Goal: Task Accomplishment & Management: Use online tool/utility

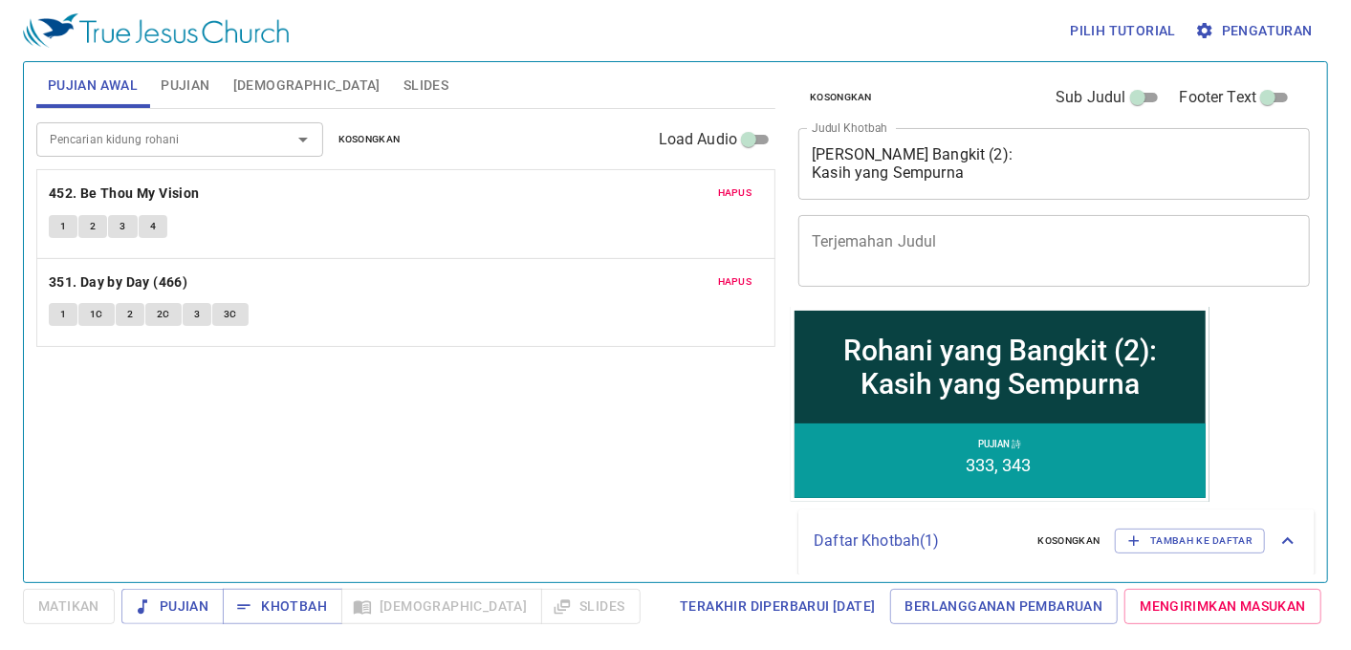
click at [1016, 185] on div "Rohani yang Bangkit (2): Kasih yang Sempurna x Judul Khotbah" at bounding box center [1053, 164] width 511 height 72
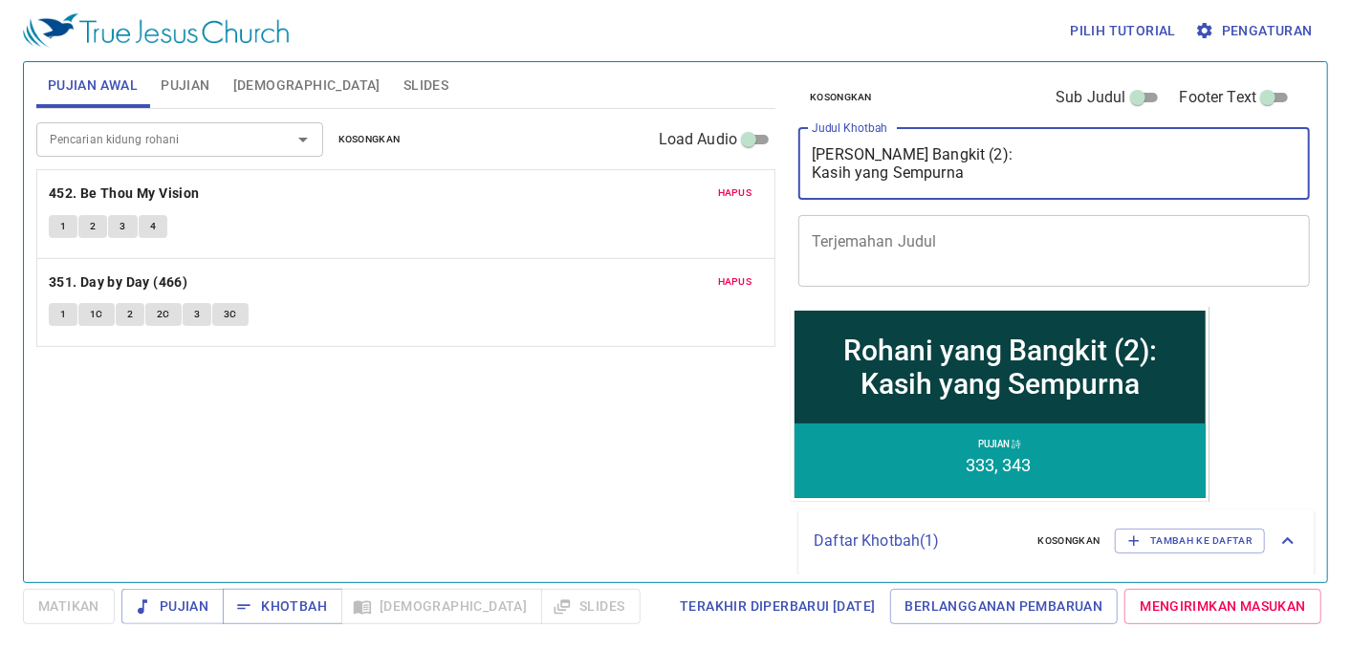
click at [1009, 186] on div "Rohani yang Bangkit (2): Kasih yang Sempurna x Judul Khotbah" at bounding box center [1053, 164] width 511 height 72
click at [1007, 174] on textarea "Rohani yang Bangkit (2): Kasih yang Sempurna" at bounding box center [1053, 163] width 485 height 36
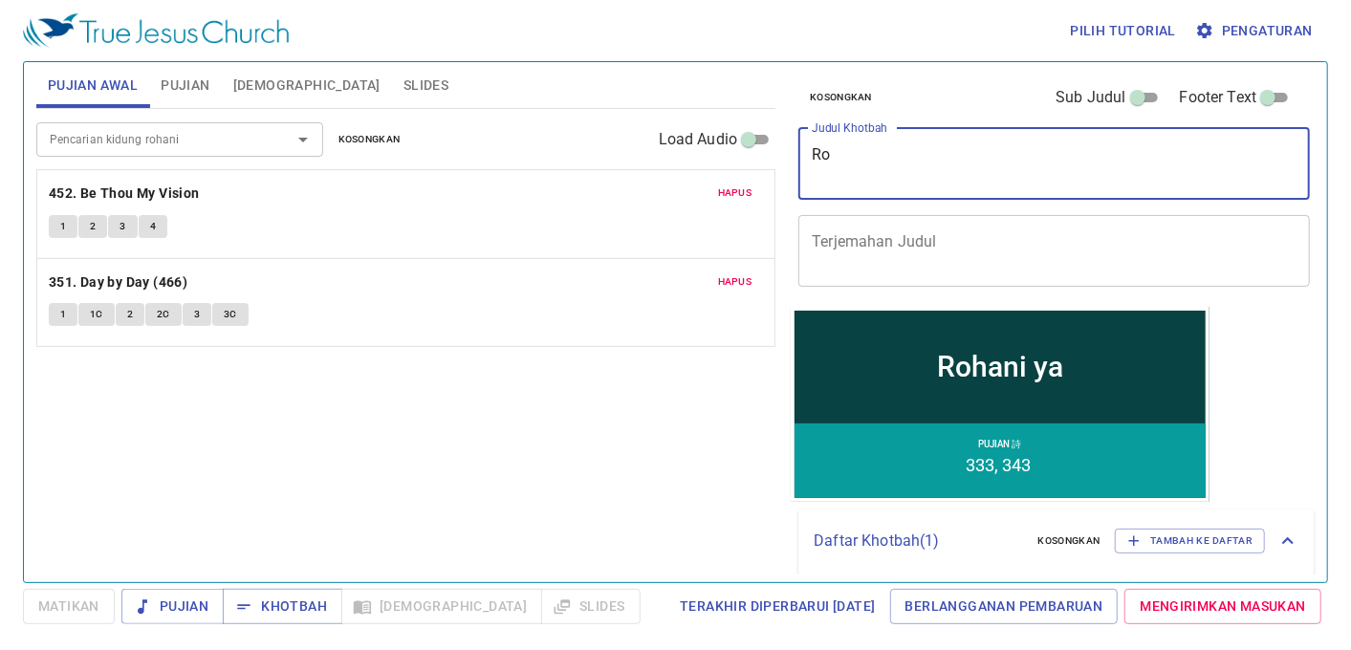
type textarea "R"
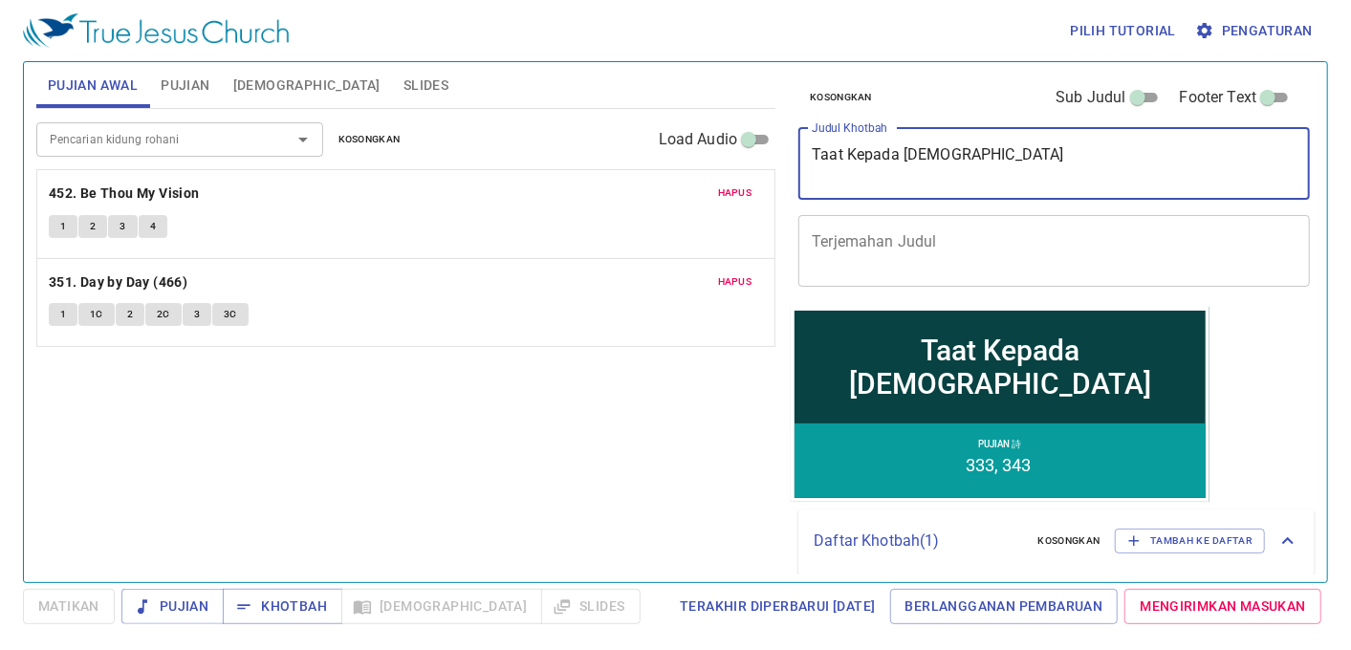
type textarea "Taat Kepada [DEMOGRAPHIC_DATA]"
click at [184, 80] on span "Pujian" at bounding box center [185, 86] width 49 height 24
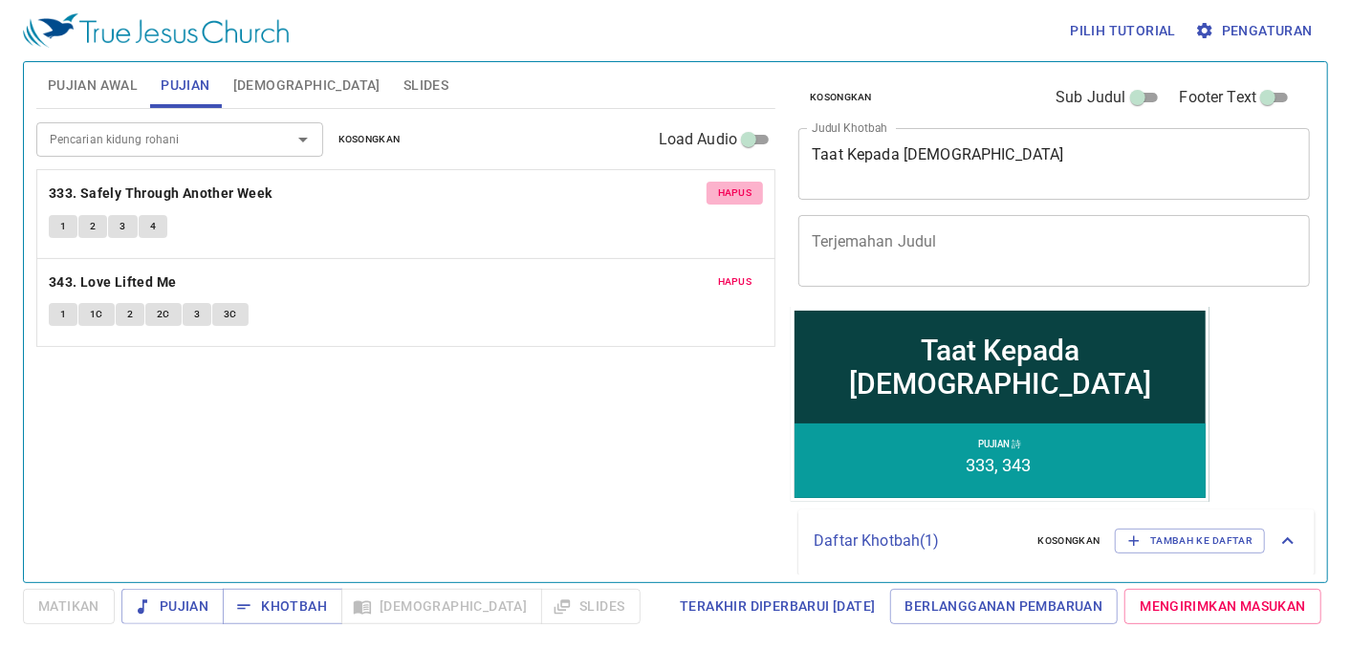
click at [743, 191] on span "Hapus" at bounding box center [735, 192] width 34 height 17
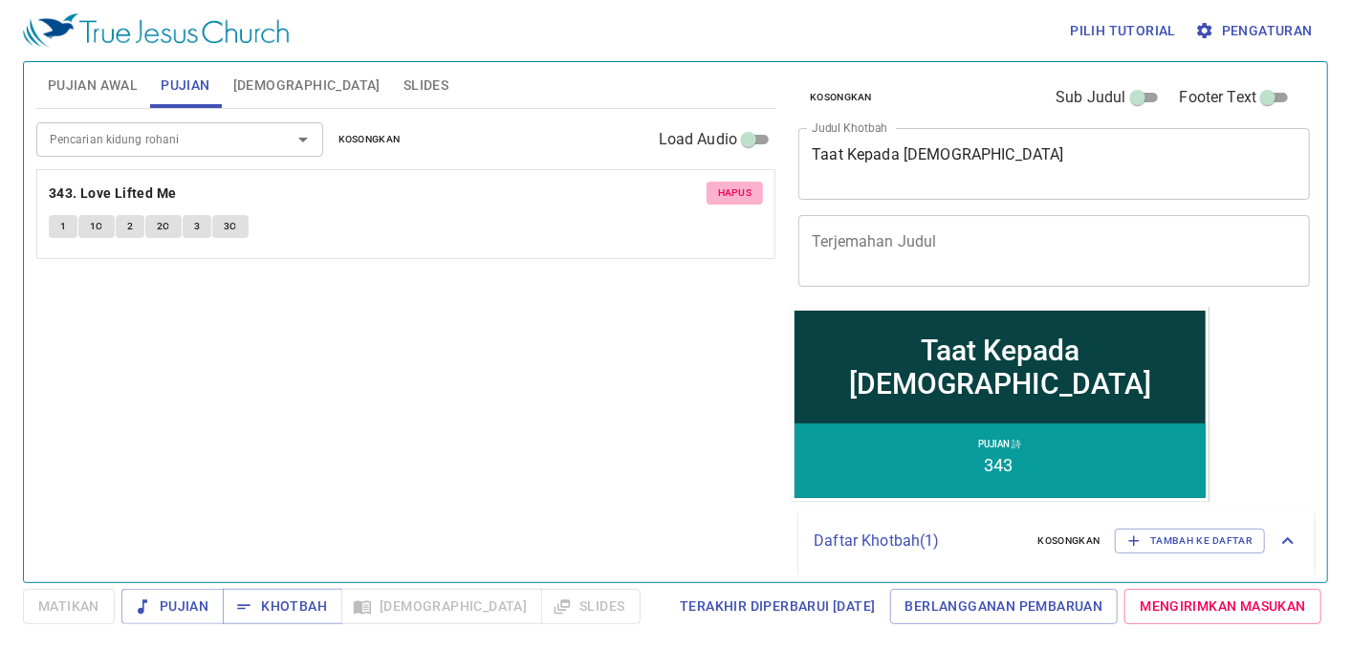
click at [742, 189] on span "Hapus" at bounding box center [735, 192] width 34 height 17
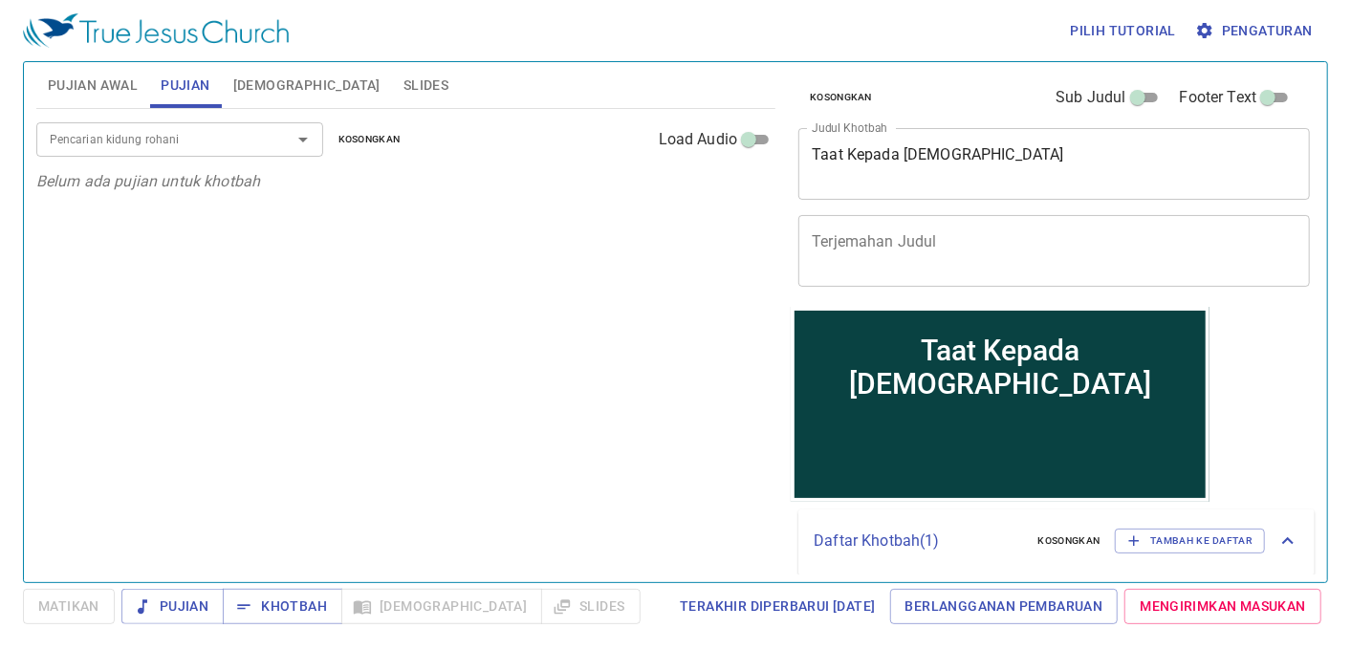
click at [268, 141] on div at bounding box center [290, 139] width 50 height 27
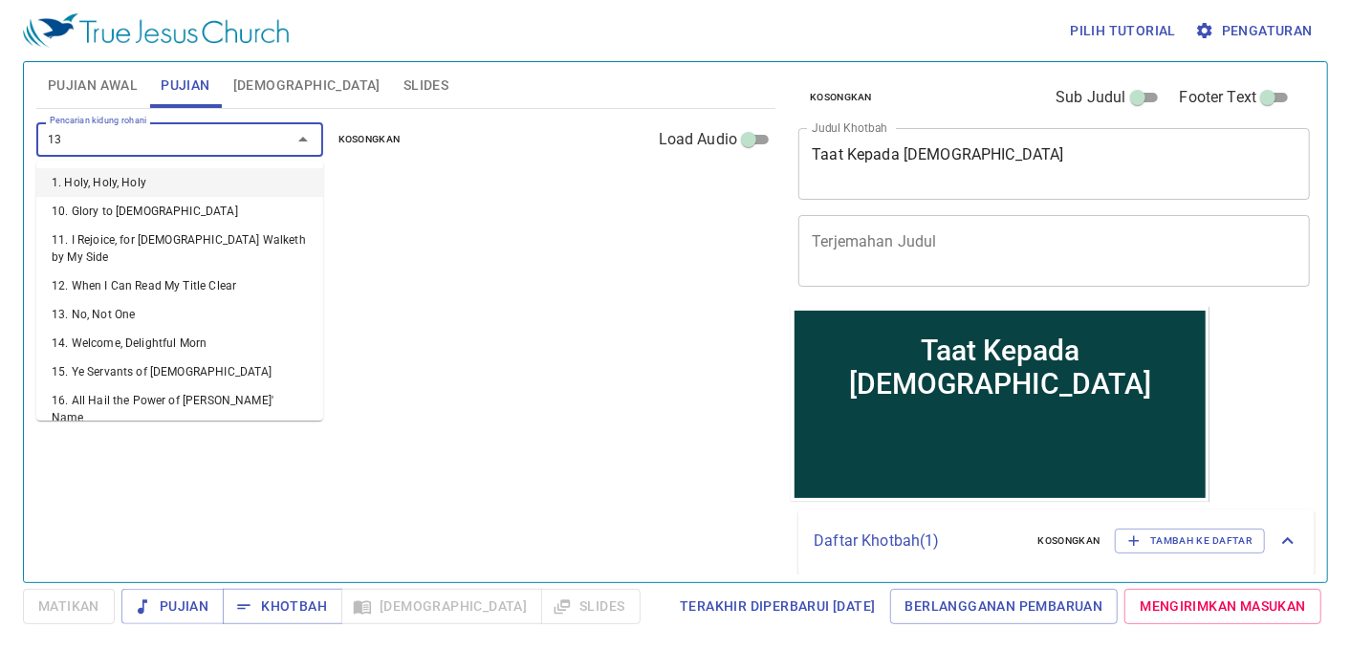
type input "131"
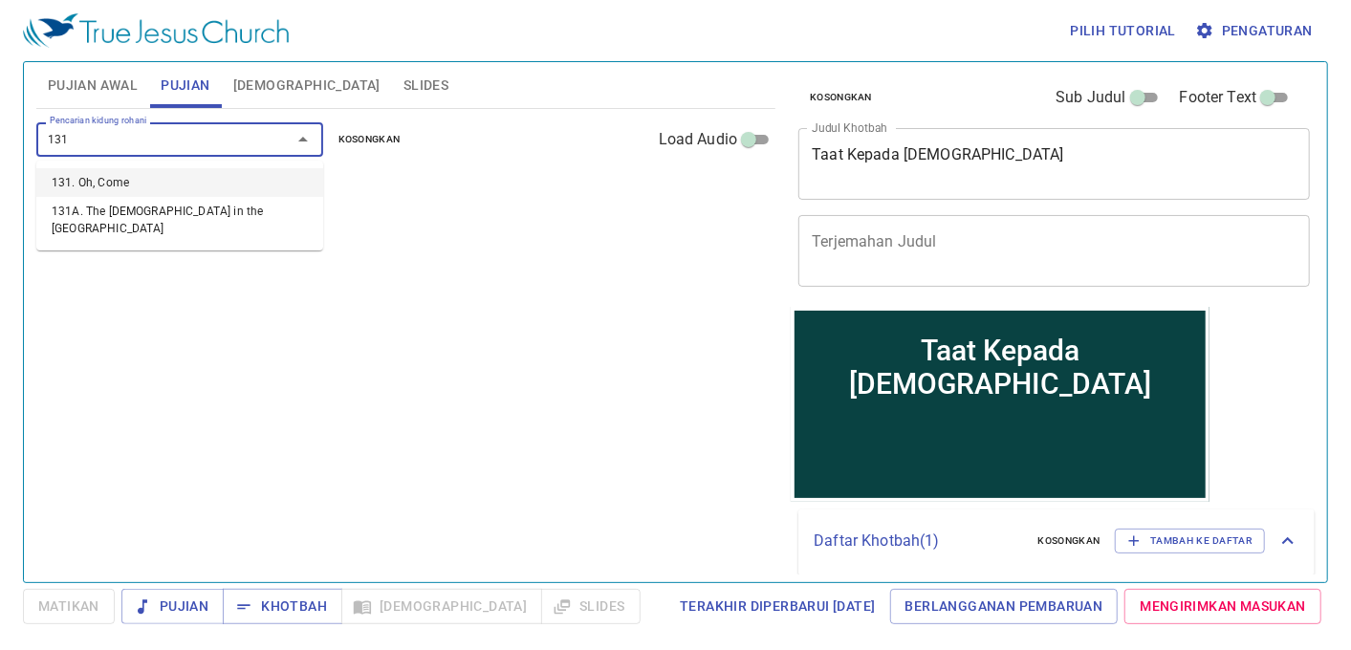
click at [298, 169] on li "131. Oh, Come" at bounding box center [179, 182] width 287 height 29
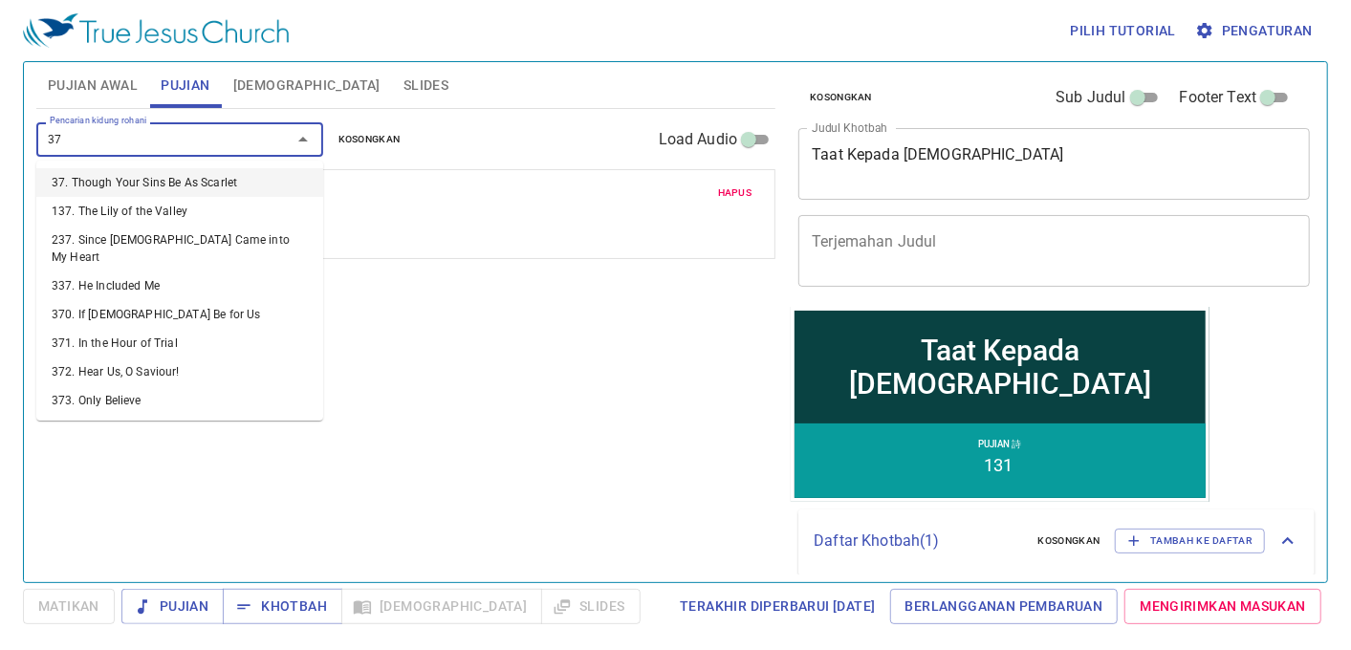
type input "378"
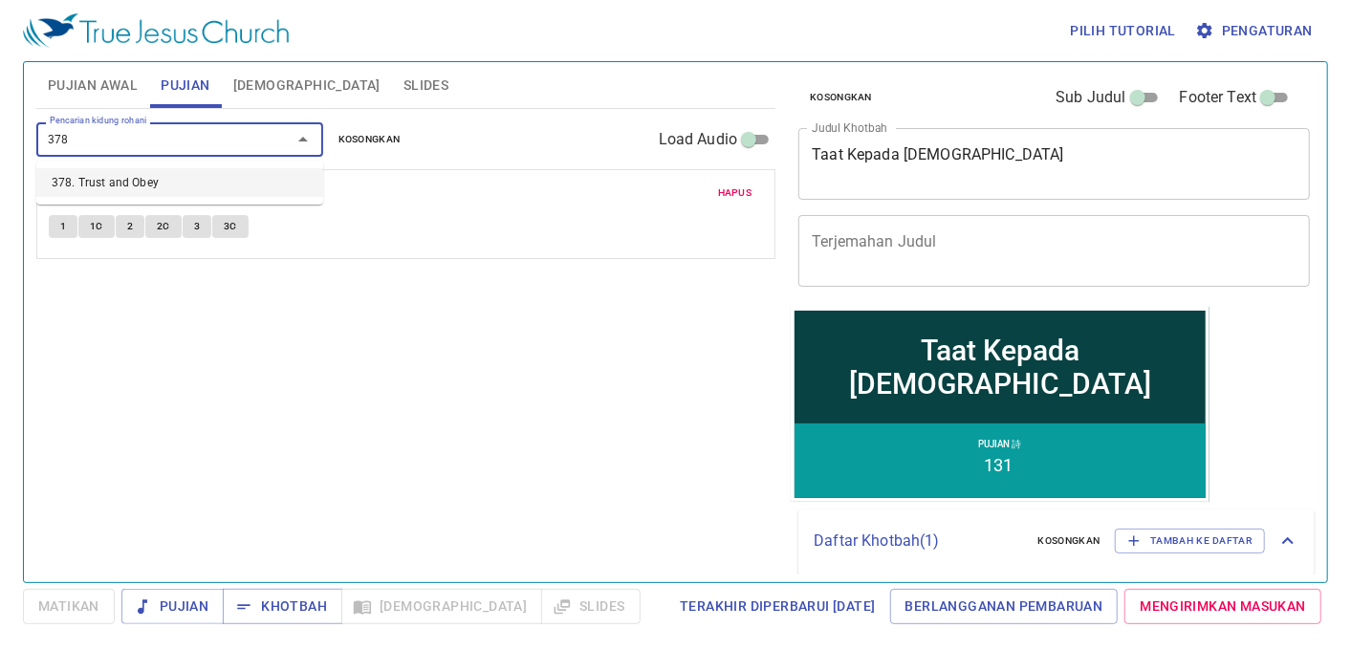
click at [298, 169] on li "378. Trust and Obey" at bounding box center [179, 182] width 287 height 29
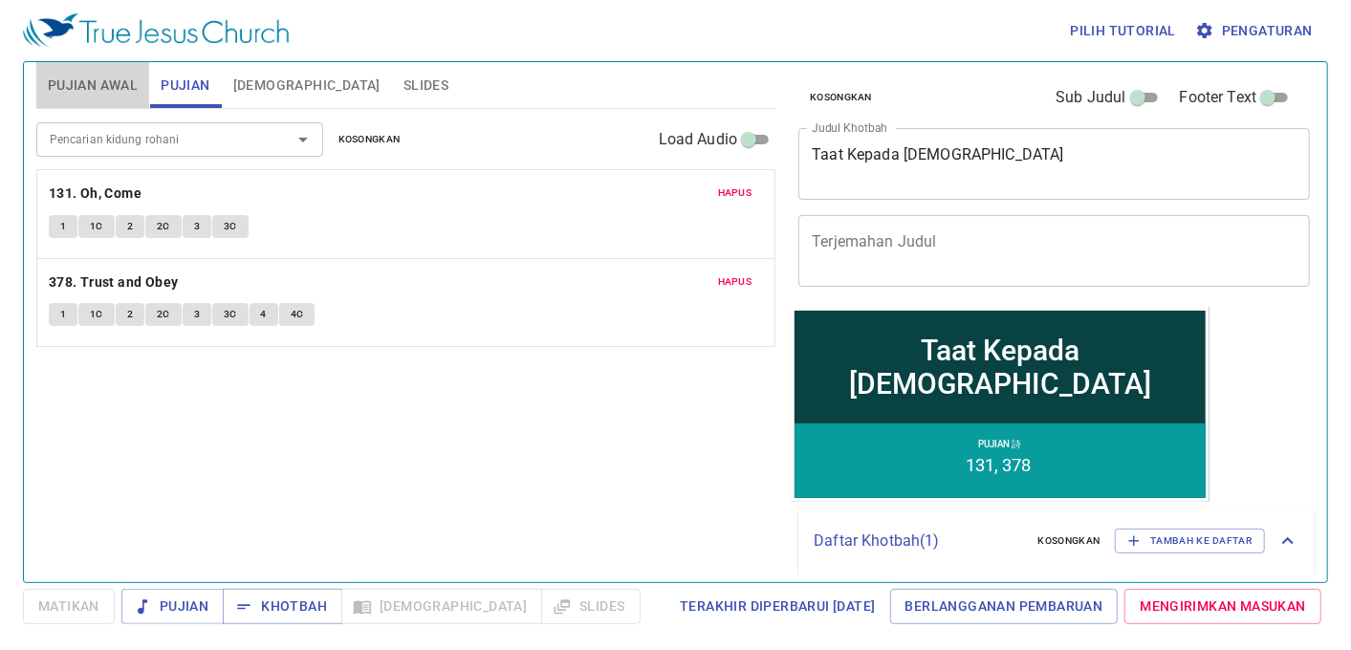
click at [122, 74] on span "Pujian Awal" at bounding box center [93, 86] width 90 height 24
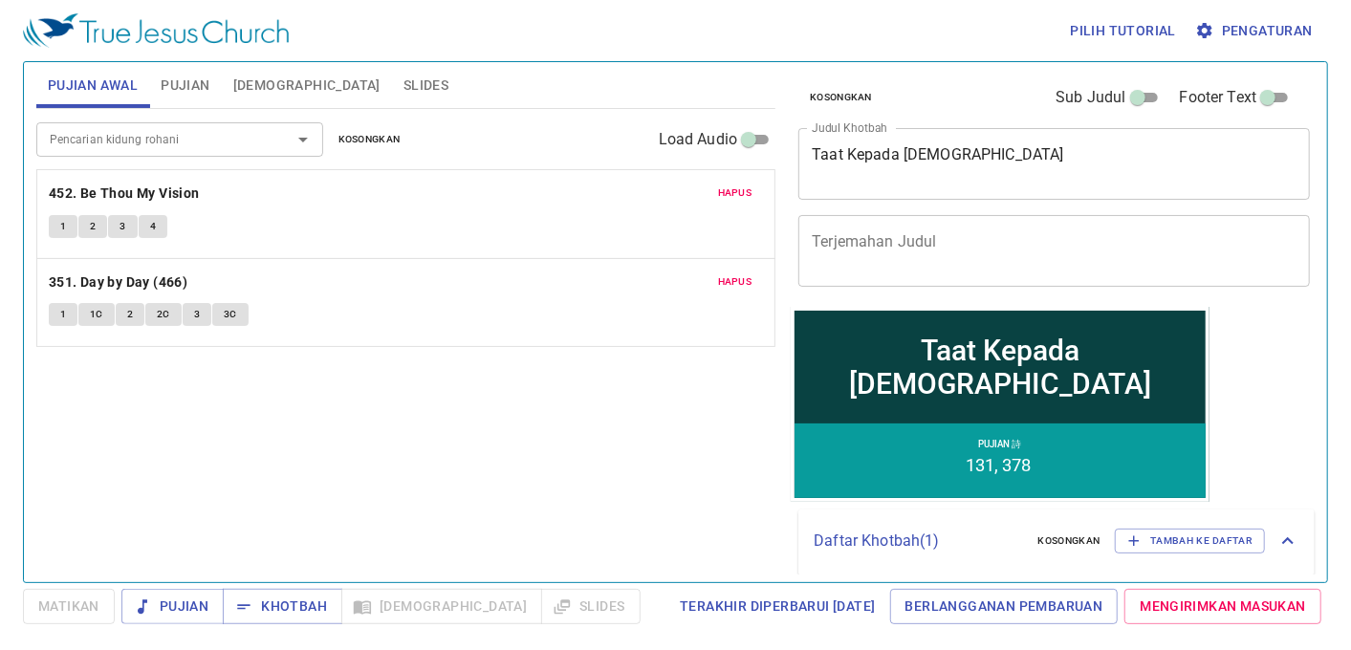
click at [270, 79] on span "Alkitab" at bounding box center [306, 86] width 147 height 24
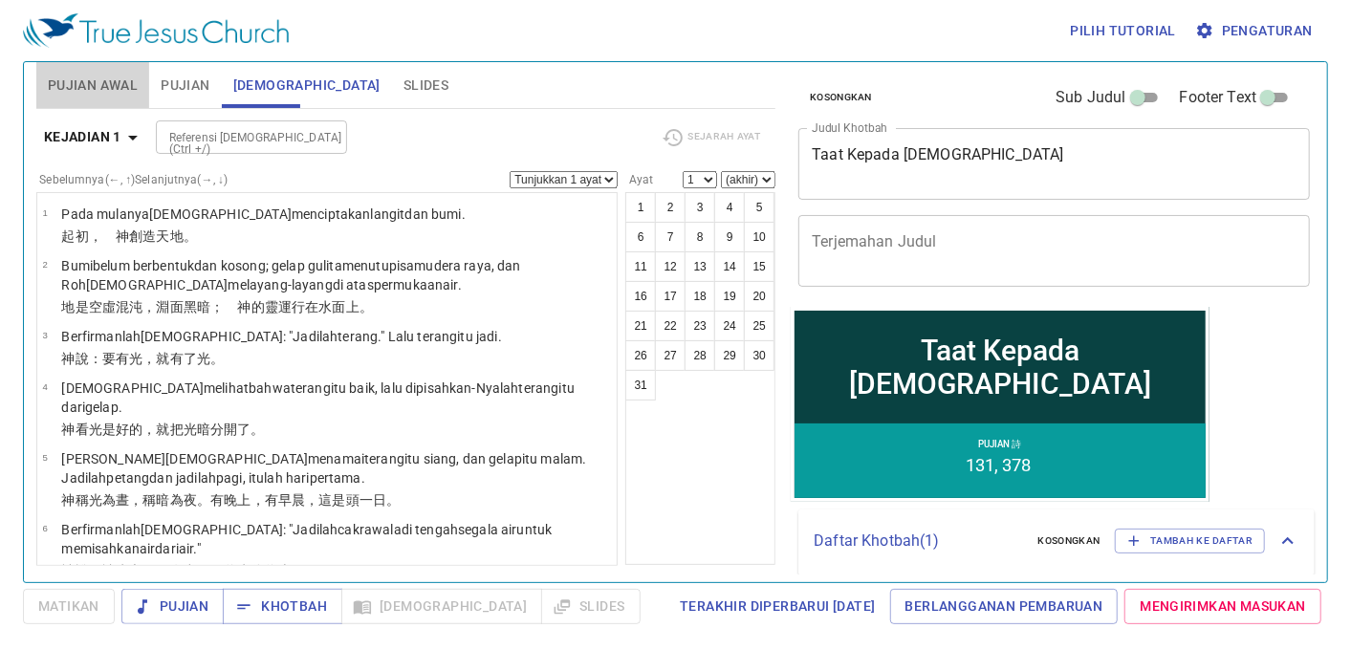
click at [108, 74] on span "Pujian Awal" at bounding box center [93, 86] width 90 height 24
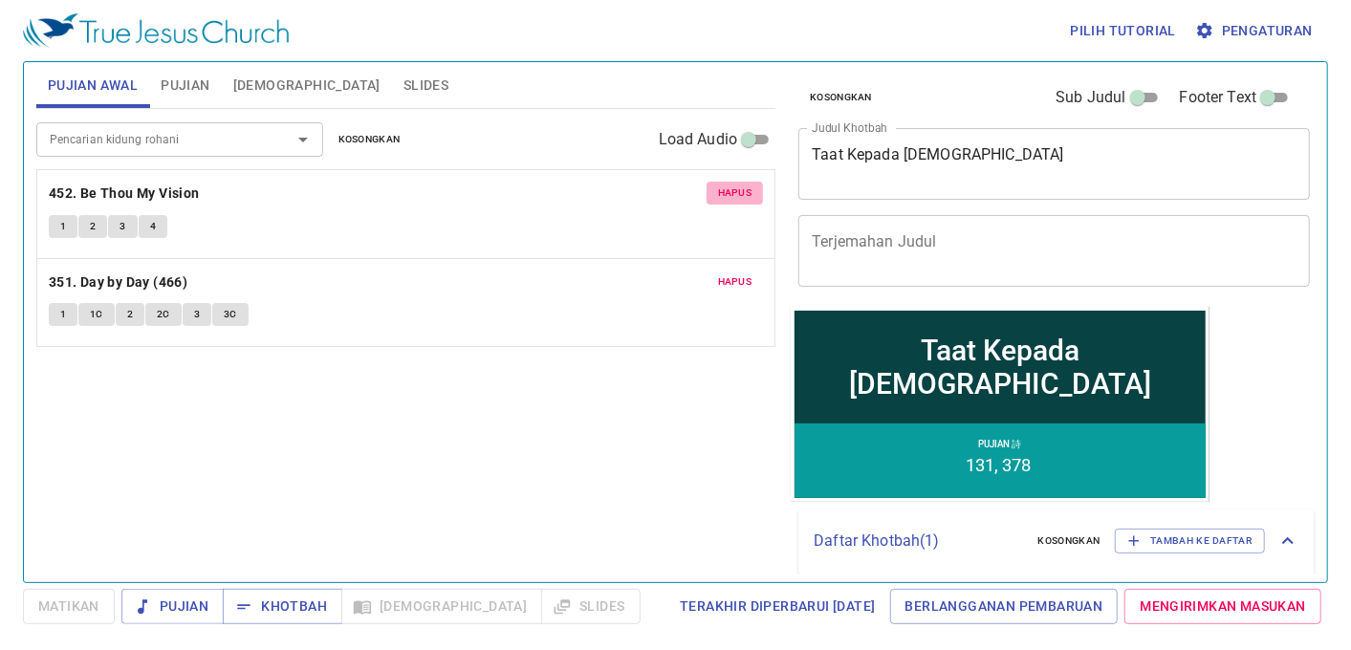
click at [738, 186] on span "Hapus" at bounding box center [735, 192] width 34 height 17
click at [724, 273] on span "Hapus" at bounding box center [735, 281] width 34 height 17
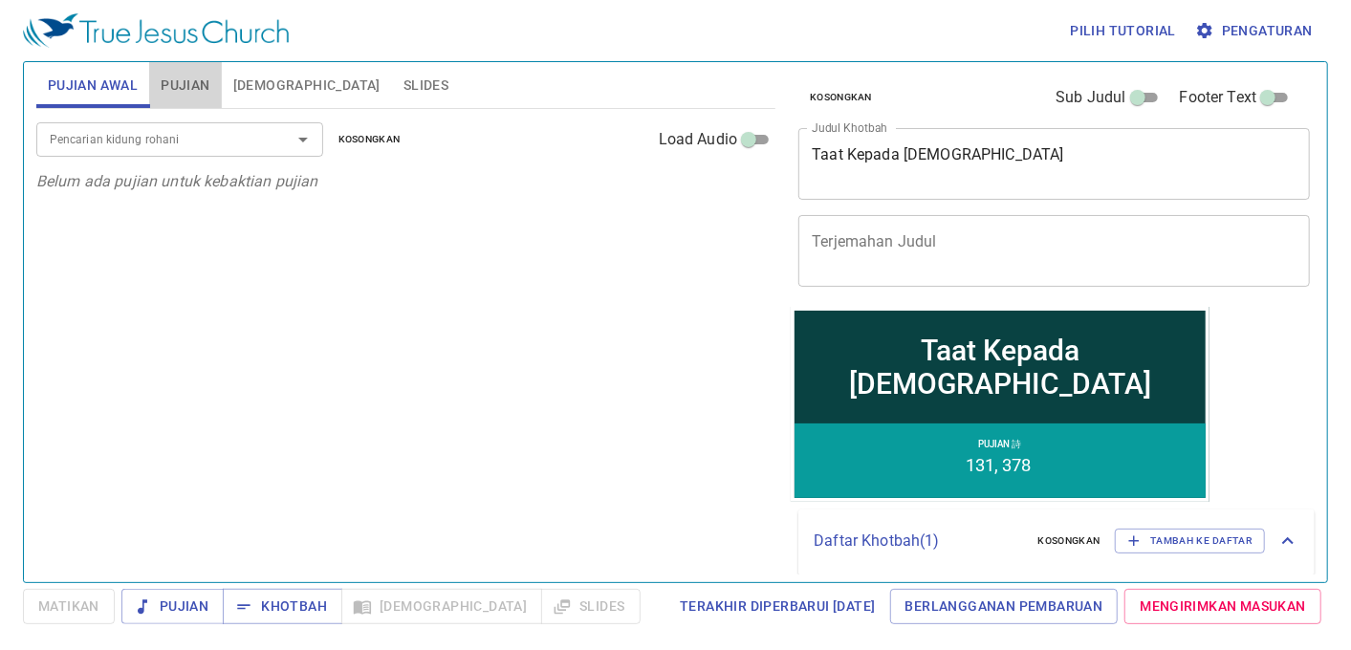
click at [182, 74] on span "Pujian" at bounding box center [185, 86] width 49 height 24
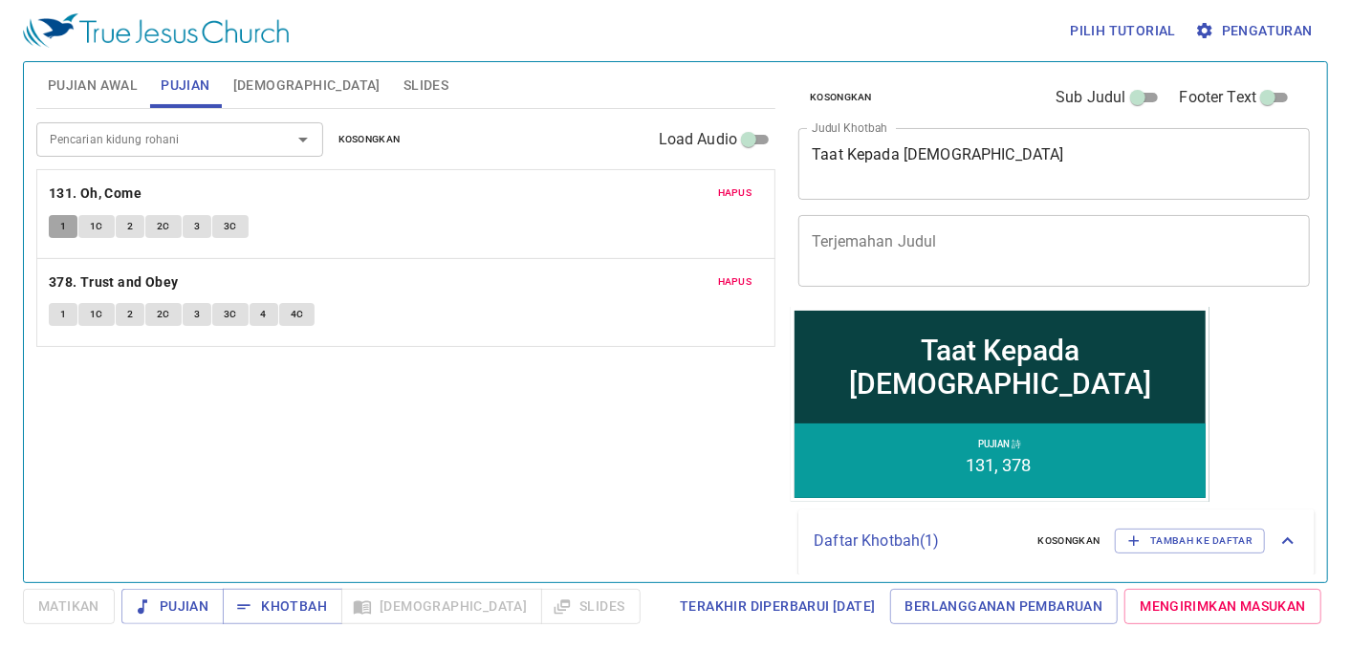
click at [65, 216] on button "1" at bounding box center [63, 226] width 29 height 23
click at [314, 584] on button "Khotbah" at bounding box center [282, 606] width 119 height 35
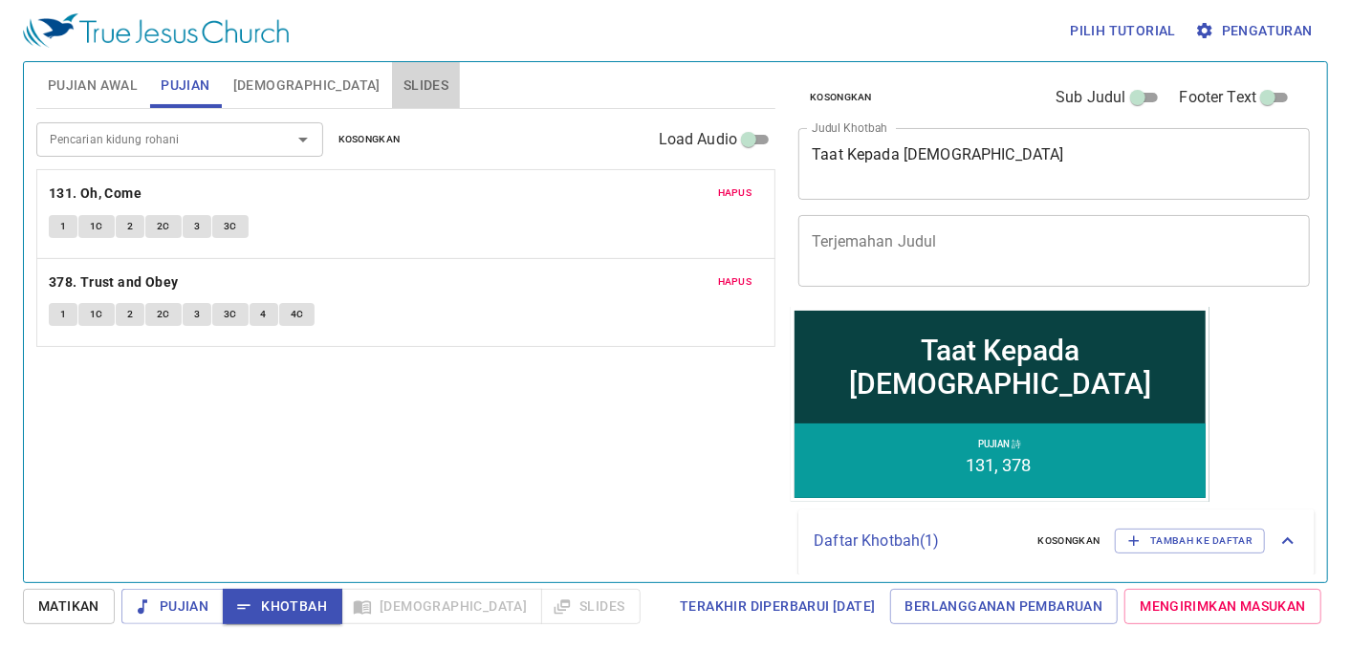
click at [403, 79] on span "Slides" at bounding box center [425, 86] width 45 height 24
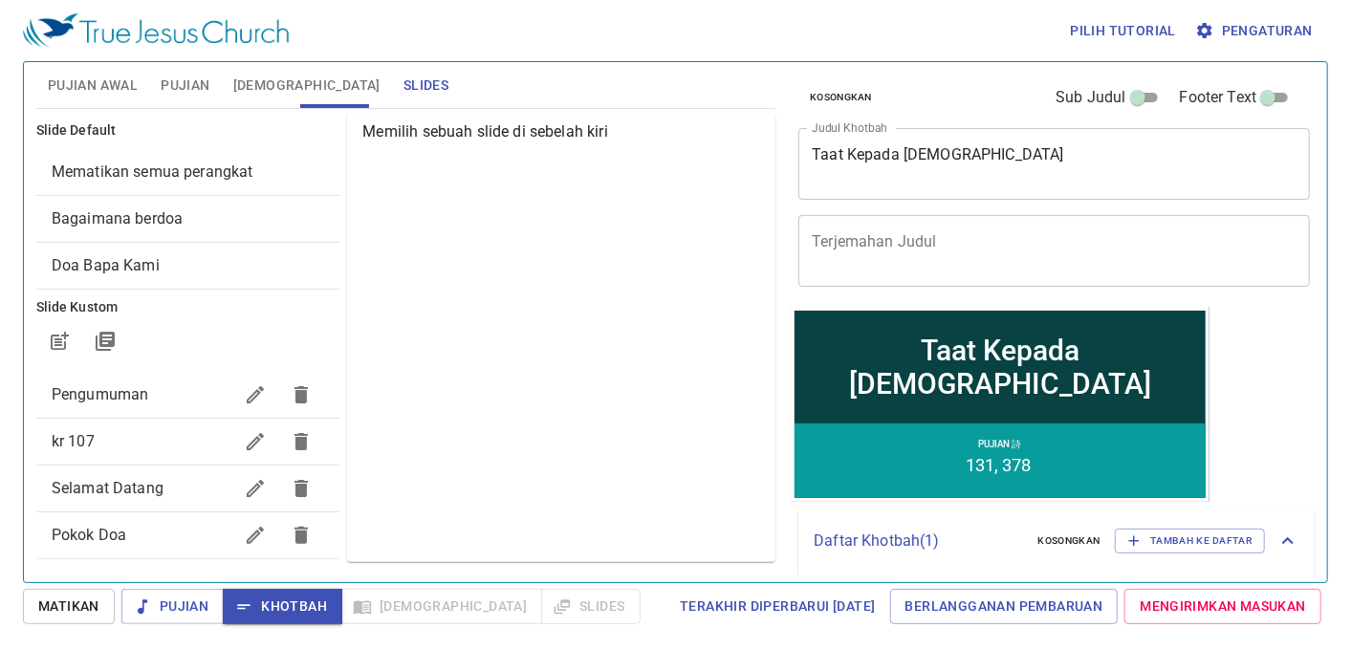
click at [148, 395] on span "Pengumuman" at bounding box center [143, 394] width 182 height 23
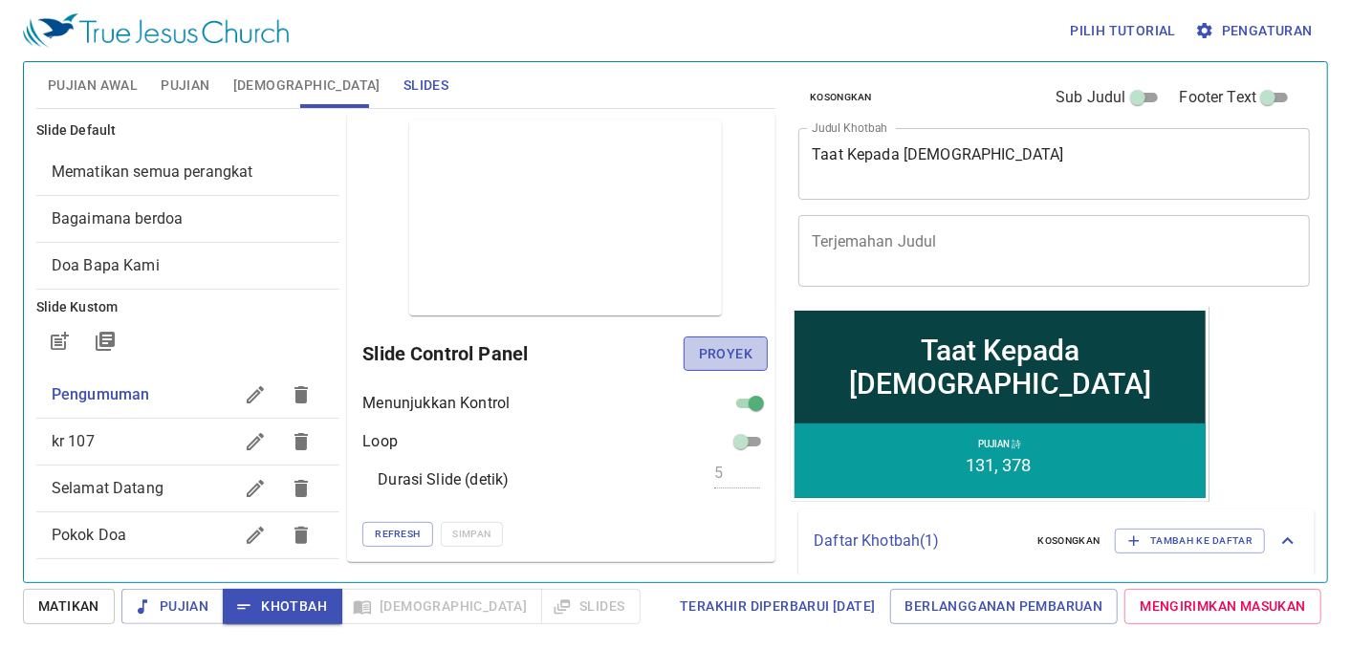
click at [713, 349] on span "Proyek" at bounding box center [726, 354] width 54 height 24
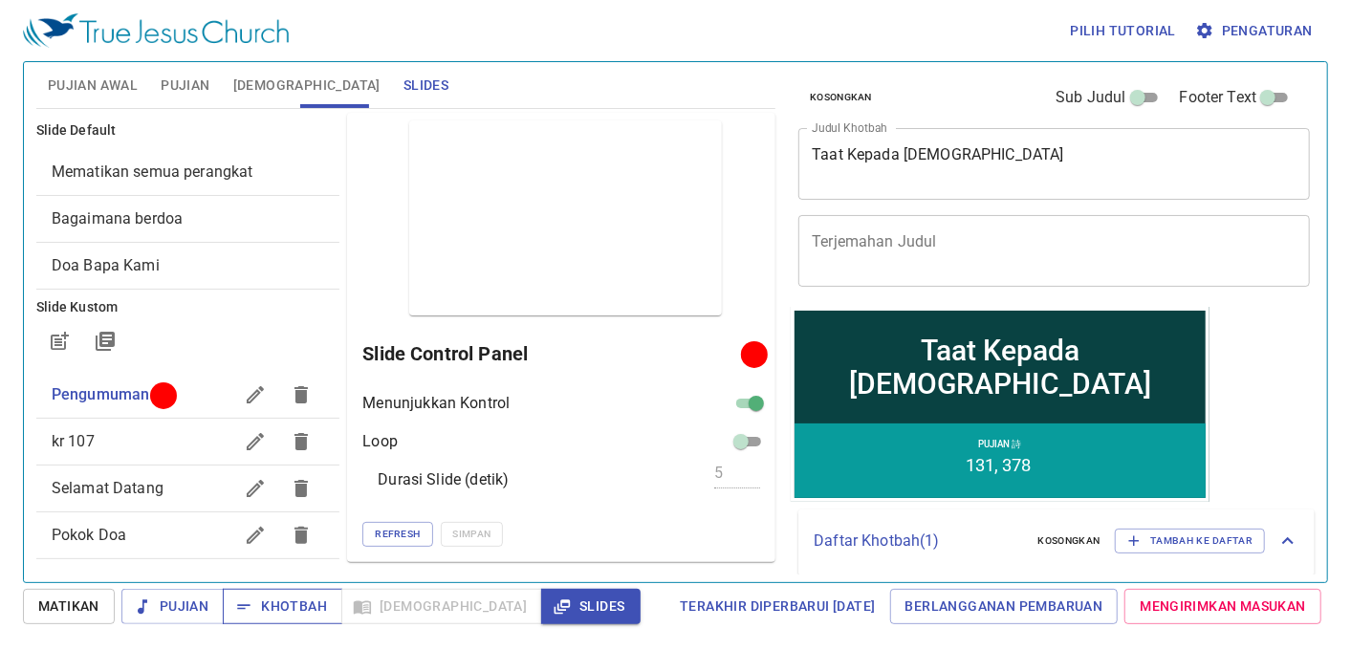
click at [270, 584] on span "Khotbah" at bounding box center [282, 607] width 89 height 24
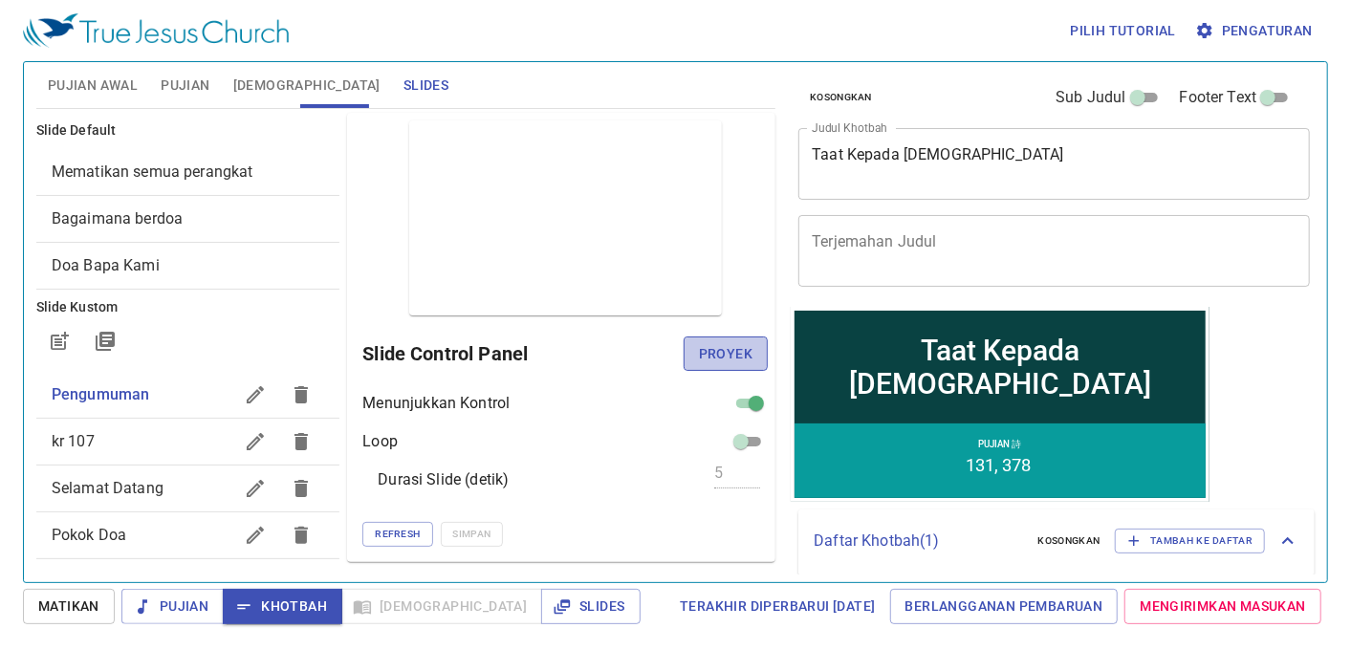
click at [738, 354] on span "Proyek" at bounding box center [726, 354] width 54 height 24
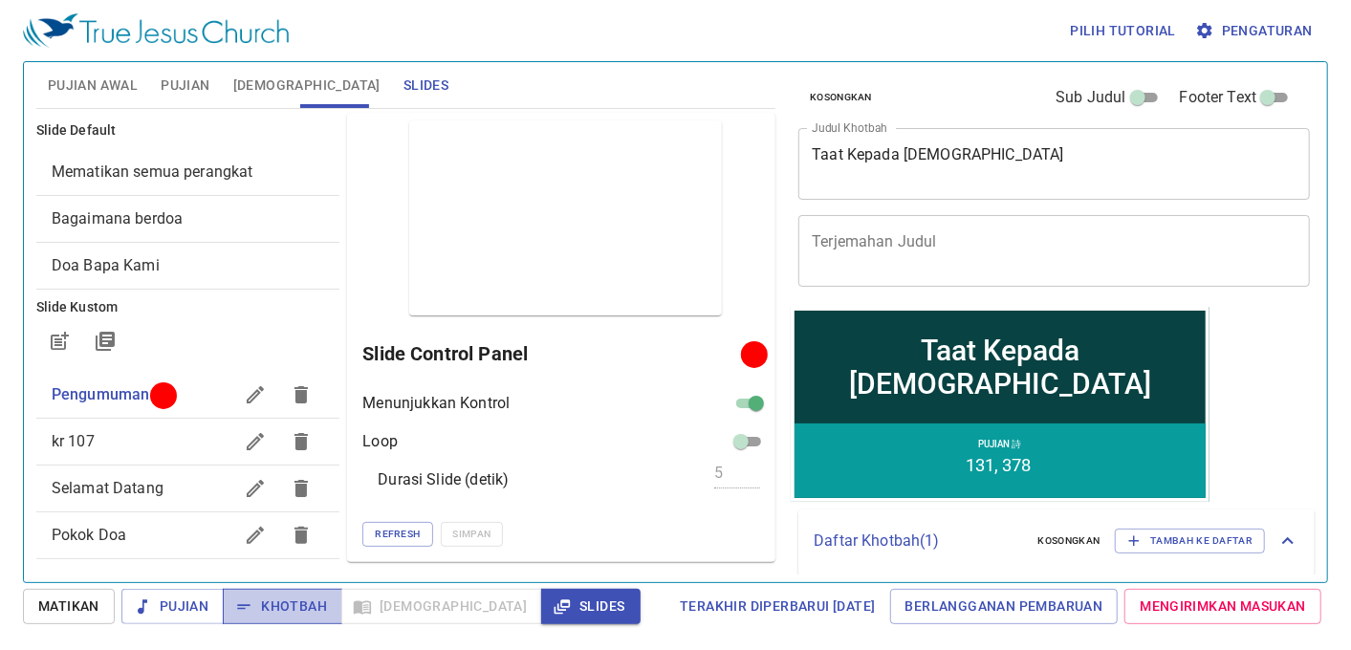
drag, startPoint x: 292, startPoint y: 610, endPoint x: 287, endPoint y: 471, distance: 138.7
click at [292, 584] on span "Khotbah" at bounding box center [282, 607] width 89 height 24
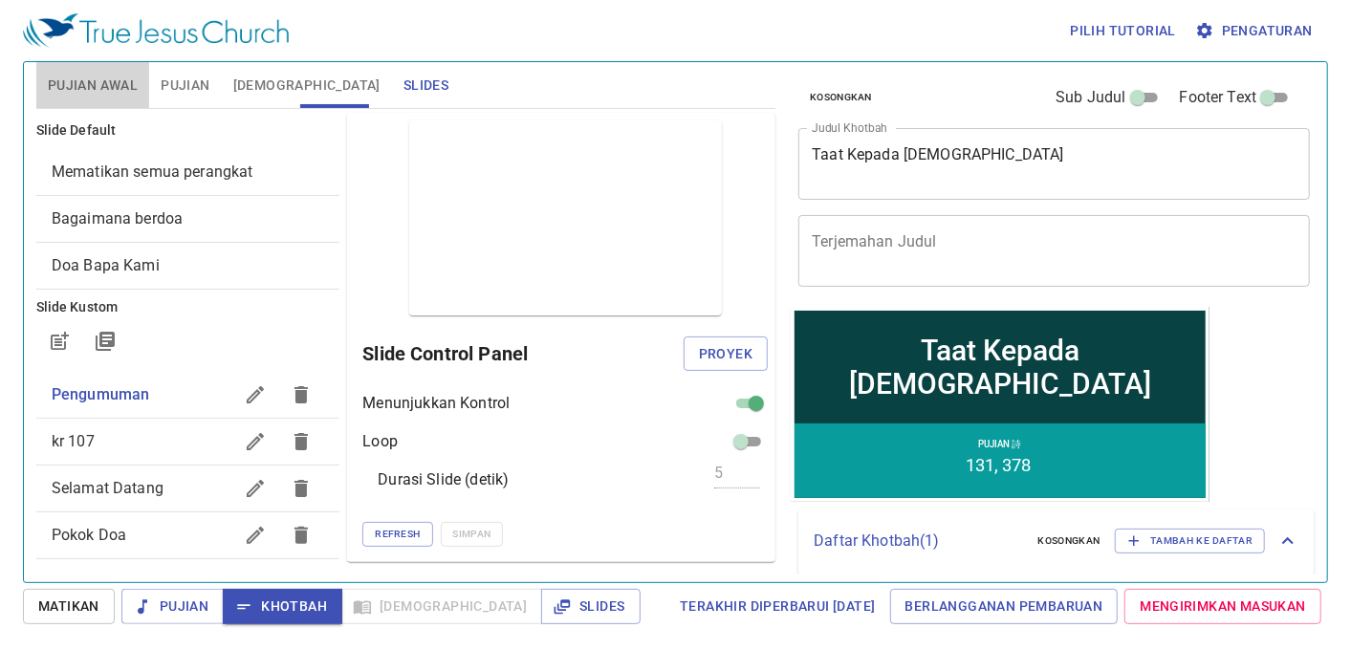
click at [107, 76] on span "Pujian Awal" at bounding box center [93, 86] width 90 height 24
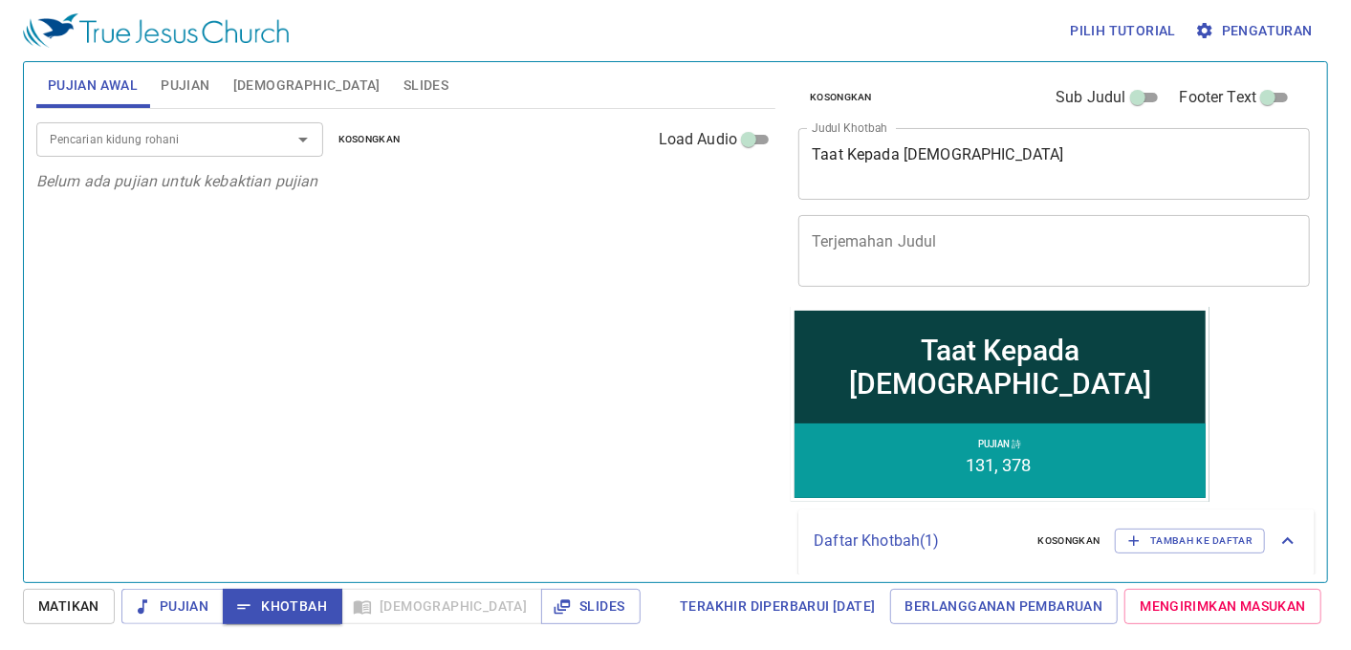
click at [158, 134] on input "Pencarian kidung rohani" at bounding box center [151, 139] width 219 height 22
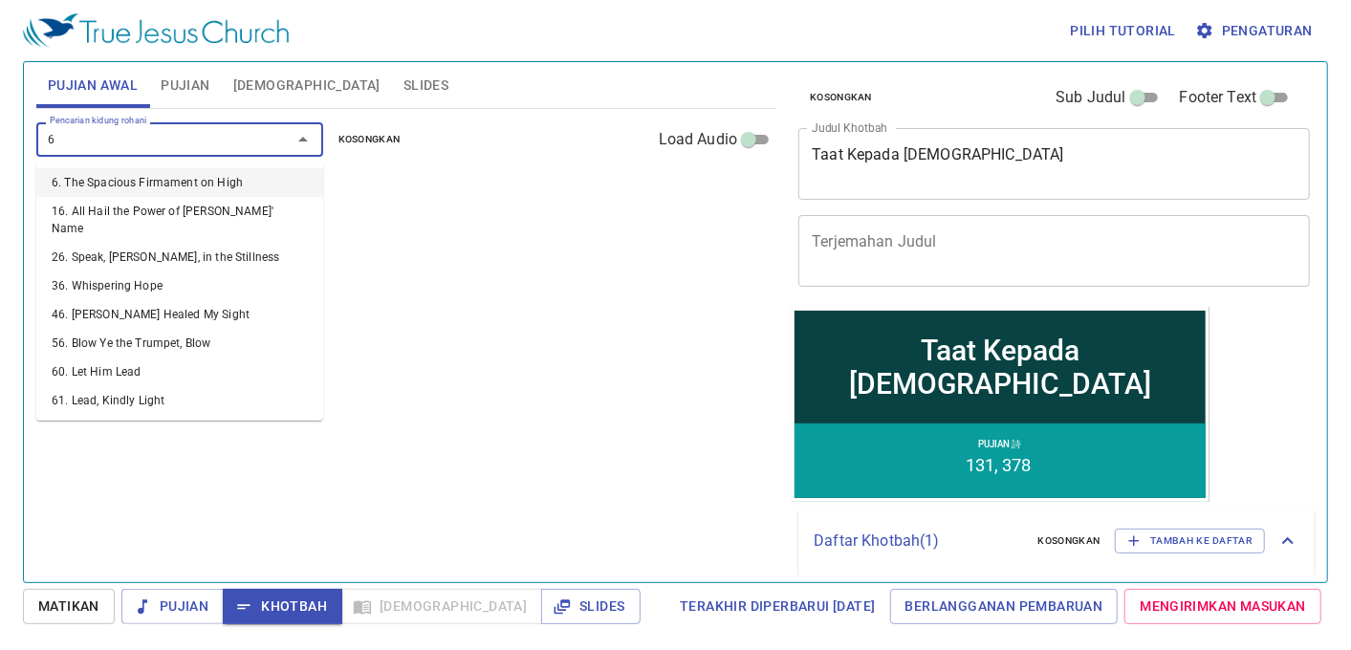
type input "65"
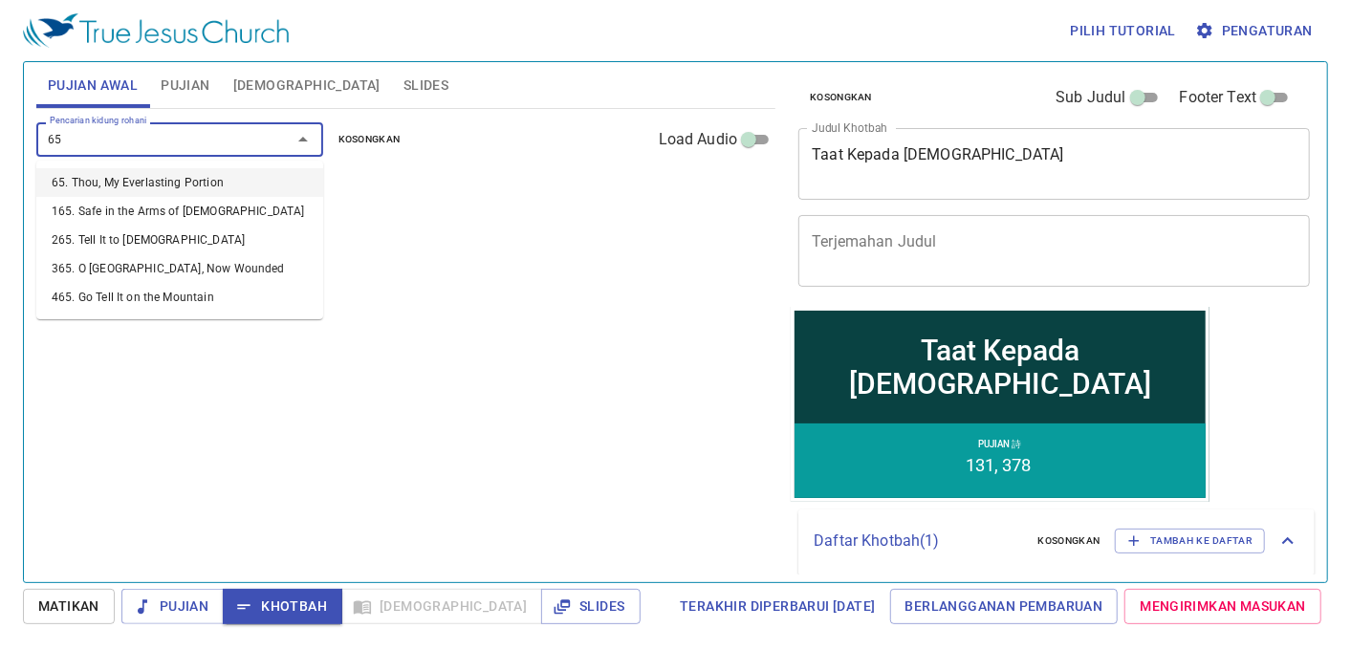
click at [198, 182] on li "65. Thou, My Everlasting Portion" at bounding box center [179, 182] width 287 height 29
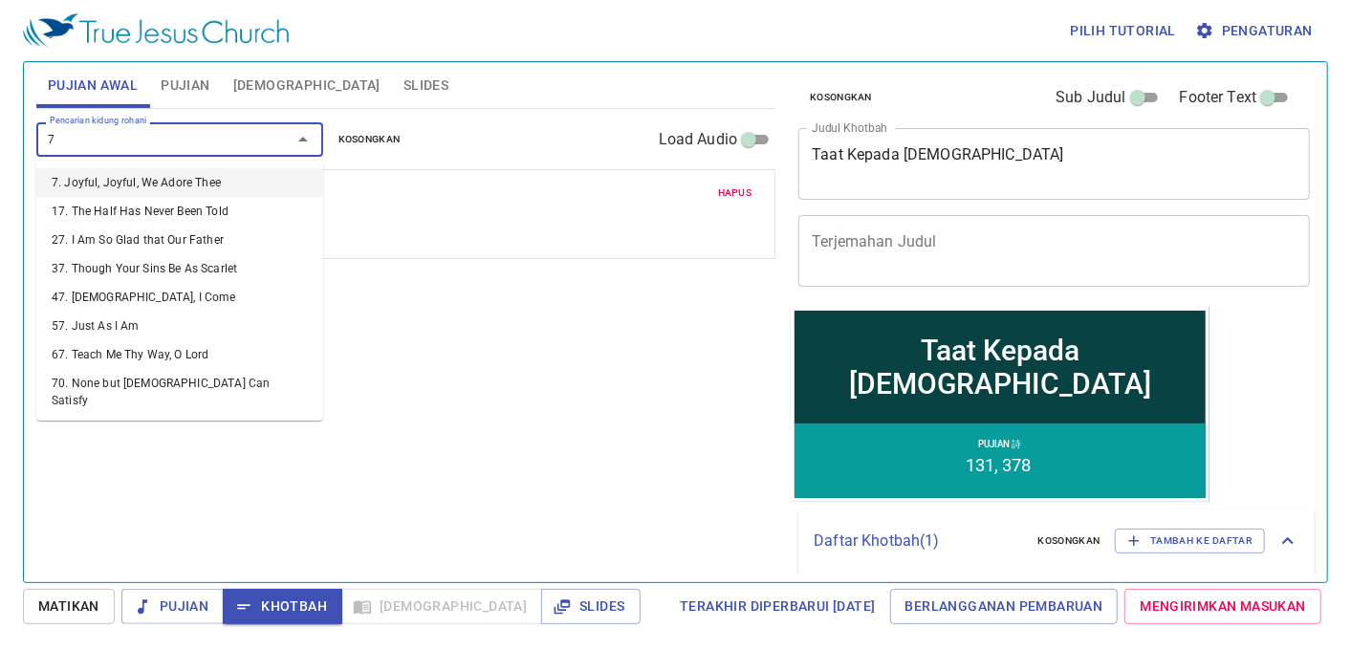
type input "70"
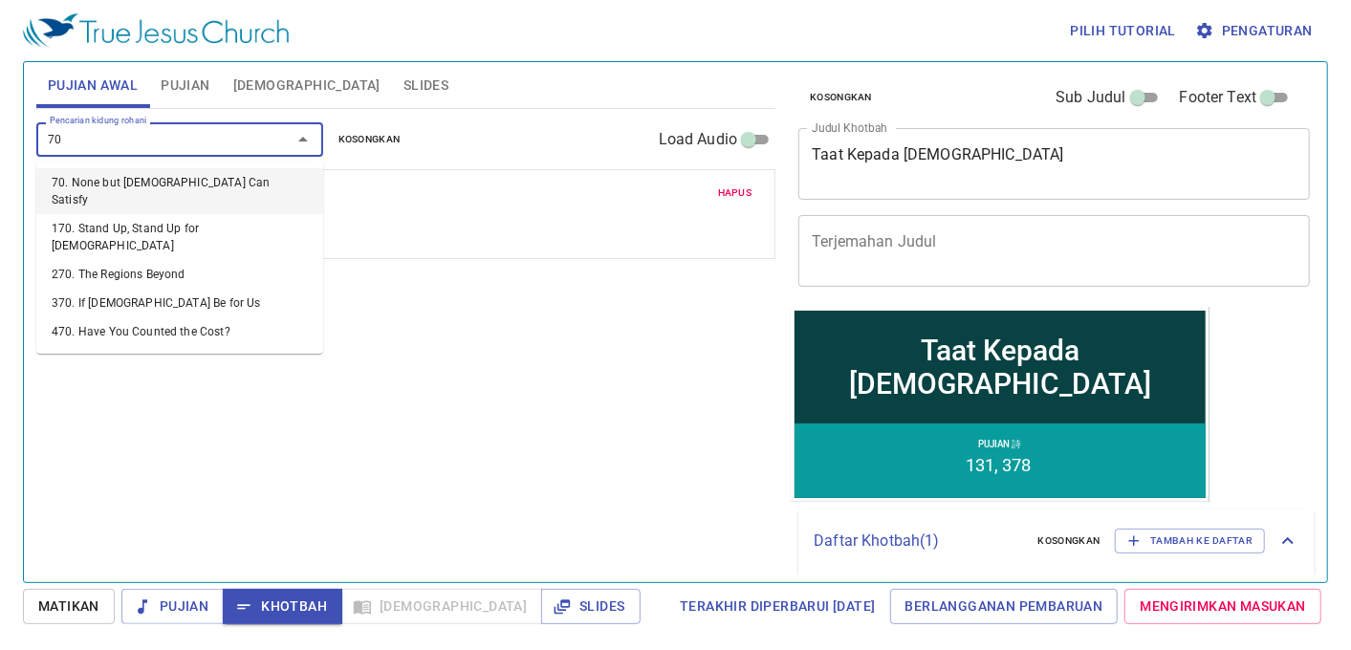
click at [196, 178] on li "70. None but [DEMOGRAPHIC_DATA] Can Satisfy" at bounding box center [179, 191] width 287 height 46
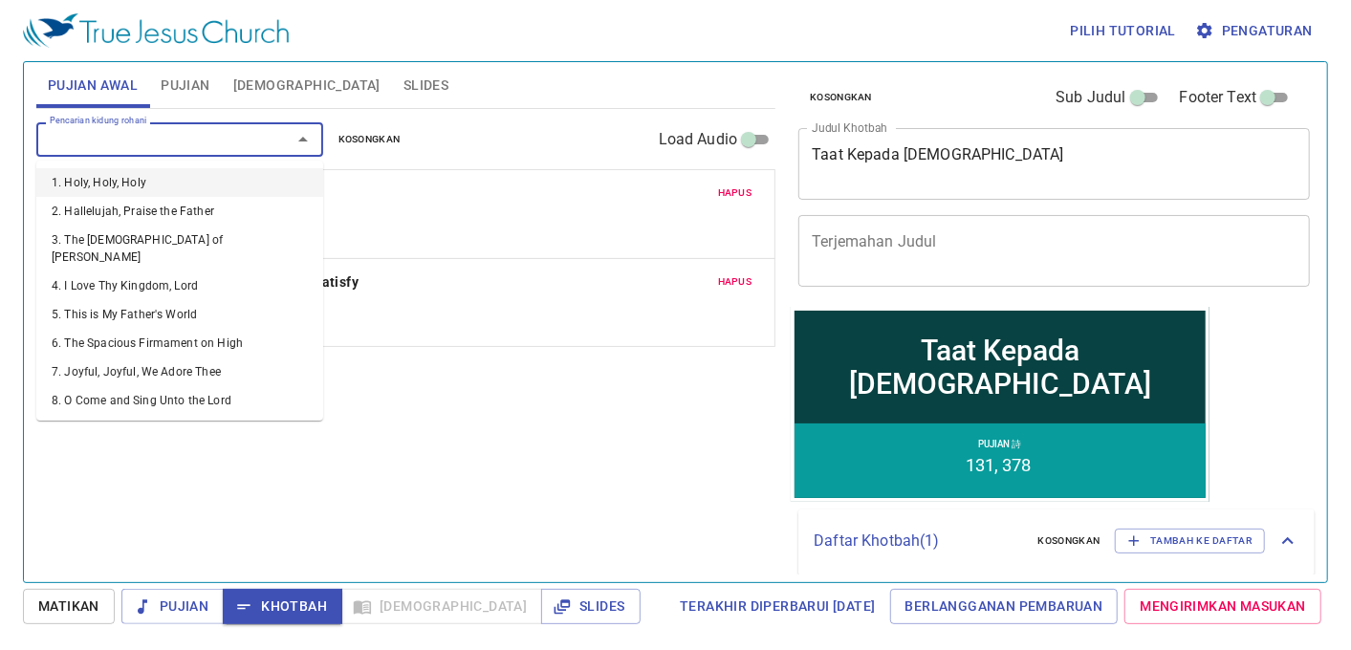
click at [202, 135] on input "Pencarian kidung rohani" at bounding box center [151, 139] width 219 height 22
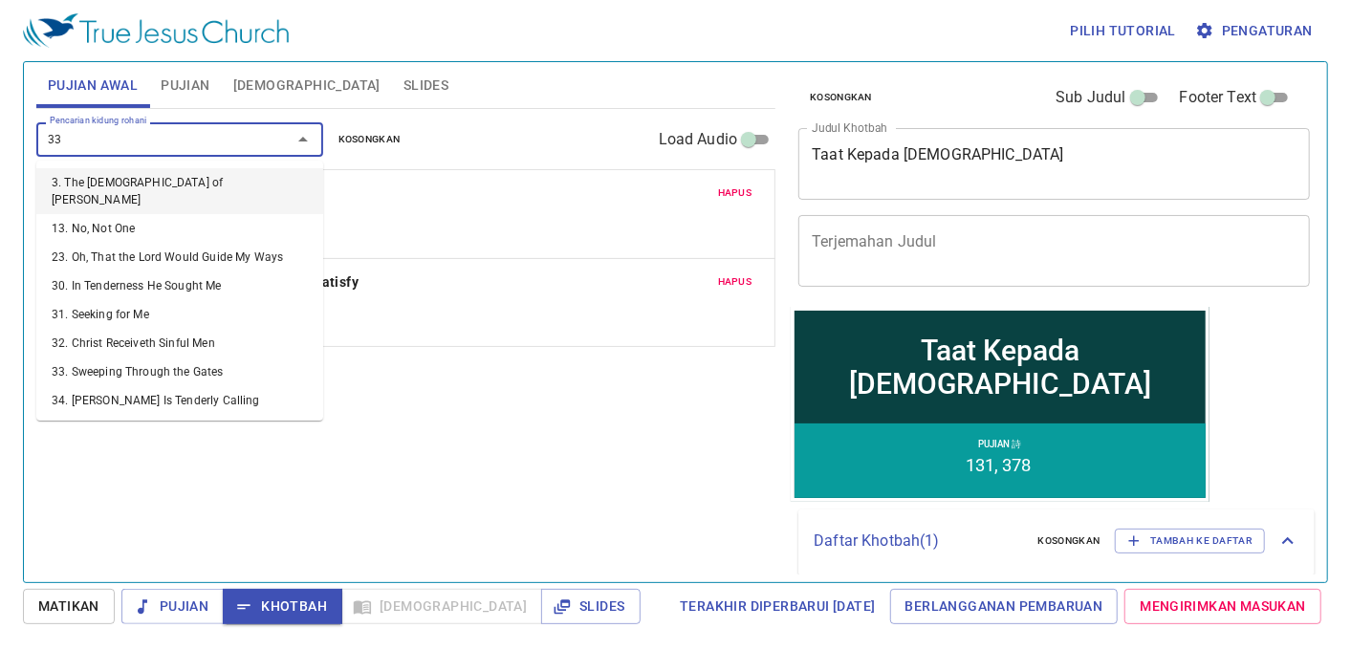
type input "332"
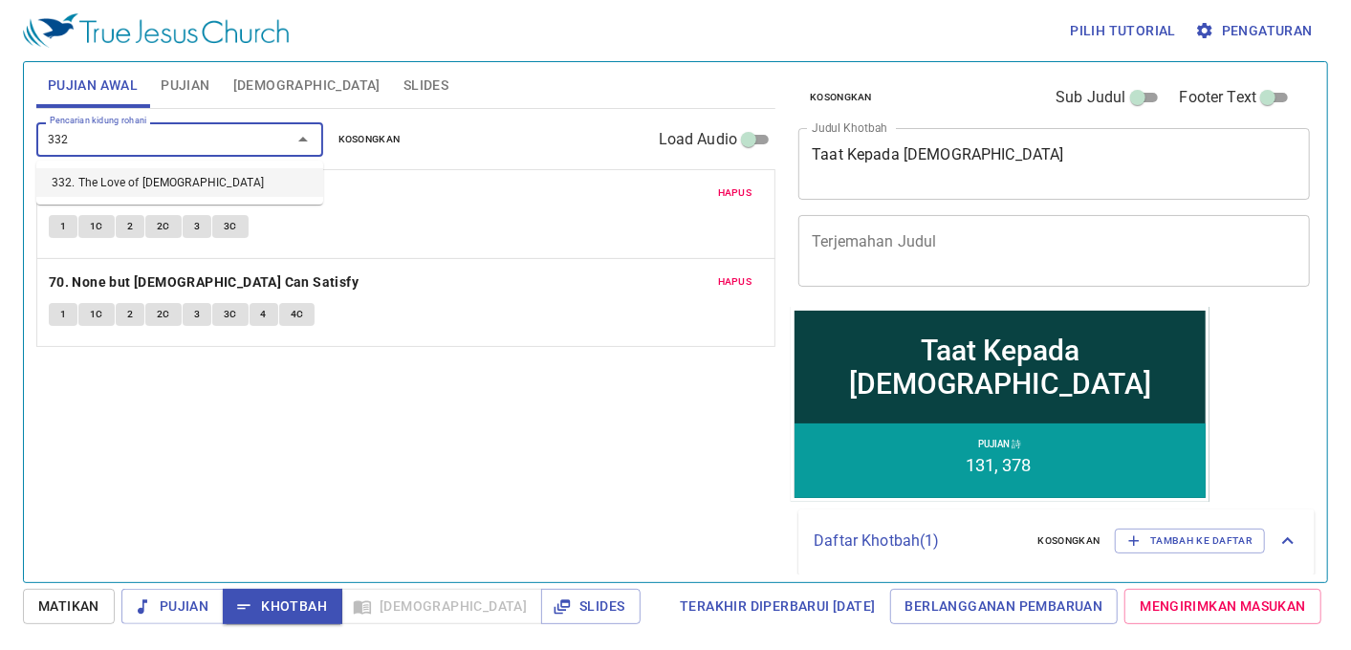
click at [231, 184] on li "332. The Love of [DEMOGRAPHIC_DATA]" at bounding box center [179, 182] width 287 height 29
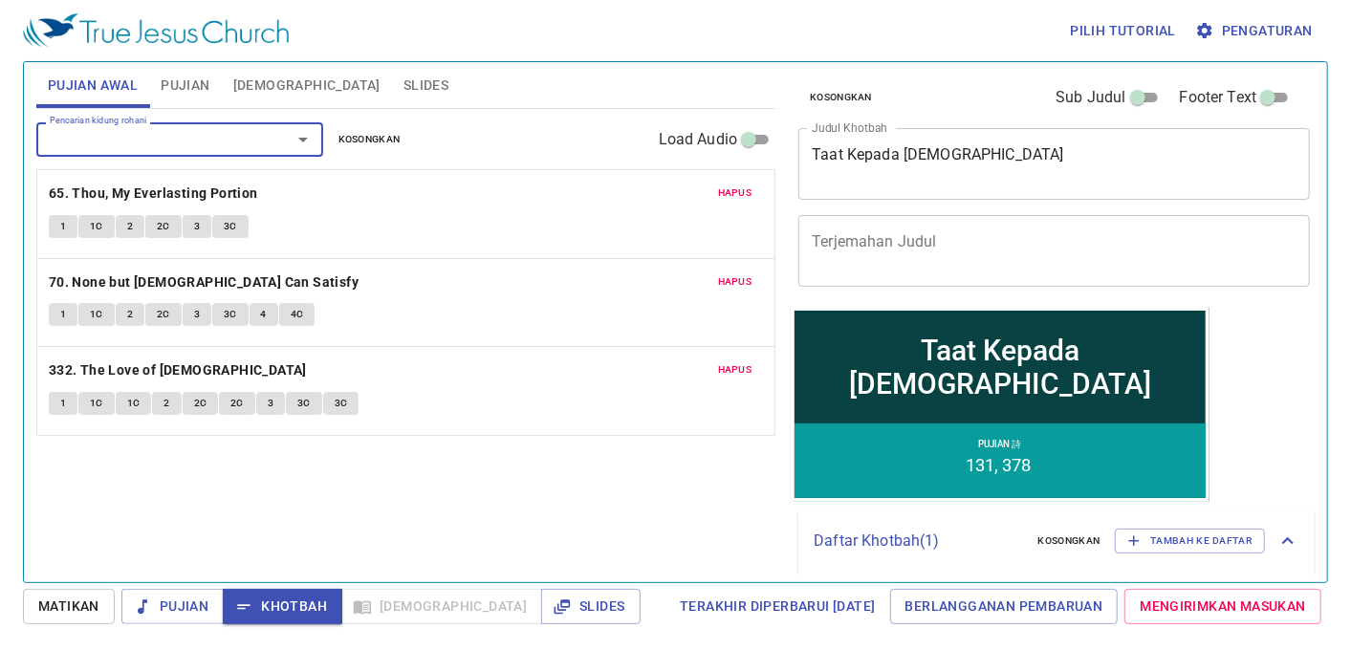
click at [60, 216] on button "1" at bounding box center [63, 226] width 29 height 23
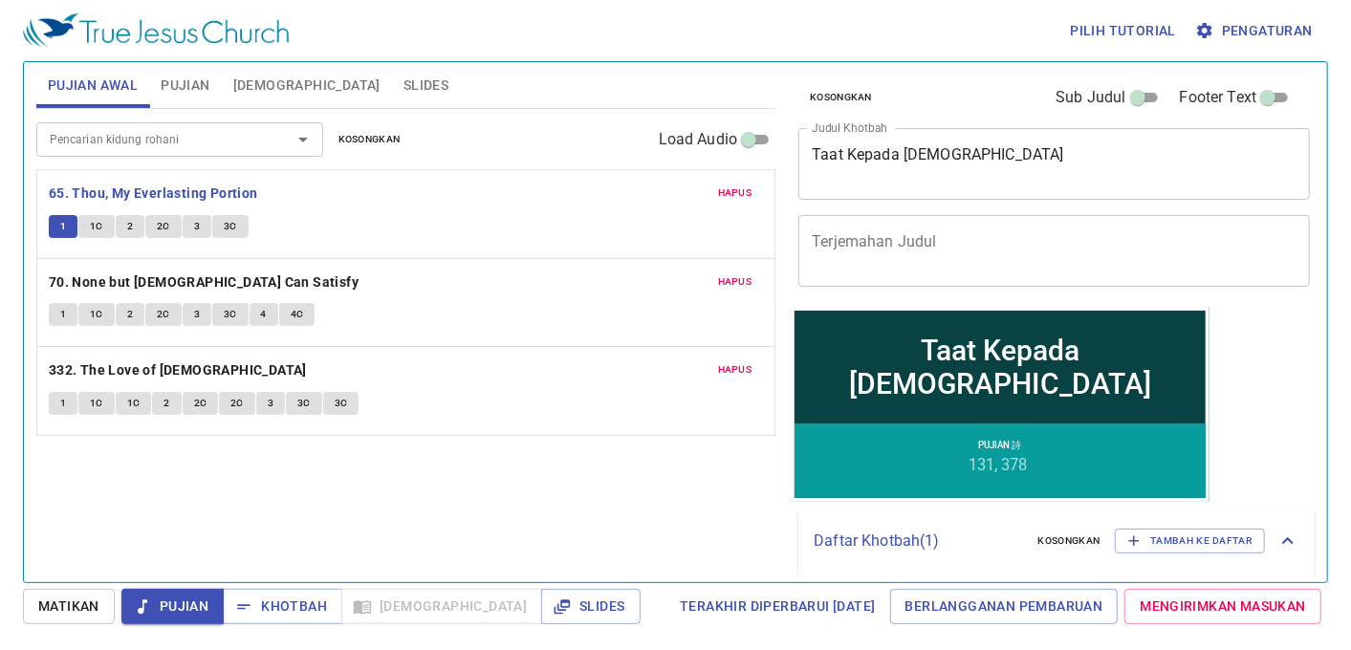
click at [58, 317] on button "1" at bounding box center [63, 314] width 29 height 23
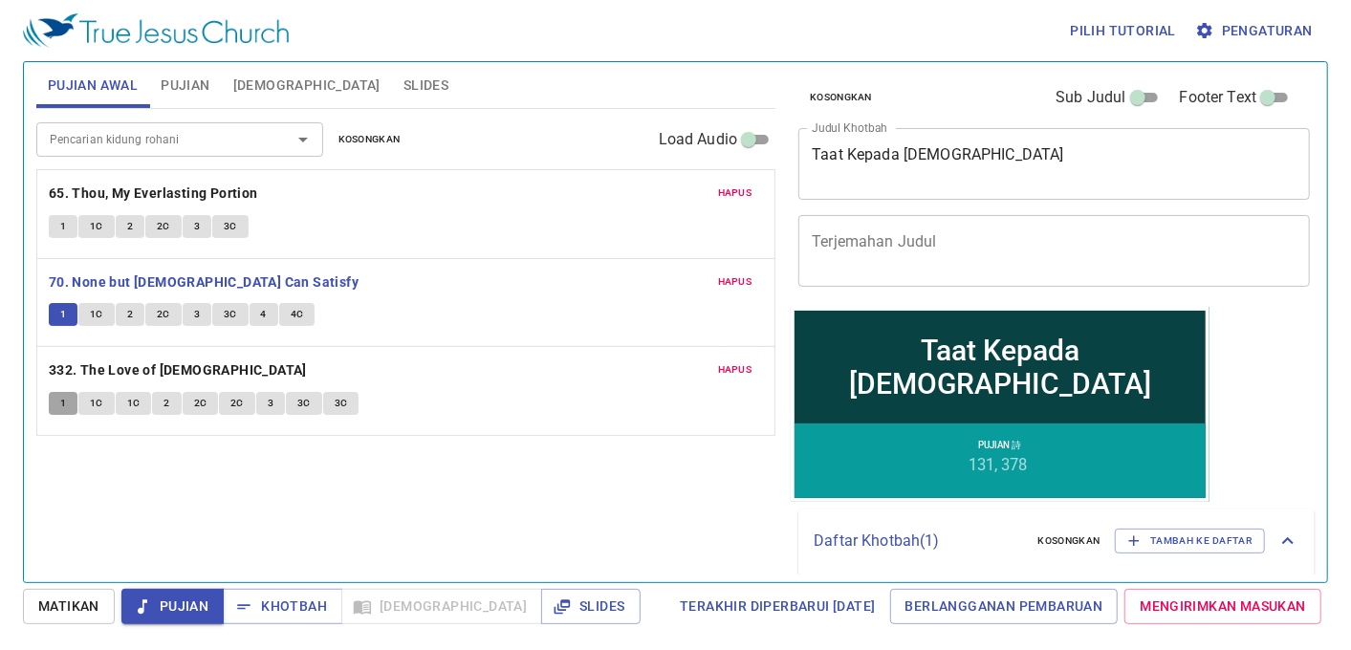
click at [60, 401] on span "1" at bounding box center [63, 403] width 6 height 17
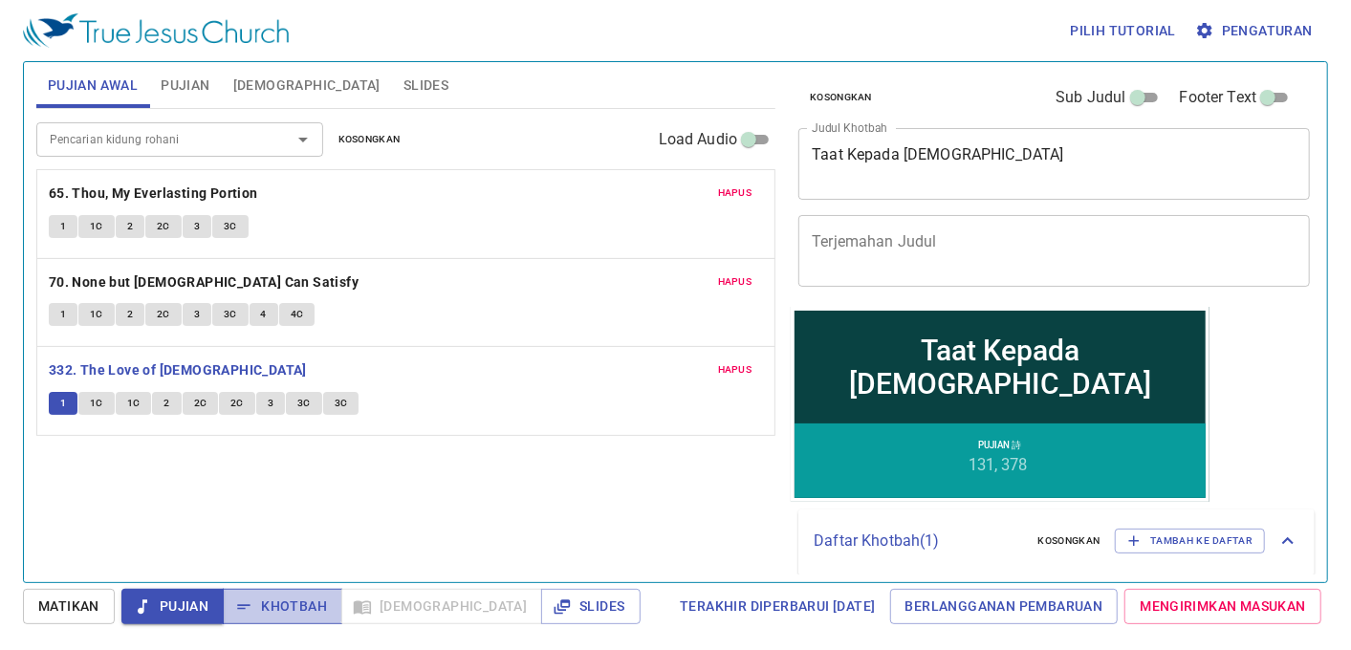
click at [281, 602] on span "Khotbah" at bounding box center [282, 607] width 89 height 24
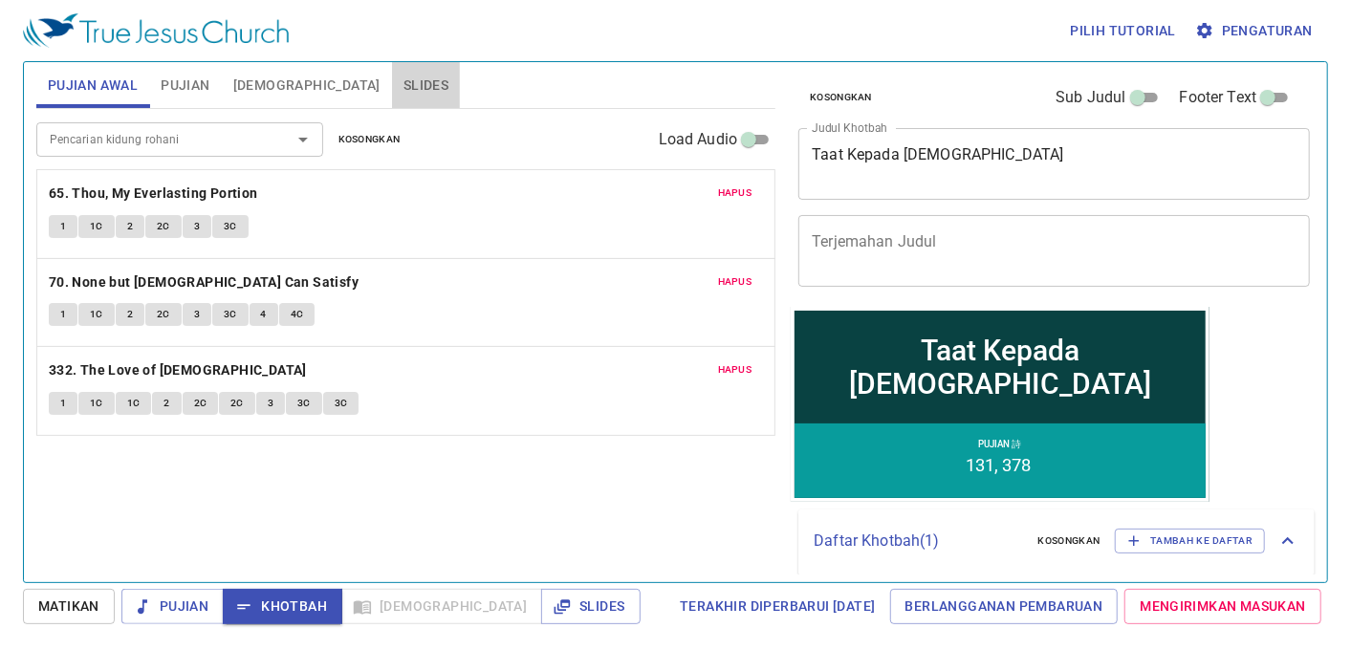
click at [403, 77] on span "Slides" at bounding box center [425, 86] width 45 height 24
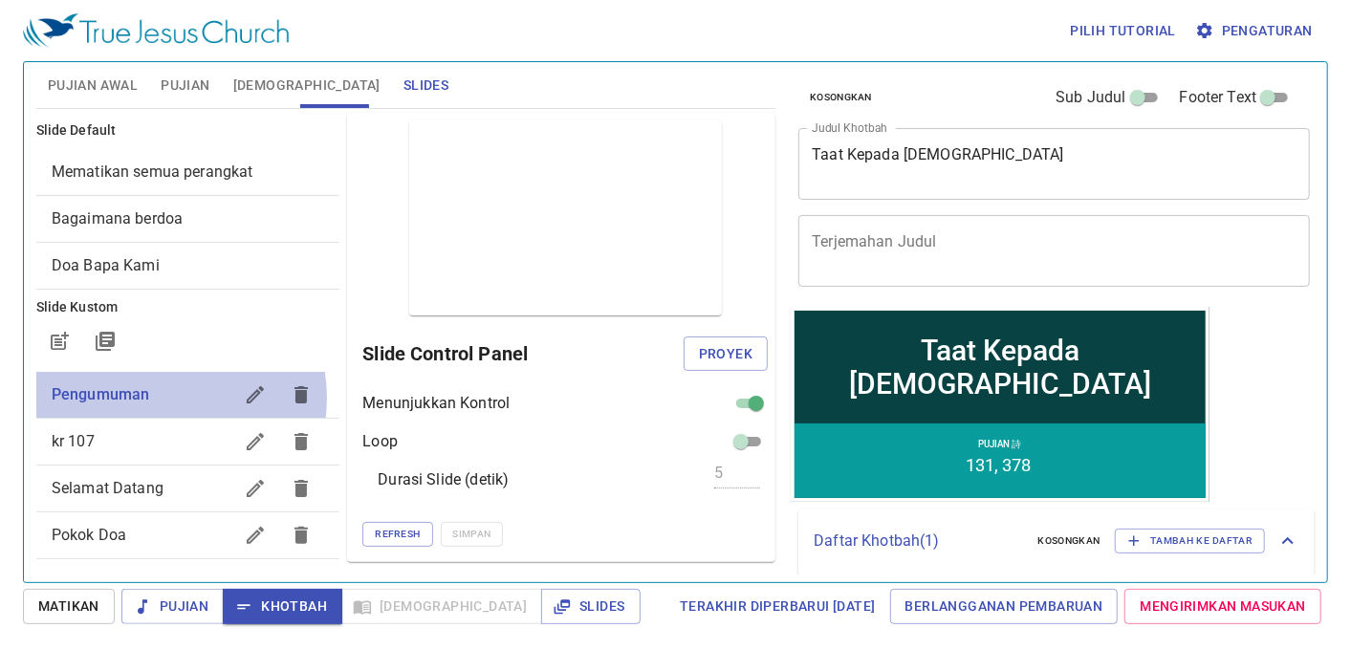
click at [154, 398] on span "Pengumuman" at bounding box center [143, 394] width 182 height 23
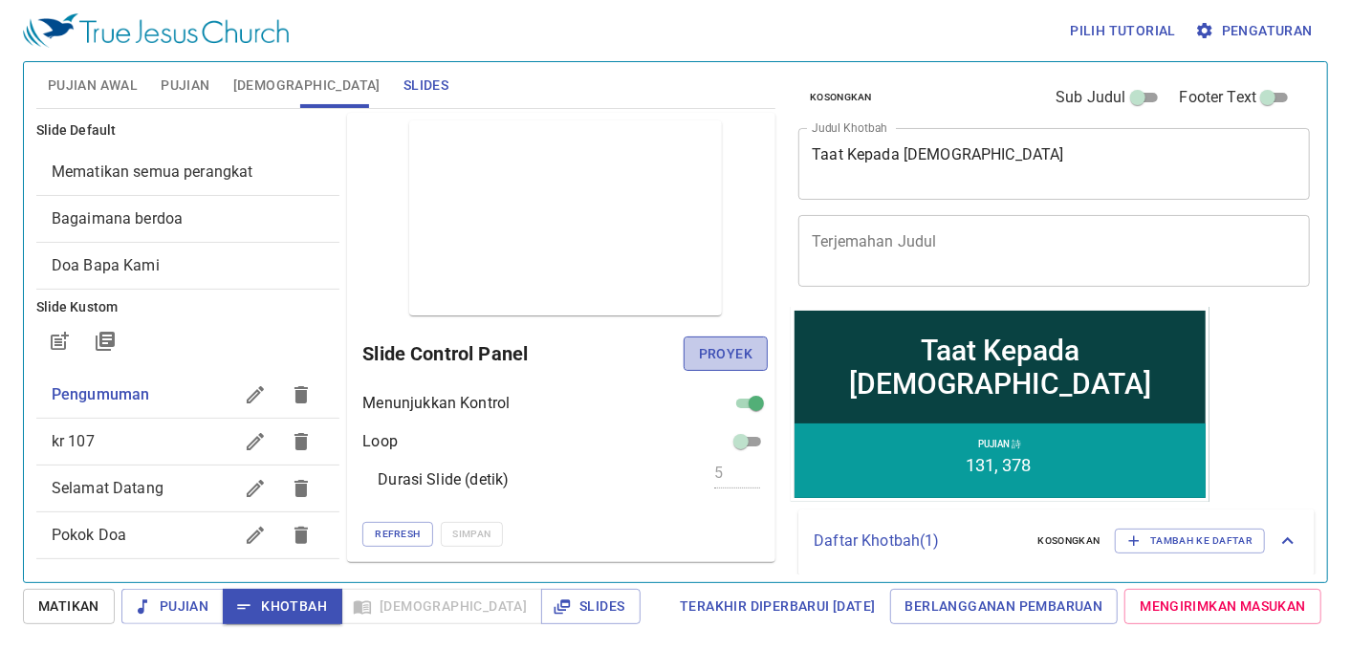
click at [693, 345] on button "Proyek" at bounding box center [725, 353] width 84 height 35
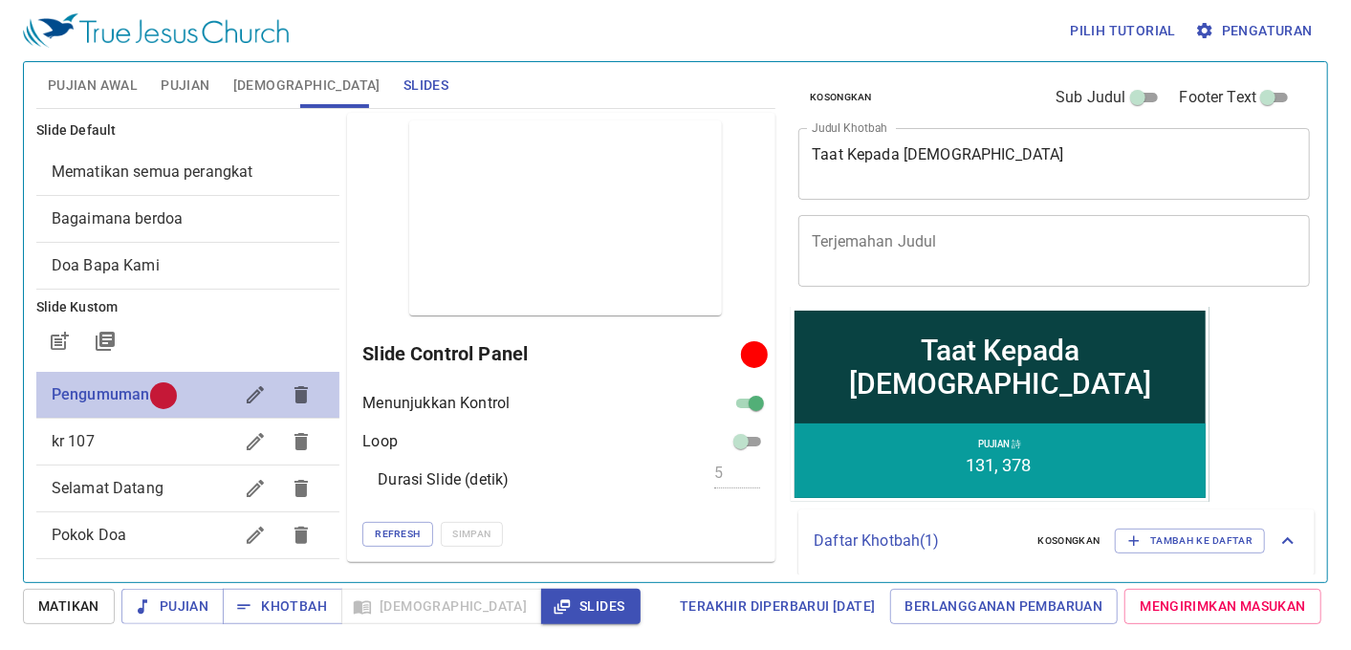
click at [207, 399] on span "Pengumuman" at bounding box center [143, 394] width 182 height 23
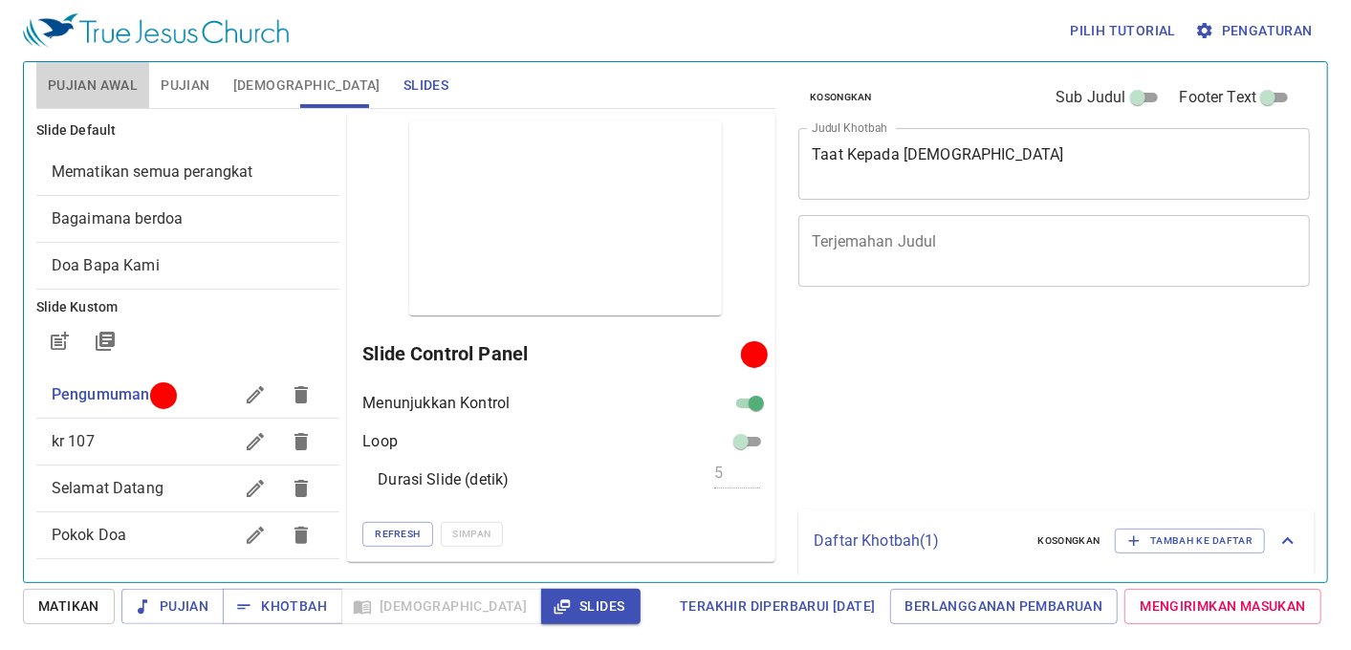
click at [110, 77] on span "Pujian Awal" at bounding box center [93, 86] width 90 height 24
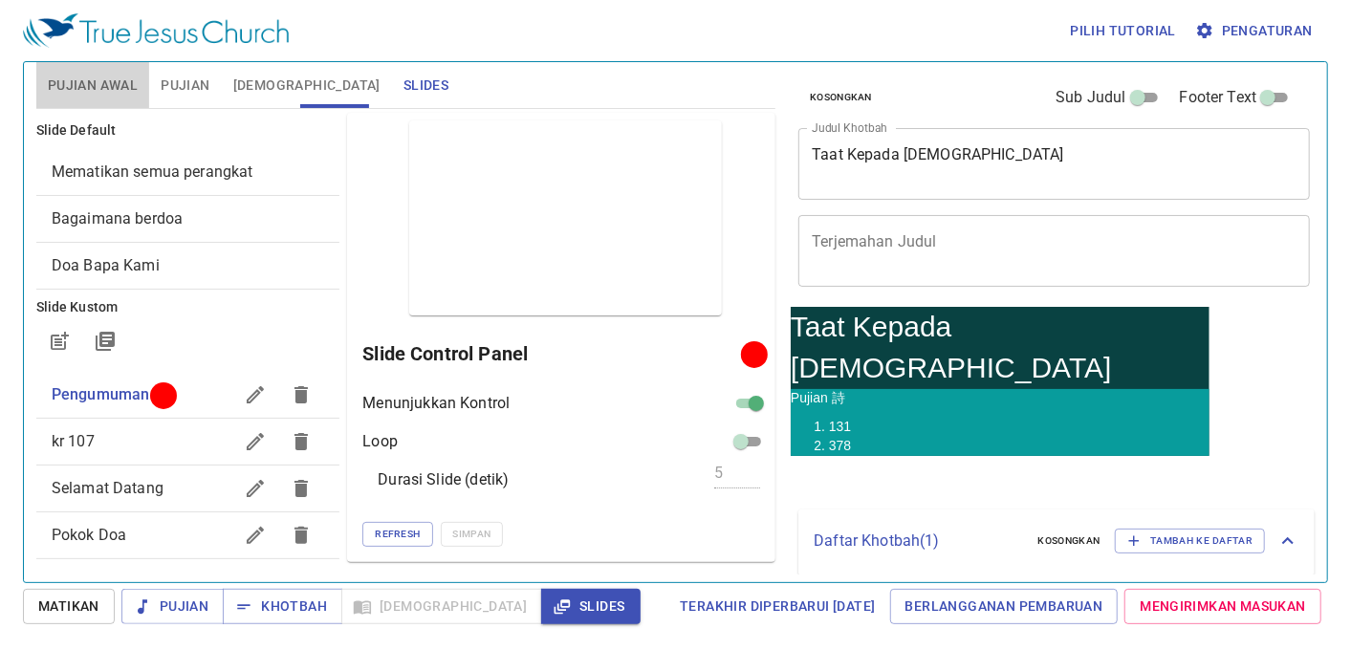
click at [187, 80] on span "Pujian" at bounding box center [185, 86] width 49 height 24
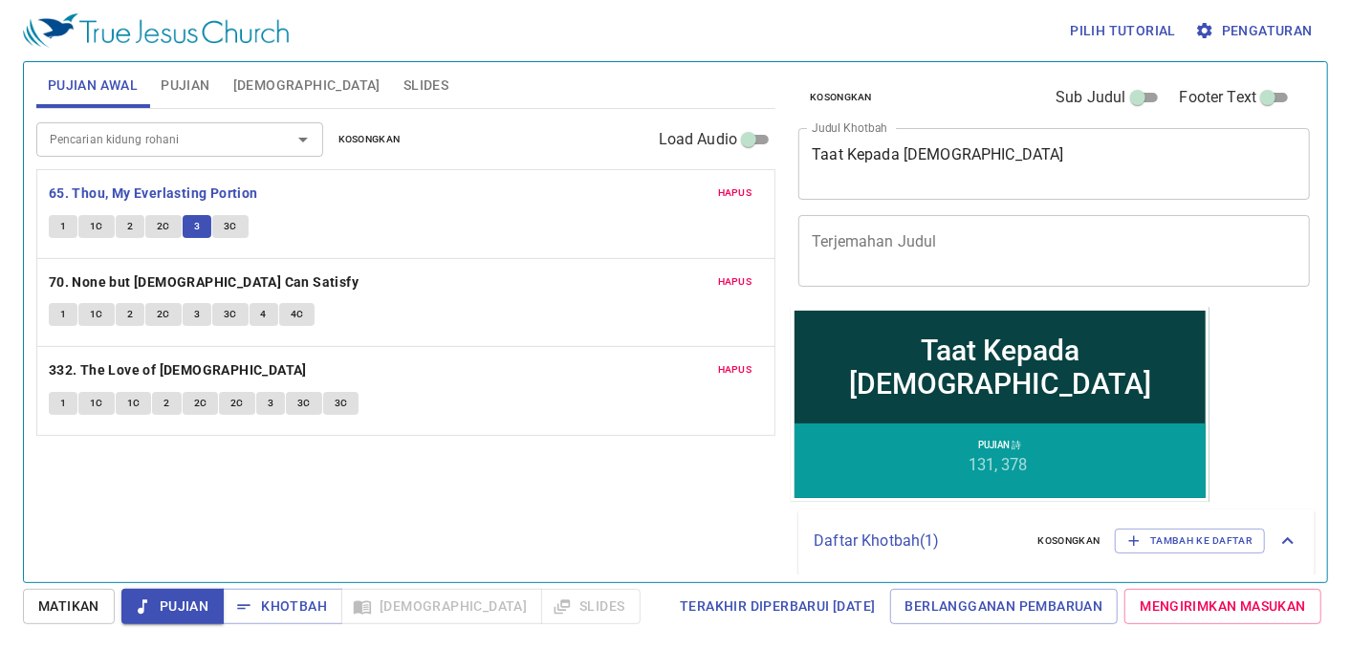
click at [392, 69] on button "Slides" at bounding box center [426, 85] width 68 height 46
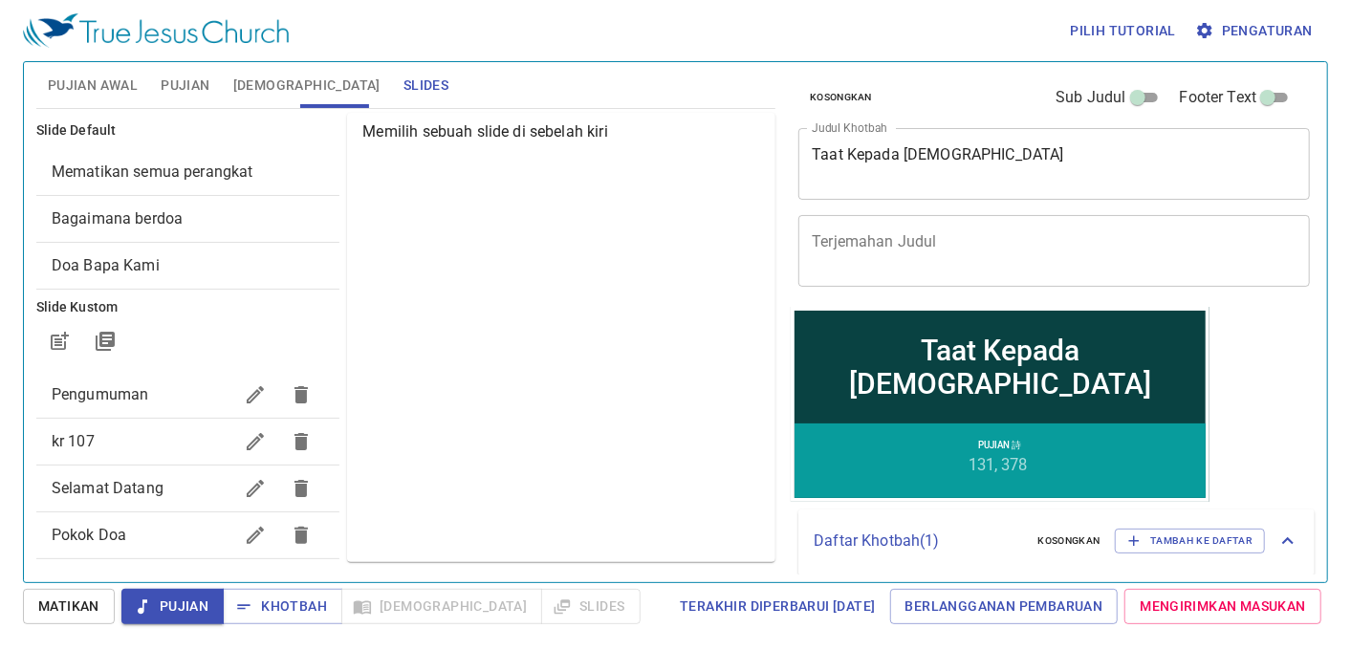
click at [132, 383] on span "Pengumuman" at bounding box center [143, 394] width 182 height 23
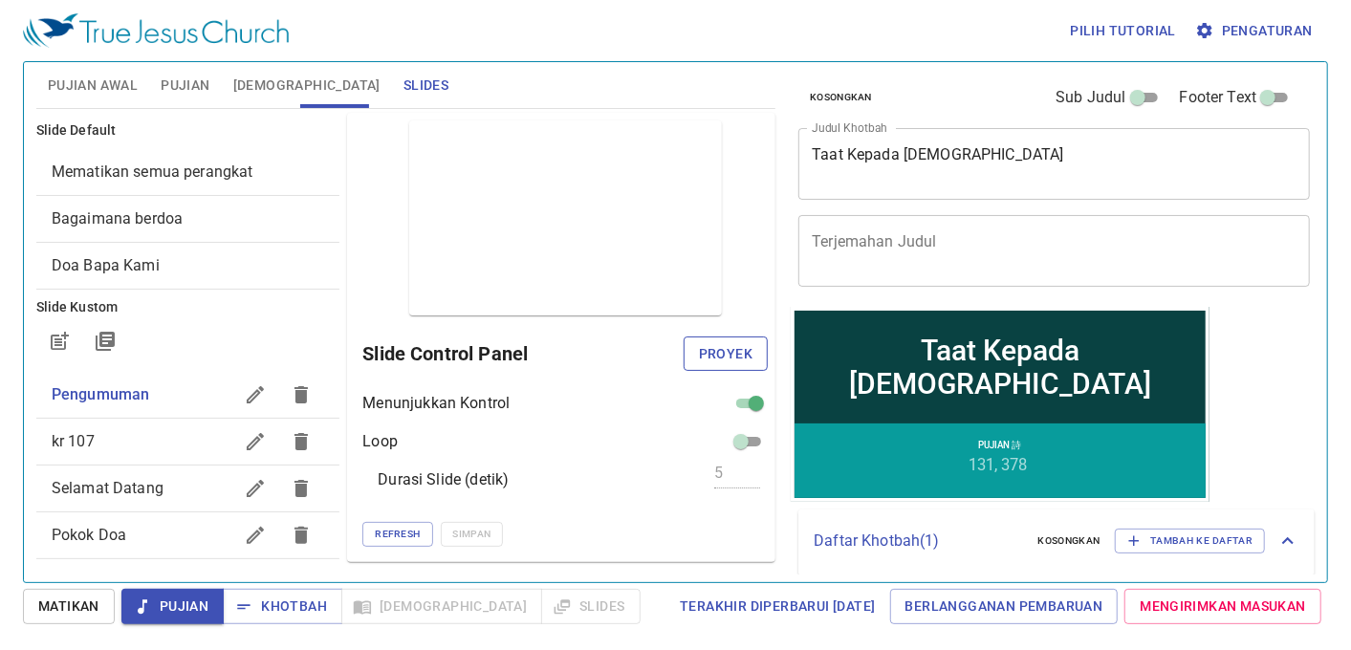
click at [729, 340] on button "Proyek" at bounding box center [725, 353] width 84 height 35
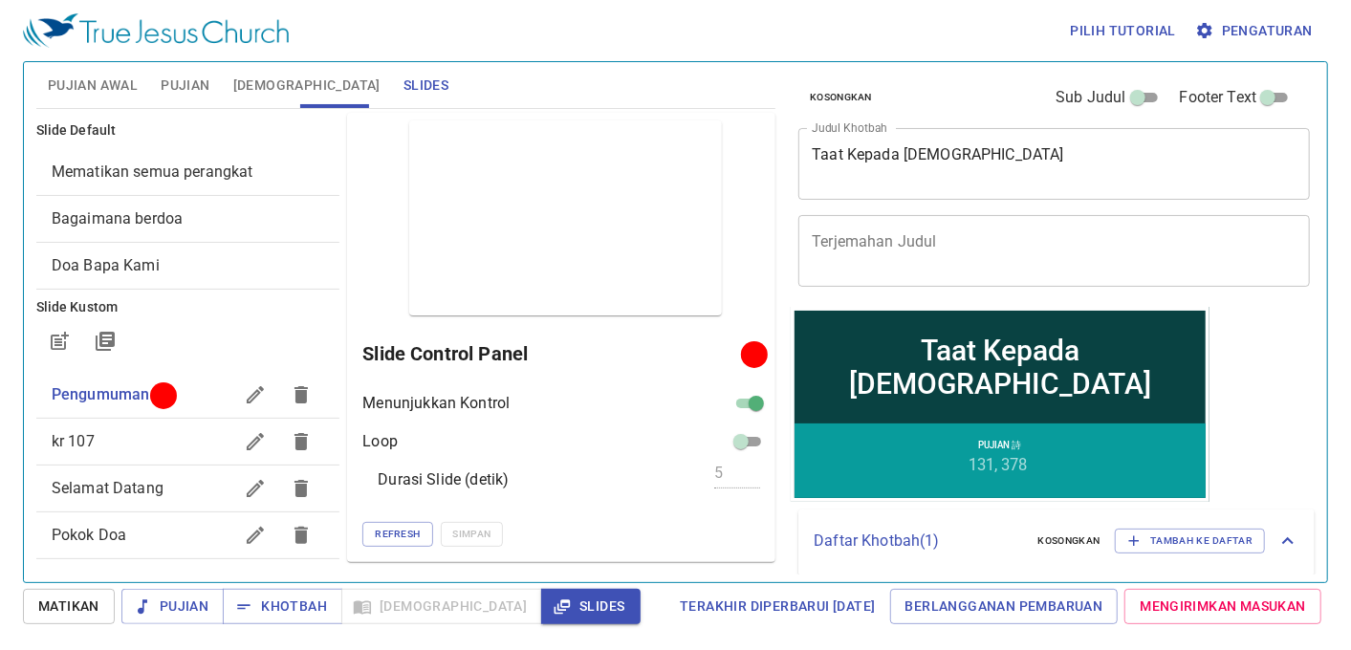
click at [692, 450] on div "Loop" at bounding box center [564, 441] width 405 height 23
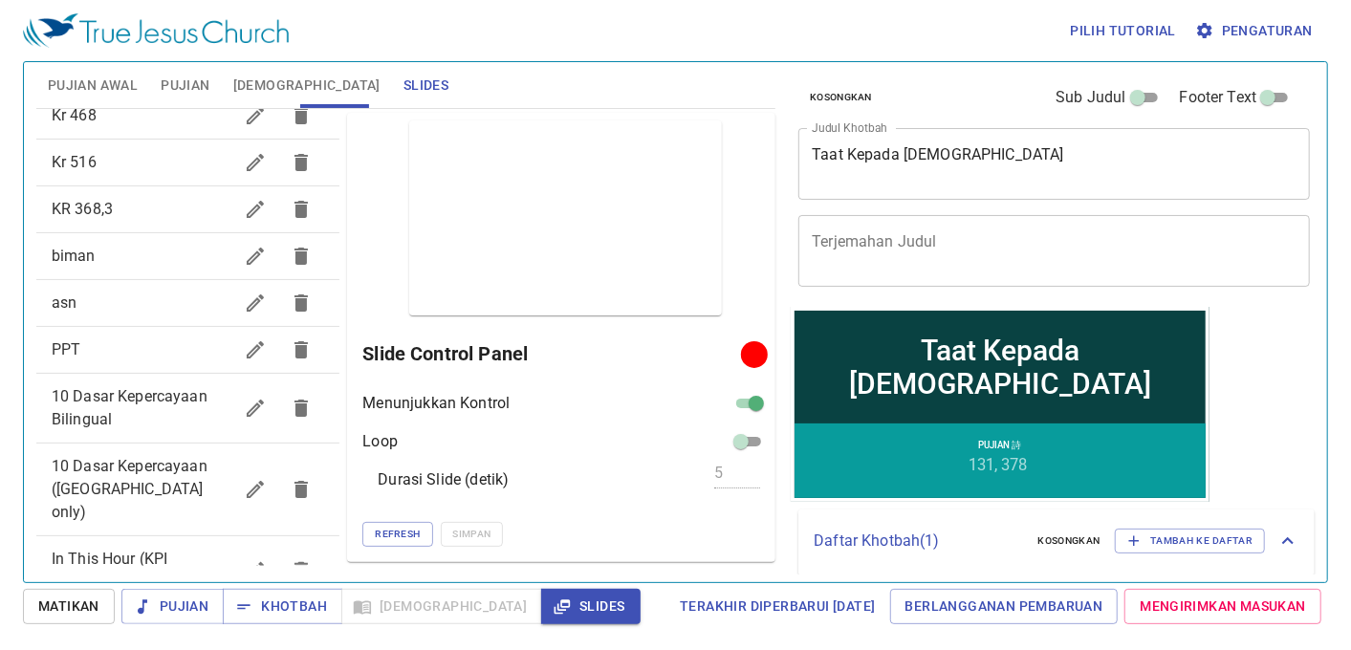
scroll to position [502, 0]
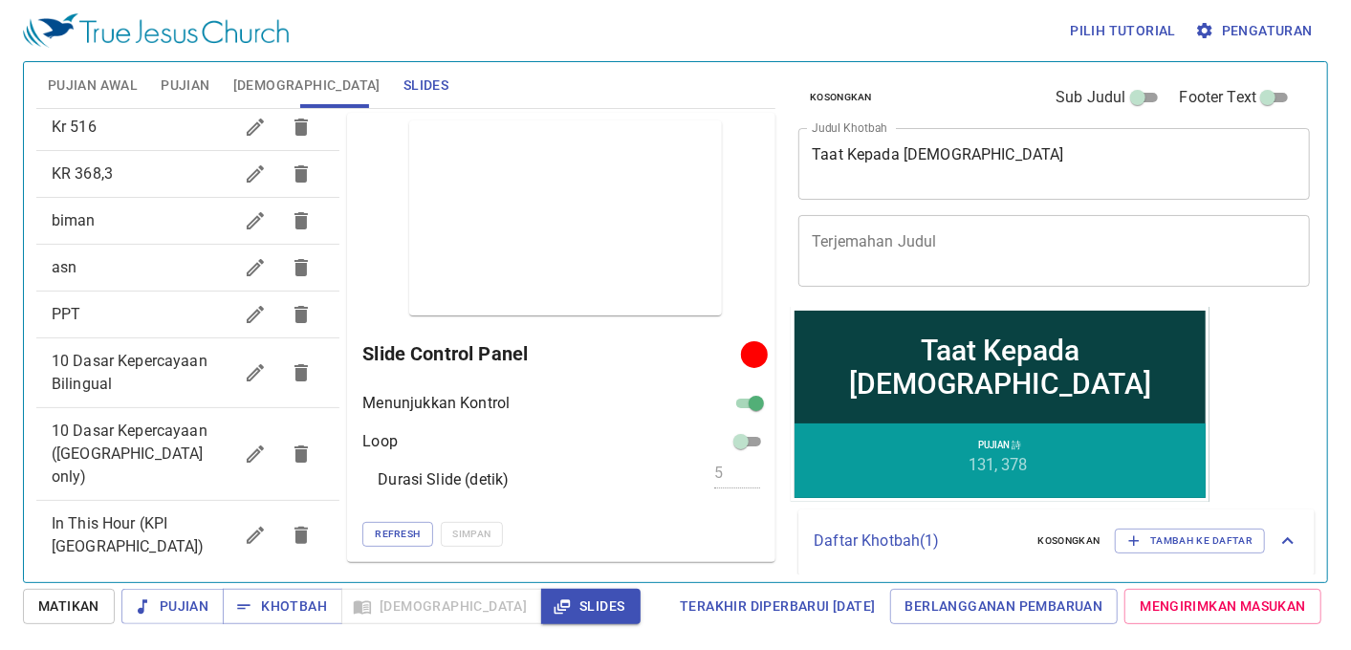
click at [130, 436] on span "10 Dasar [GEOGRAPHIC_DATA] ([GEOGRAPHIC_DATA] only)" at bounding box center [130, 454] width 156 height 64
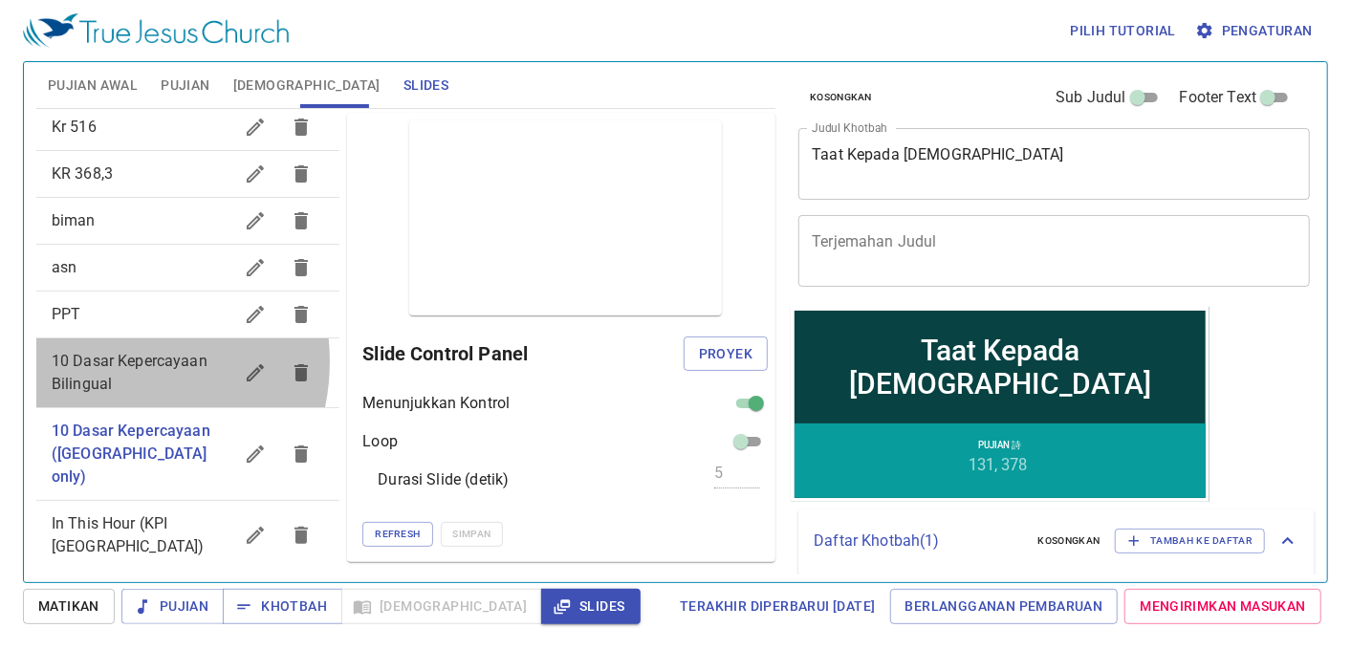
click at [102, 360] on span "10 Dasar Kepercayaan Bilingual" at bounding box center [130, 372] width 156 height 41
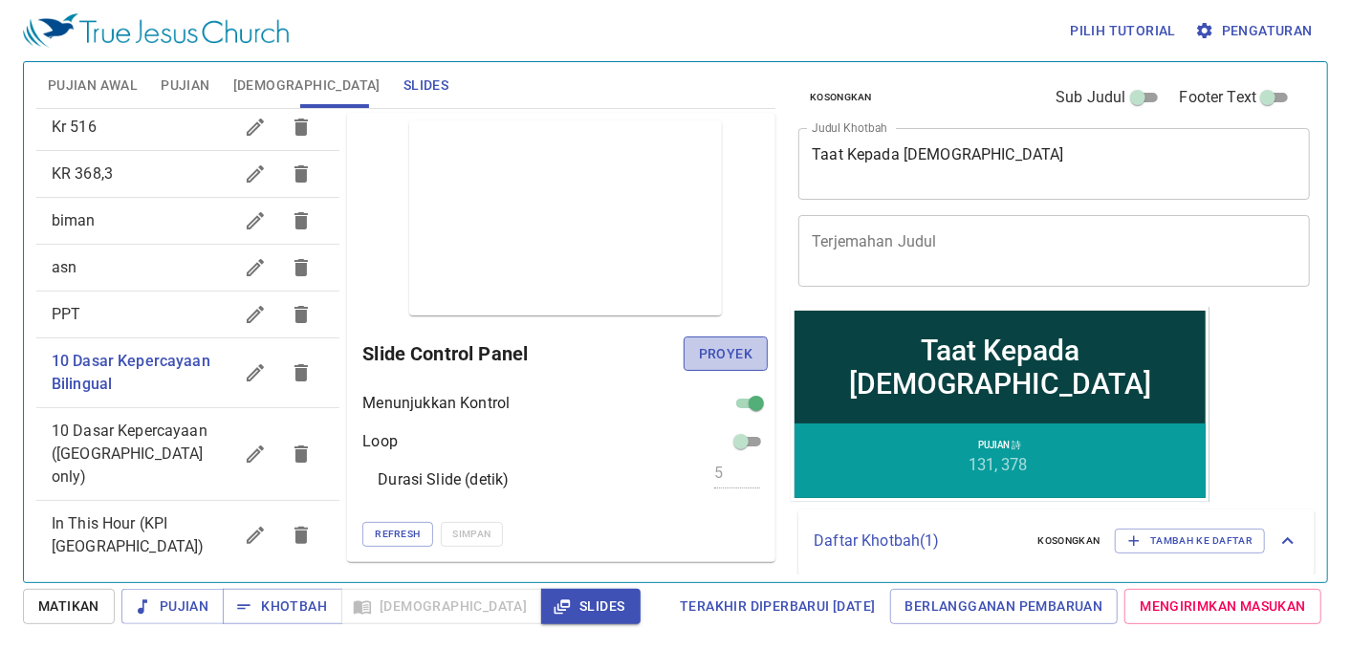
click at [731, 342] on span "Proyek" at bounding box center [726, 354] width 54 height 24
drag, startPoint x: 662, startPoint y: 450, endPoint x: 688, endPoint y: 408, distance: 49.3
click at [677, 434] on div "Loop" at bounding box center [564, 441] width 405 height 23
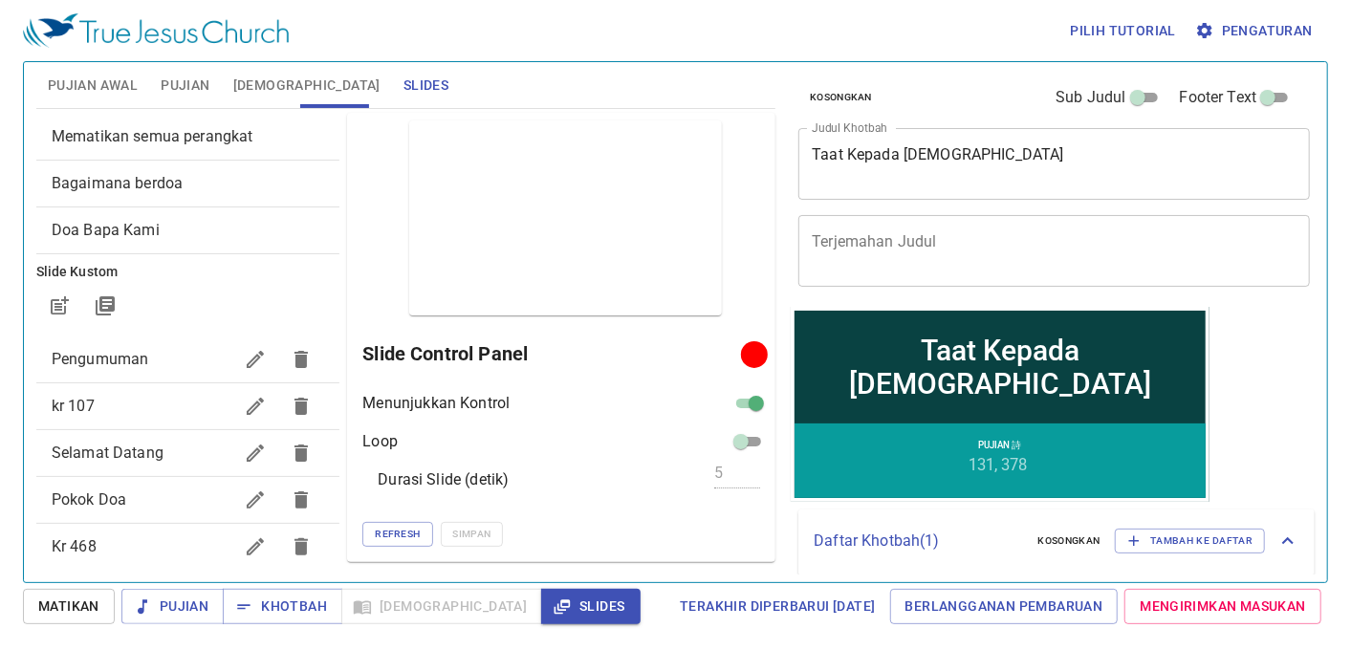
scroll to position [0, 0]
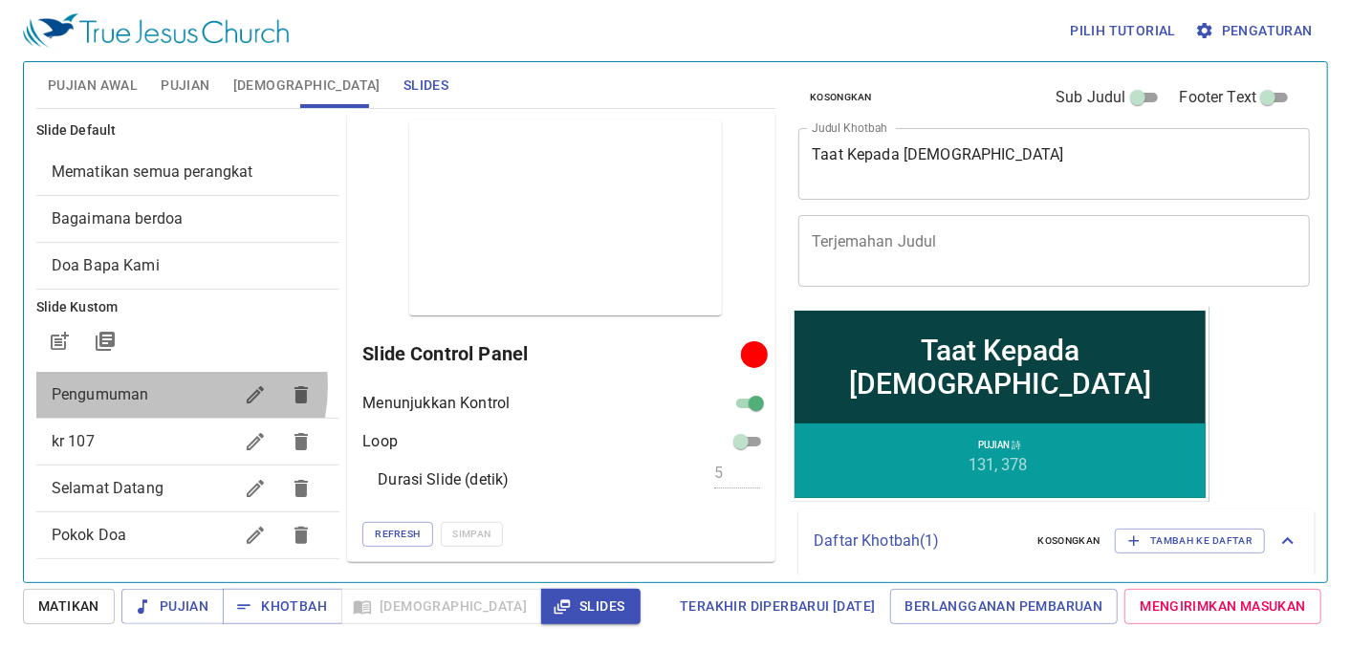
click at [149, 386] on span "Pengumuman" at bounding box center [143, 394] width 182 height 23
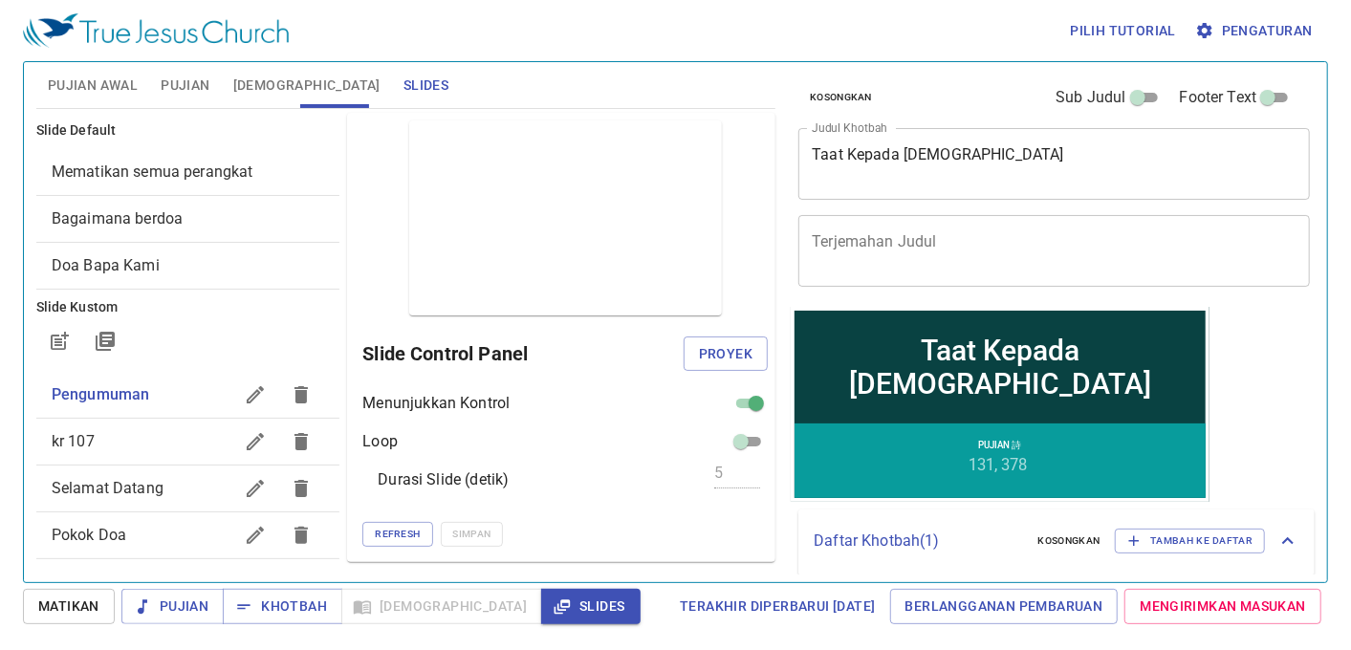
click at [714, 331] on div "Slide Control Panel Proyek" at bounding box center [564, 354] width 405 height 46
click at [707, 344] on span "Proyek" at bounding box center [726, 354] width 54 height 24
drag, startPoint x: 1305, startPoint y: 588, endPoint x: 1278, endPoint y: 597, distance: 28.4
click at [1278, 597] on div "Pilih tutorial Pengaturan Pujian Awal Pujian Alkitab Slides Pencarian kidung ro…" at bounding box center [675, 325] width 1351 height 650
click at [610, 382] on div "Pratinjau Slide Control Panel Menunjukkan Kontrol Loop Durasi Slide (detik) 5 R…" at bounding box center [561, 337] width 428 height 449
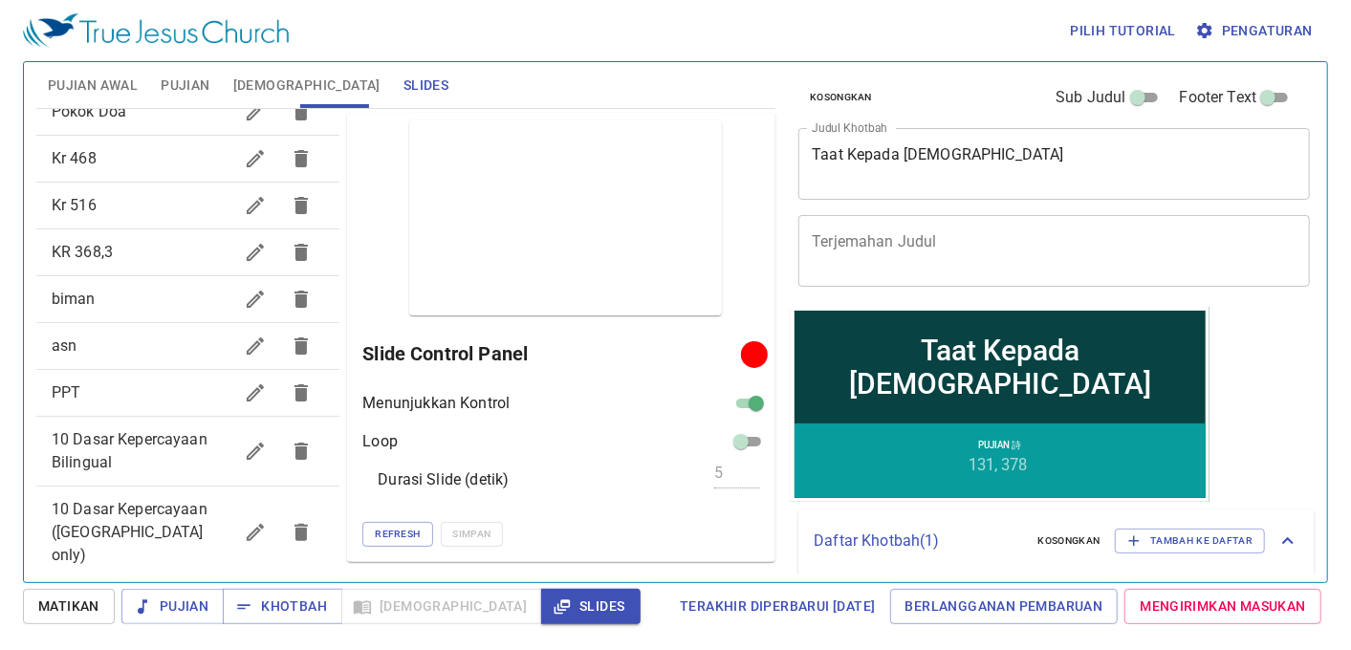
scroll to position [502, 0]
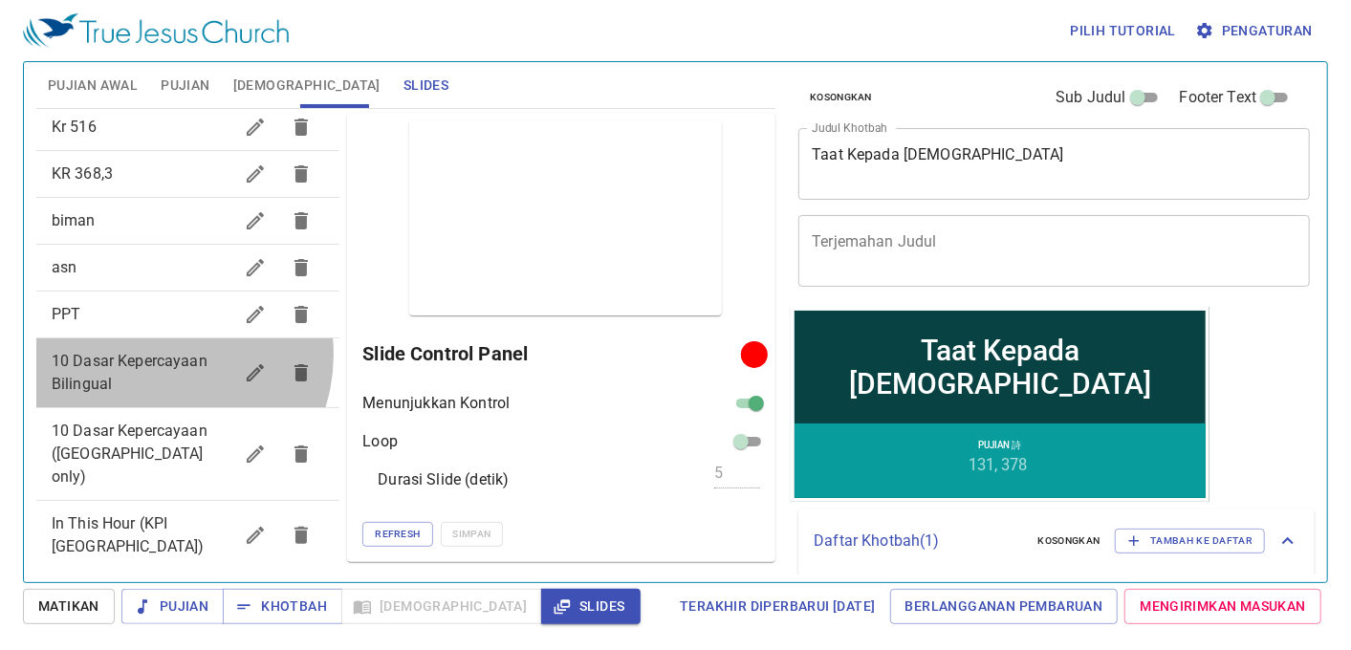
click at [159, 354] on span "10 Dasar Kepercayaan Bilingual" at bounding box center [130, 372] width 156 height 41
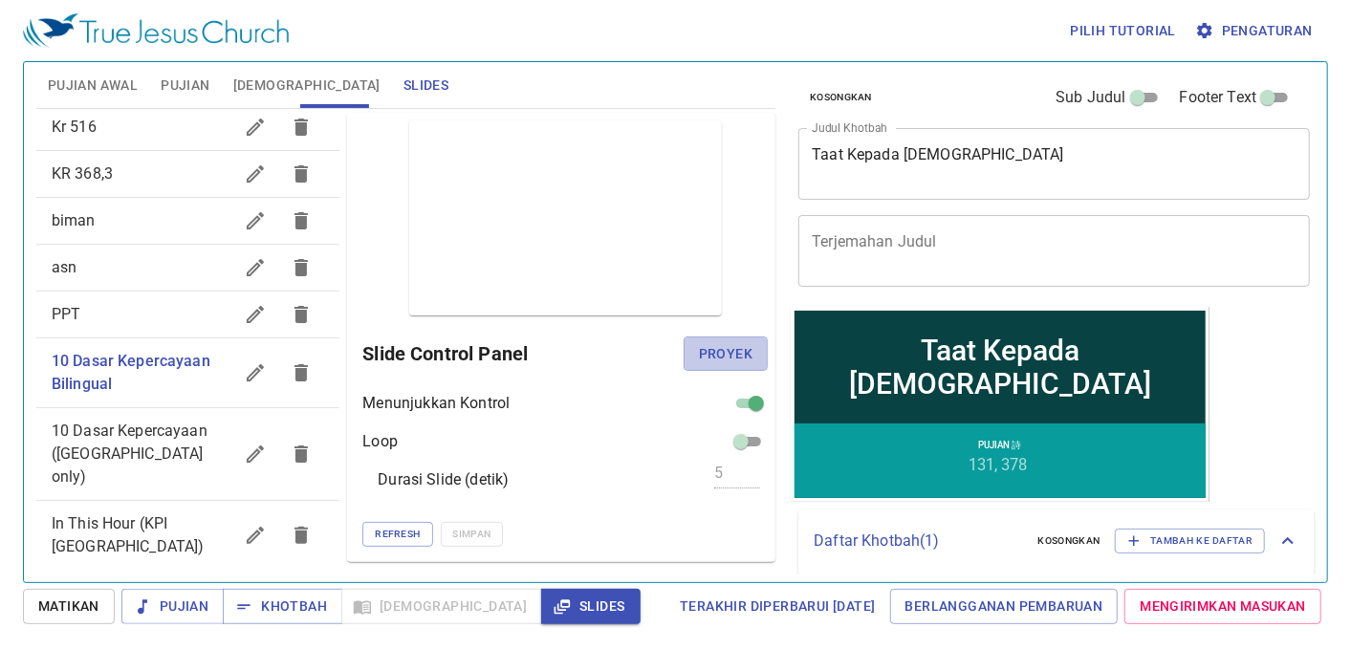
click at [710, 347] on span "Proyek" at bounding box center [726, 354] width 54 height 24
click at [569, 424] on div "Menunjukkan Kontrol Loop Durasi Slide (detik) 5 Refresh Simpan" at bounding box center [564, 469] width 405 height 155
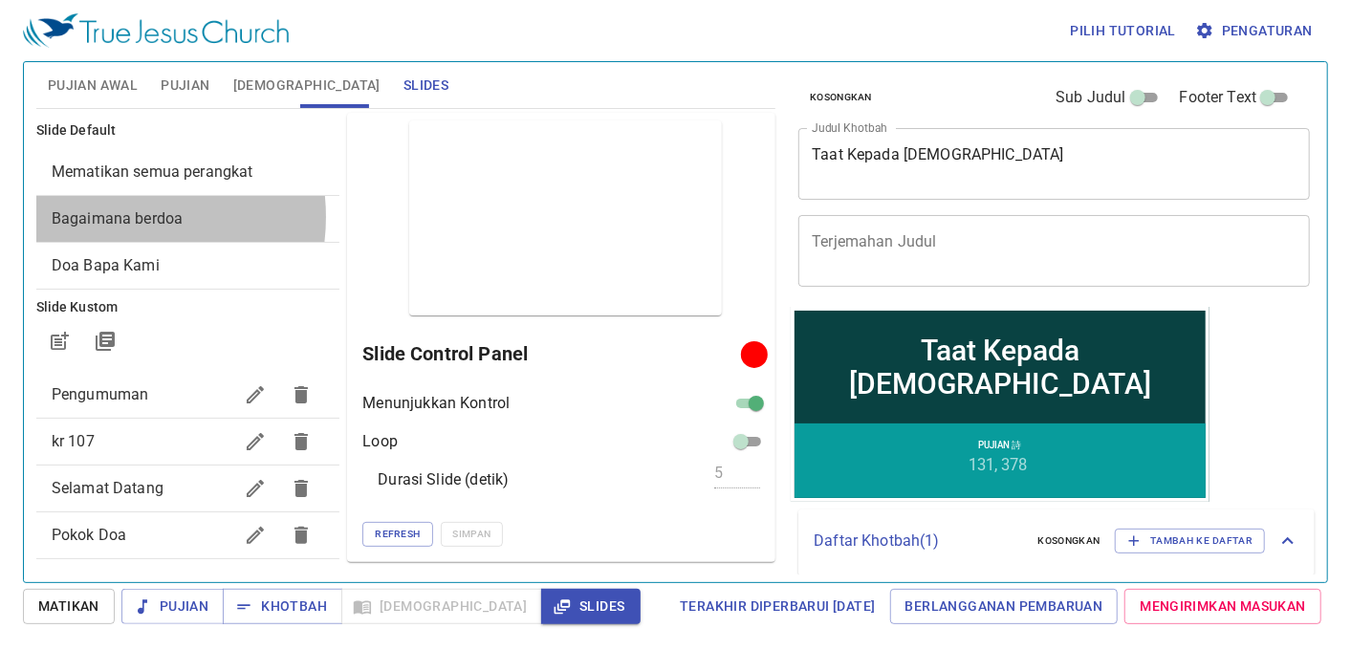
click at [119, 217] on span "Bagaimana berdoa" at bounding box center [117, 218] width 131 height 18
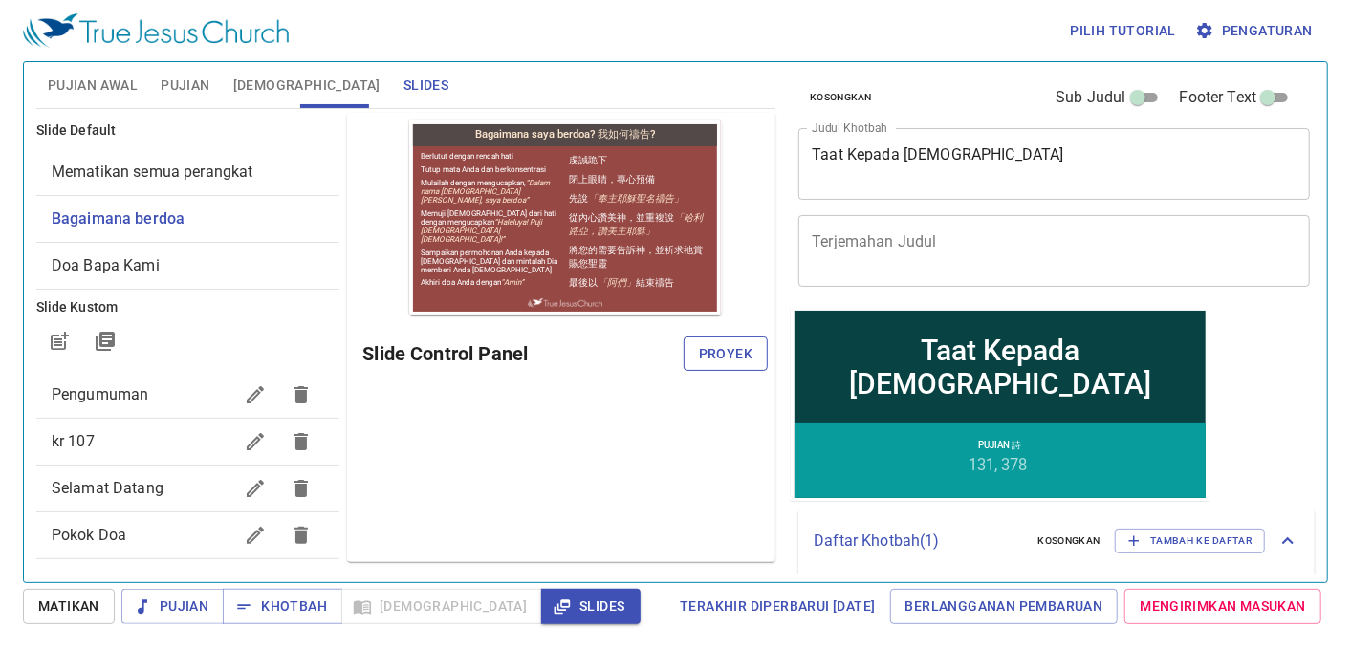
click at [700, 351] on span "Proyek" at bounding box center [726, 354] width 54 height 24
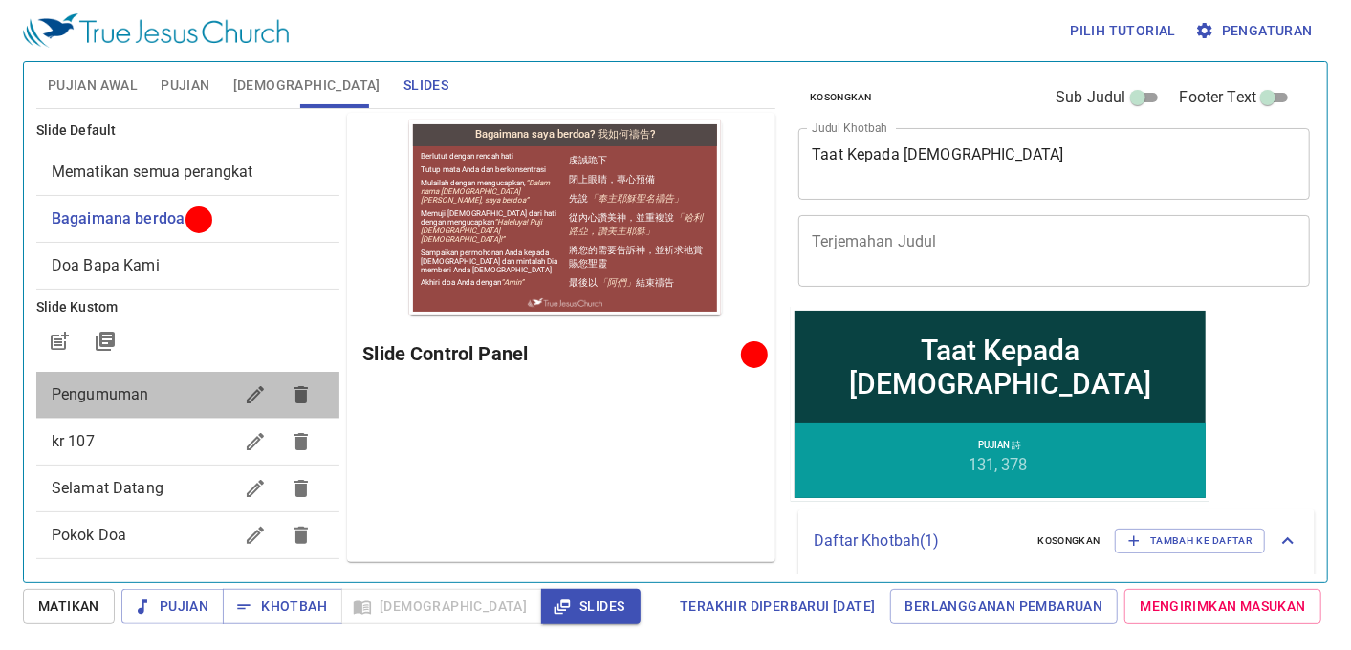
click at [192, 380] on div "Pengumuman" at bounding box center [188, 395] width 304 height 46
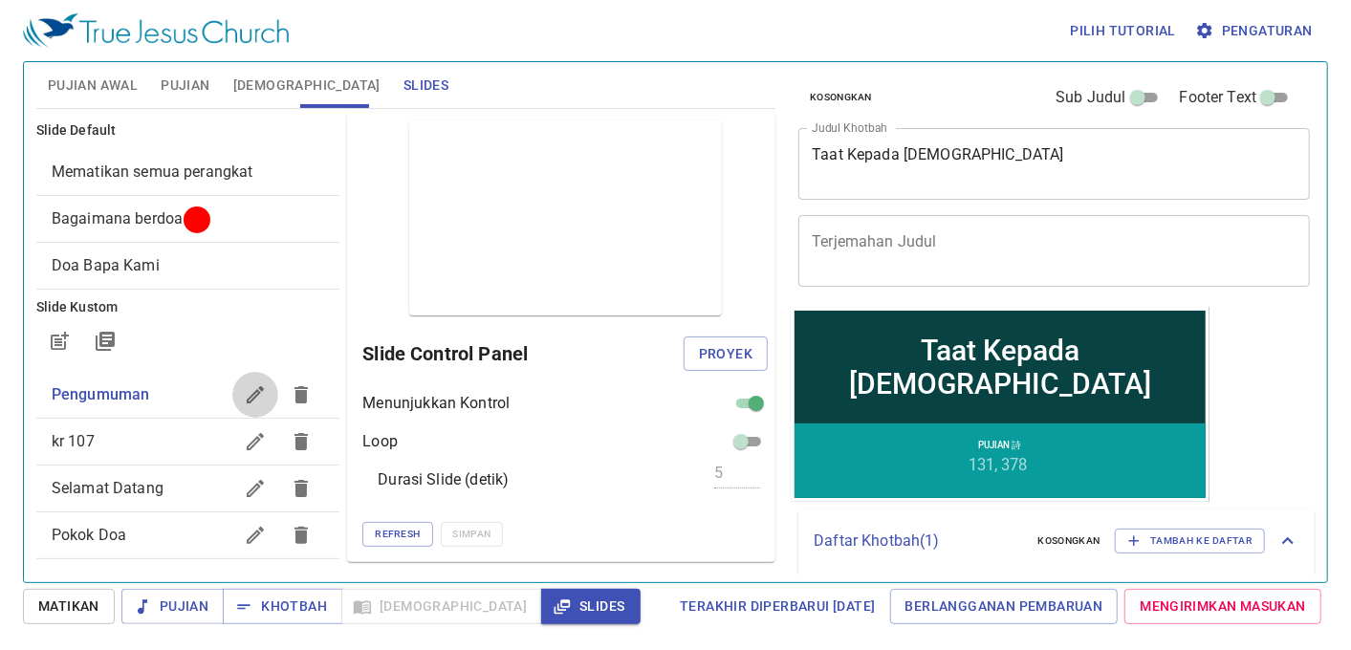
click at [232, 389] on button "button" at bounding box center [255, 395] width 46 height 46
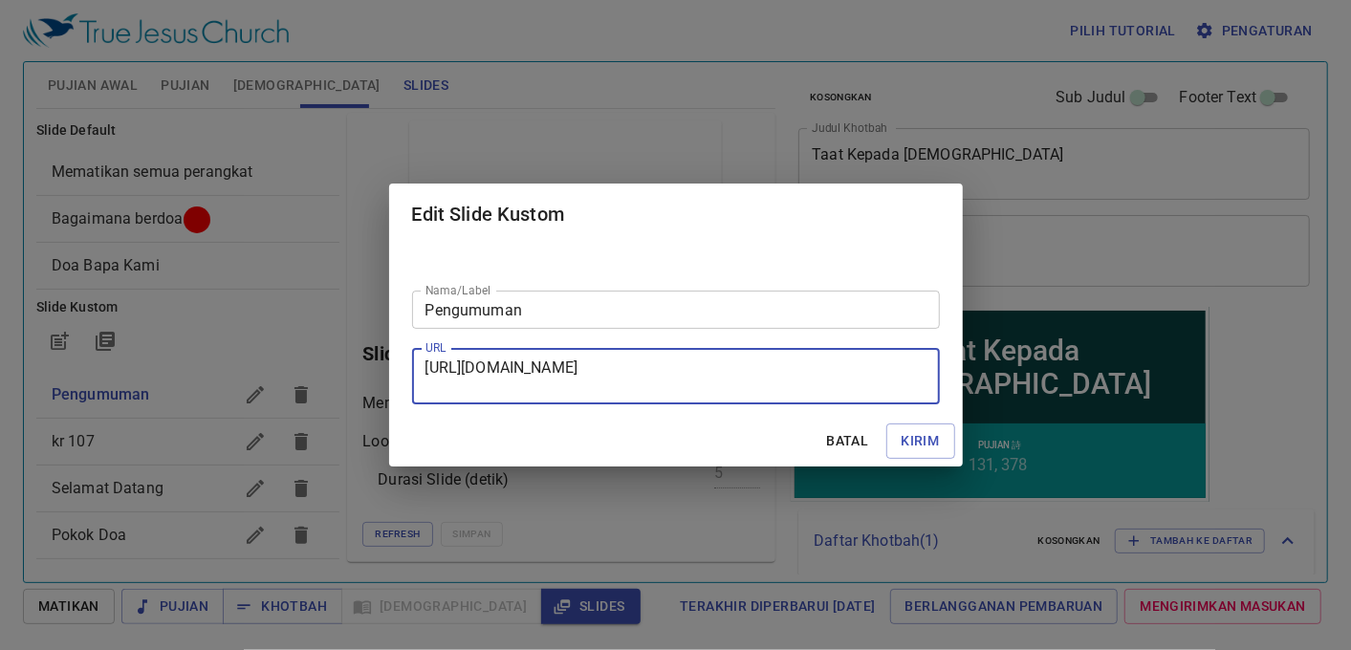
scroll to position [17, 0]
drag, startPoint x: 427, startPoint y: 363, endPoint x: 922, endPoint y: 404, distance: 496.8
click at [922, 404] on div "Nama/Label Pengumuman Nama/Label URL https://docs.google.com/presentation/d/1L6…" at bounding box center [675, 330] width 573 height 171
drag, startPoint x: 426, startPoint y: 363, endPoint x: 892, endPoint y: 478, distance: 479.4
click at [892, 478] on div "Edit Slide Kustom Nama/Label Pengumuman Nama/Label URL https://docs.google.com/…" at bounding box center [675, 325] width 1351 height 650
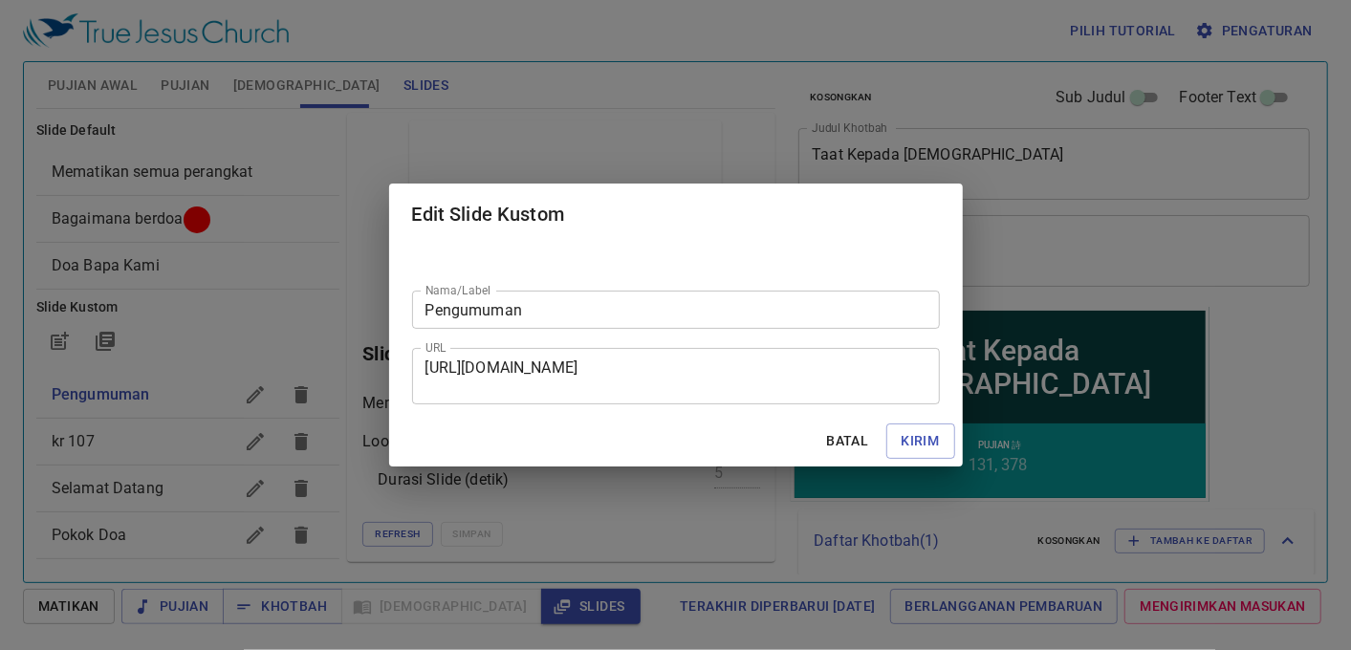
drag, startPoint x: 892, startPoint y: 478, endPoint x: 386, endPoint y: 365, distance: 518.1
click at [386, 365] on div "Edit Slide Kustom Nama/Label Pengumuman Nama/Label URL https://docs.google.com/…" at bounding box center [675, 325] width 1351 height 650
drag, startPoint x: 386, startPoint y: 365, endPoint x: 498, endPoint y: 403, distance: 118.2
click at [497, 423] on div "Batal Kirim" at bounding box center [675, 441] width 573 height 51
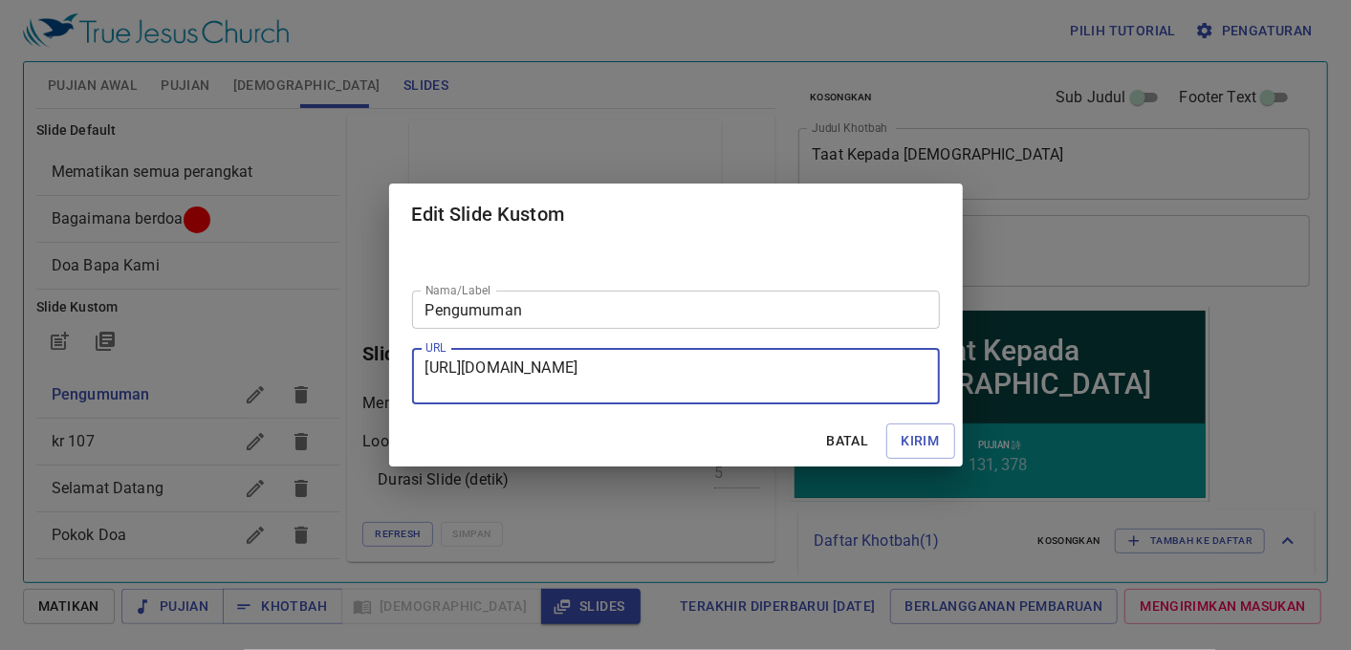
drag, startPoint x: 424, startPoint y: 359, endPoint x: 991, endPoint y: 433, distance: 571.6
click at [991, 433] on div "Edit Slide Kustom Nama/Label Pengumuman Nama/Label URL https://docs.google.com/…" at bounding box center [675, 325] width 1351 height 650
click at [537, 38] on div "Edit Slide Kustom Nama/Label Pengumuman Nama/Label URL https://docs.google.com/…" at bounding box center [675, 325] width 1351 height 650
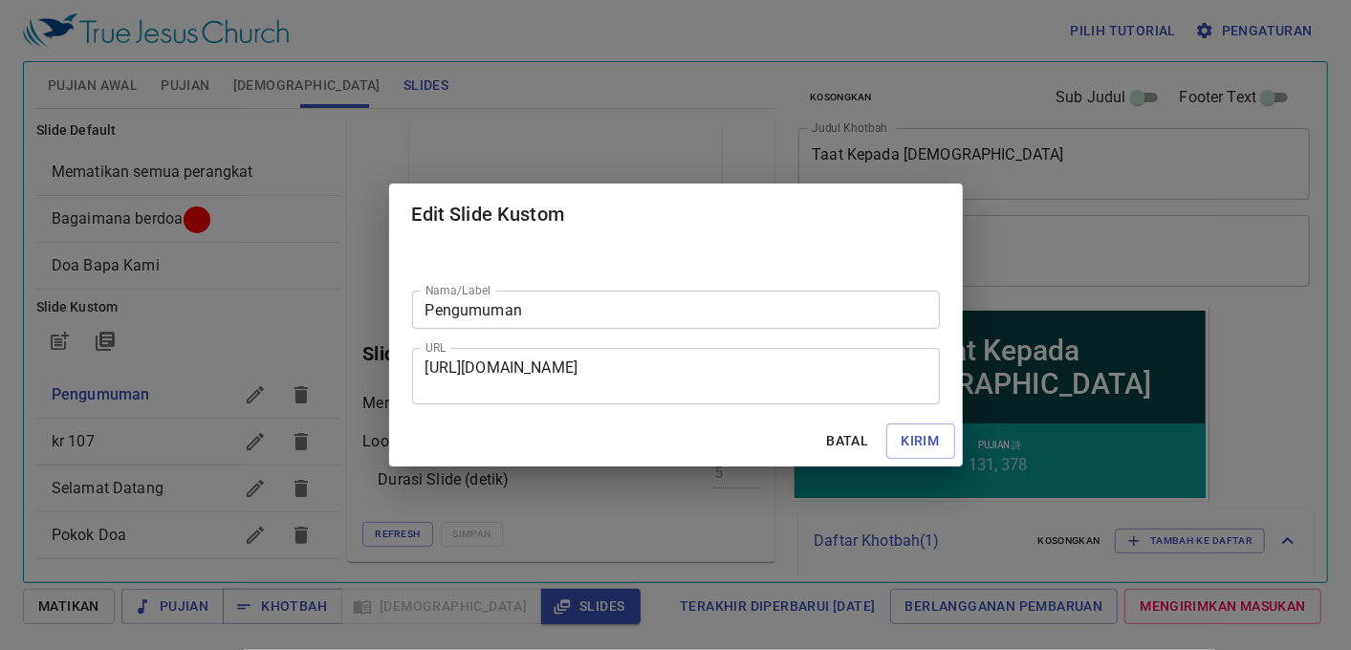
click at [485, 62] on div "Edit Slide Kustom Nama/Label Pengumuman Nama/Label URL https://docs.google.com/…" at bounding box center [675, 325] width 1351 height 650
click at [849, 434] on span "Batal" at bounding box center [848, 441] width 46 height 24
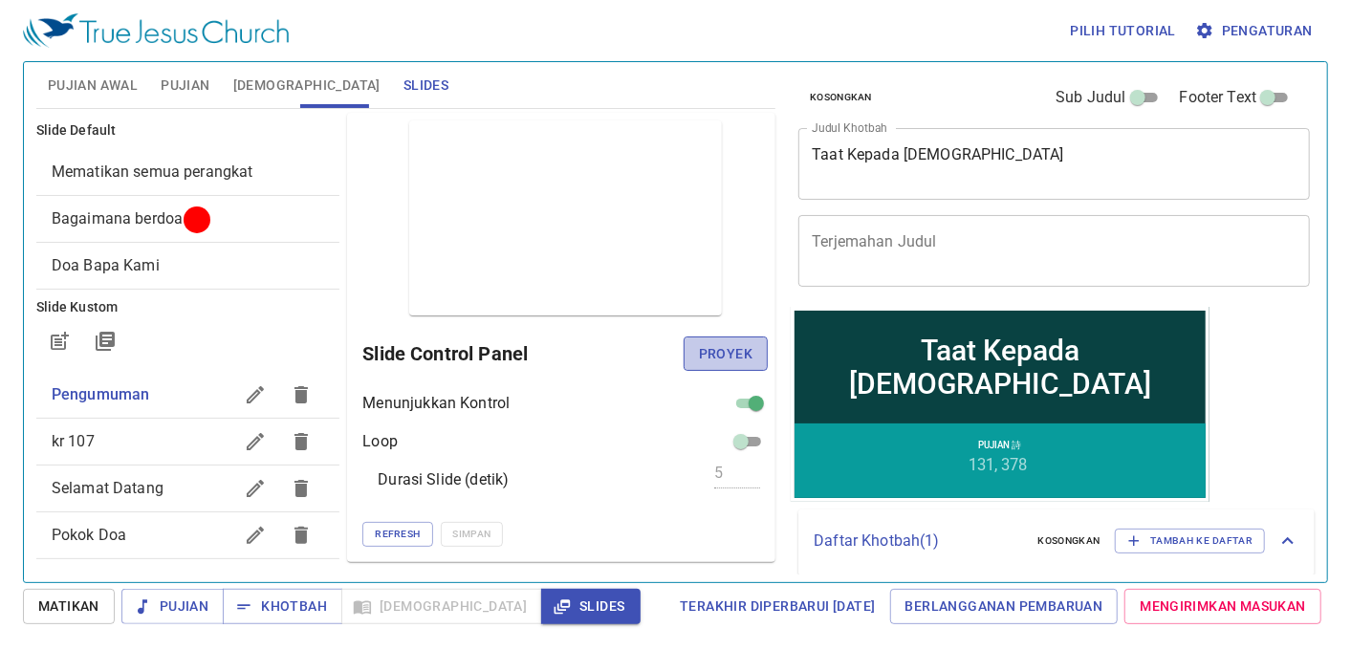
click at [720, 351] on span "Proyek" at bounding box center [726, 354] width 54 height 24
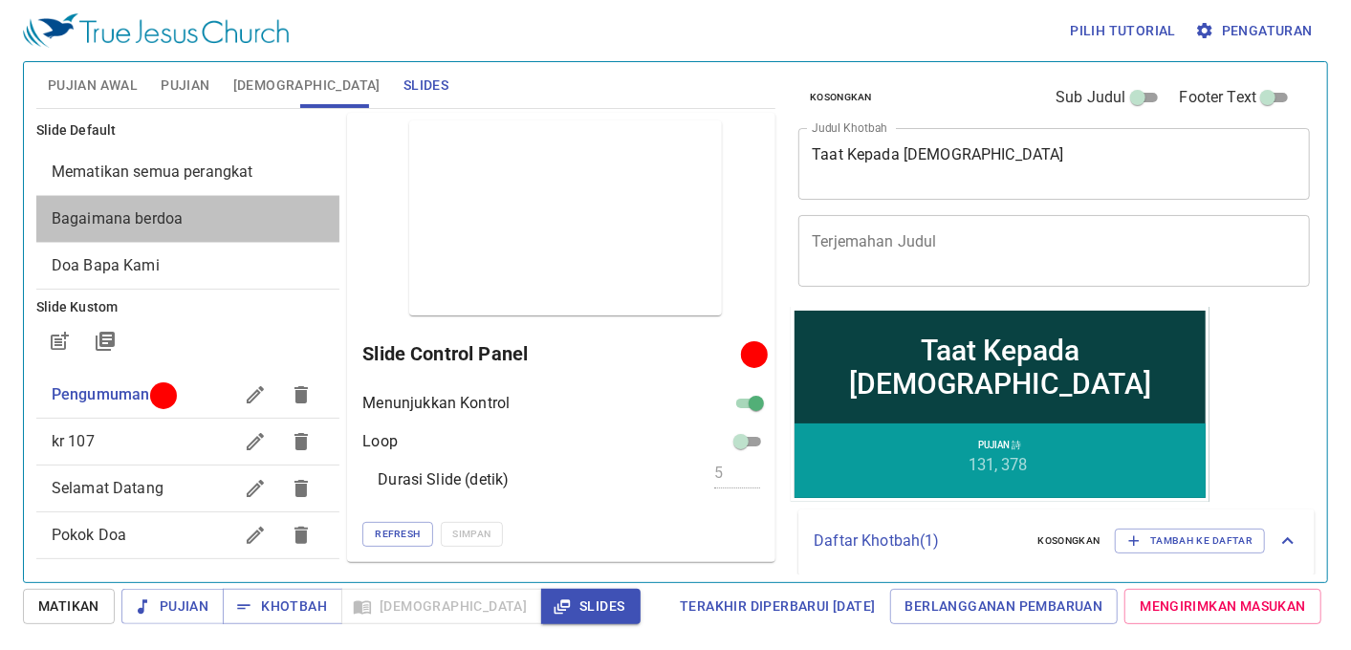
click at [206, 198] on div "Bagaimana berdoa" at bounding box center [188, 219] width 304 height 46
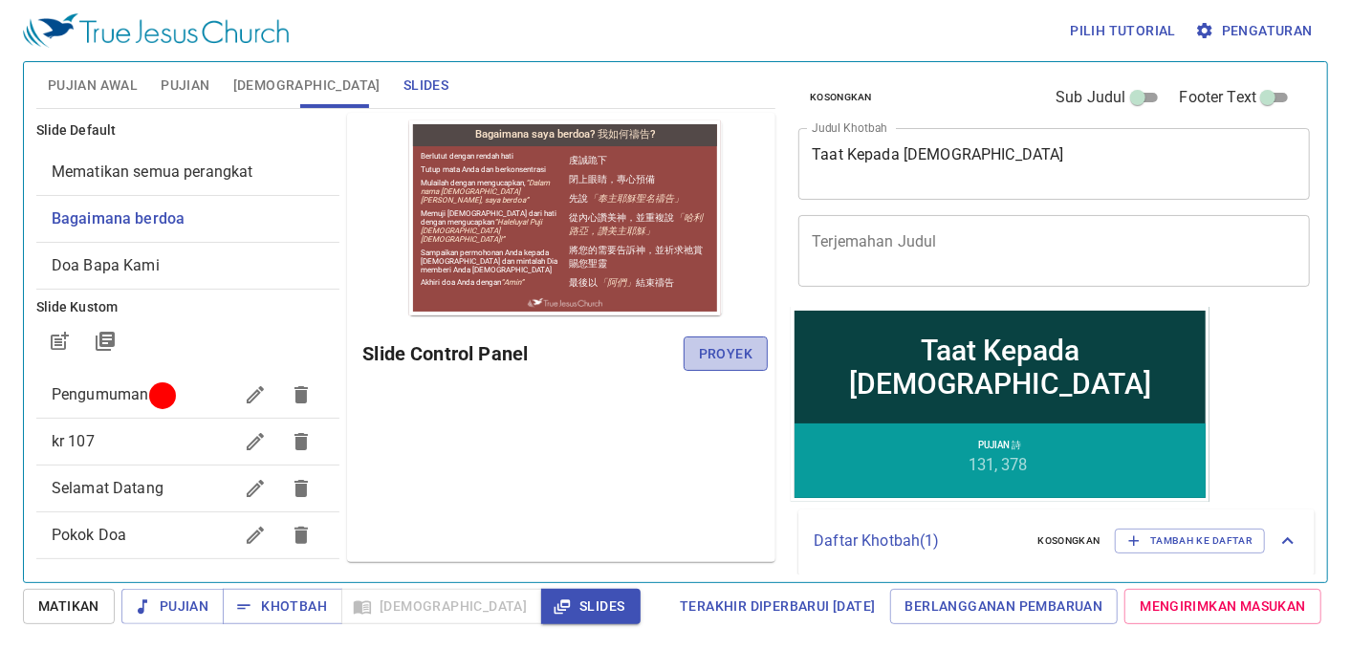
click at [721, 357] on span "Proyek" at bounding box center [726, 354] width 54 height 24
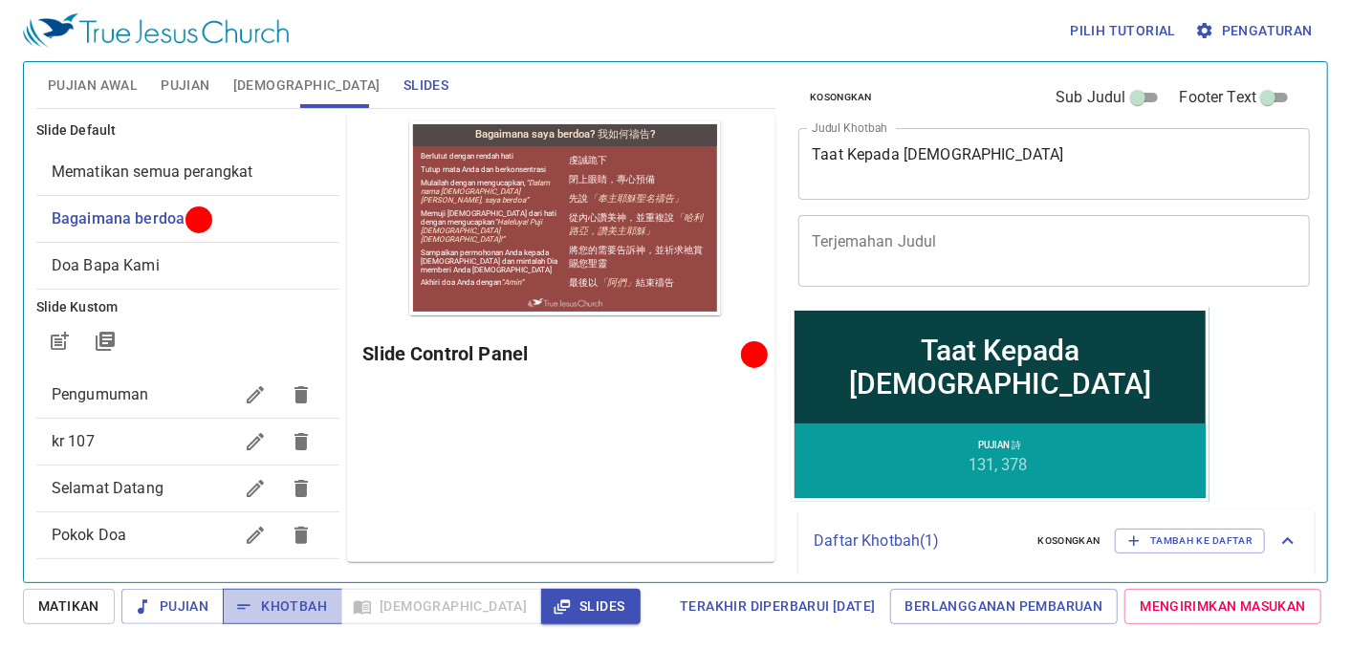
click at [293, 595] on span "Khotbah" at bounding box center [282, 607] width 89 height 24
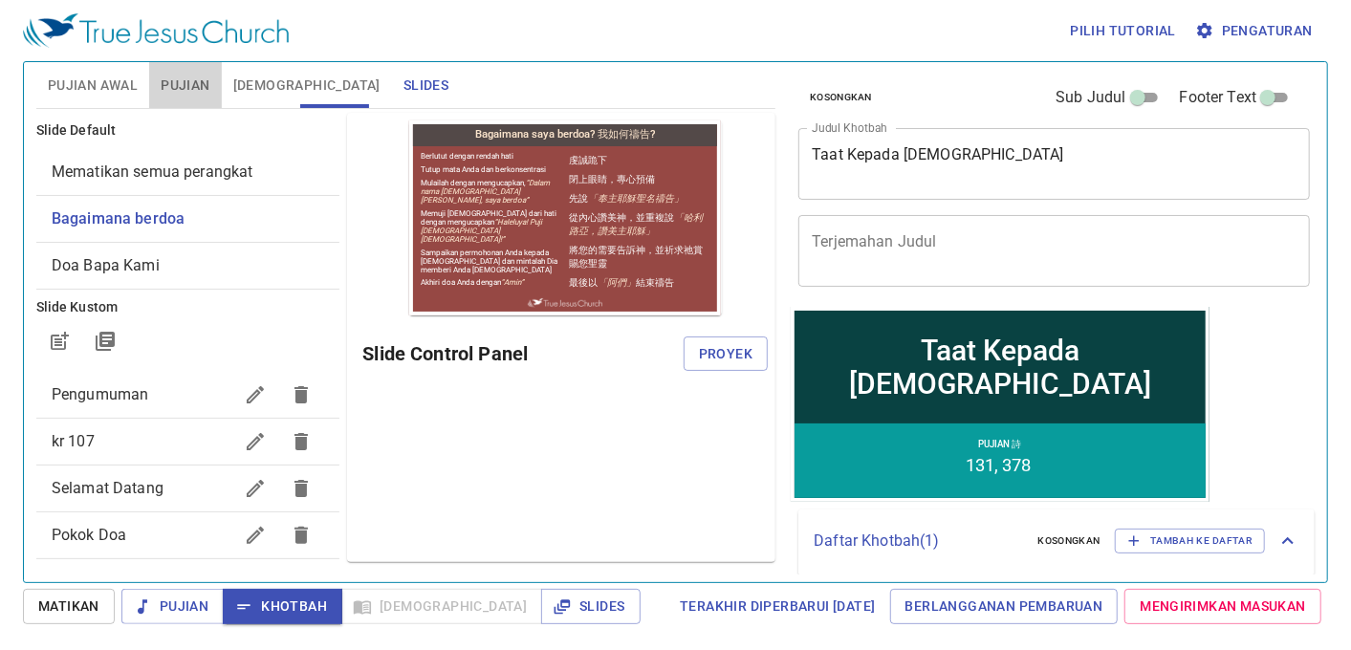
click at [192, 88] on span "Pujian" at bounding box center [185, 86] width 49 height 24
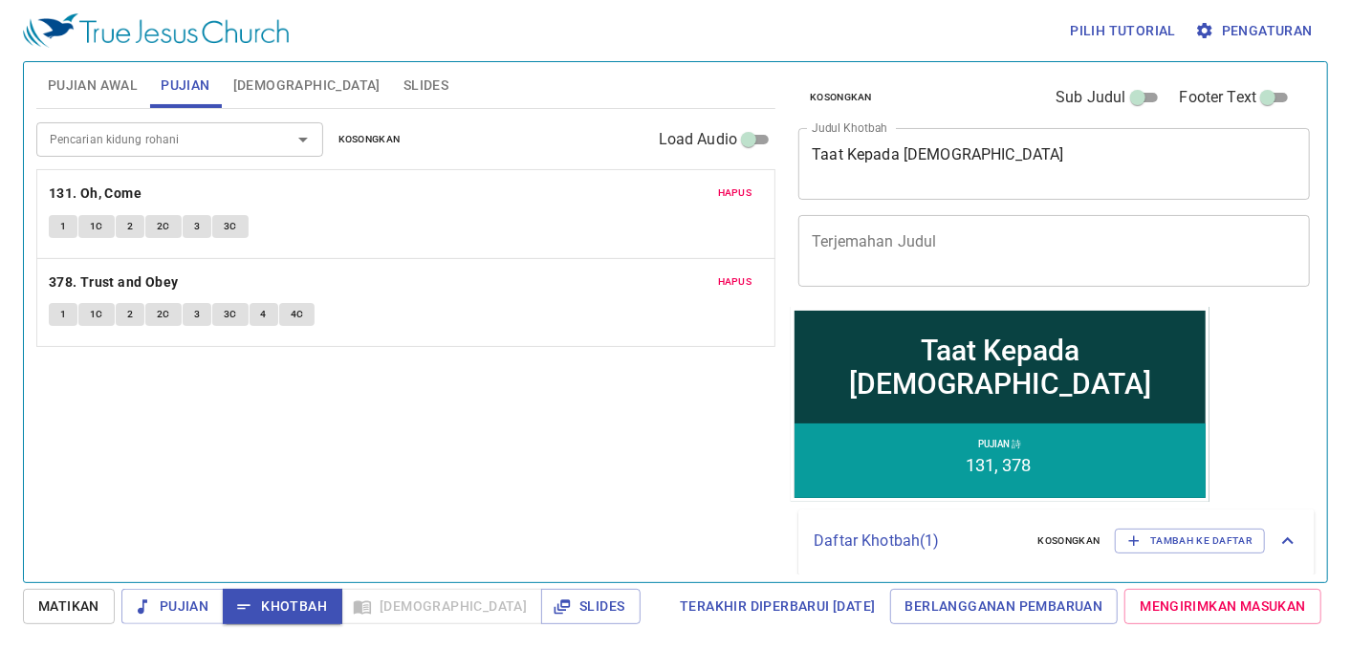
click at [70, 69] on button "Pujian Awal" at bounding box center [92, 85] width 113 height 46
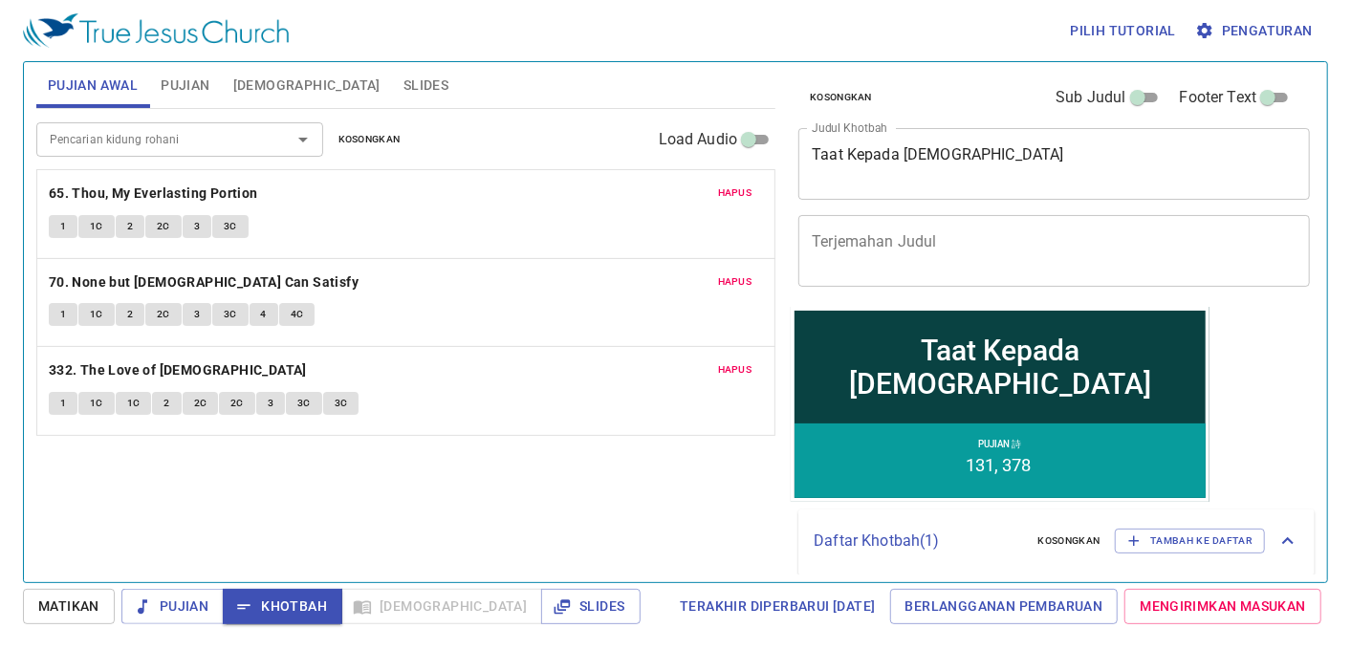
drag, startPoint x: 102, startPoint y: 237, endPoint x: 39, endPoint y: 221, distance: 65.1
click at [97, 237] on button "1C" at bounding box center [96, 226] width 36 height 23
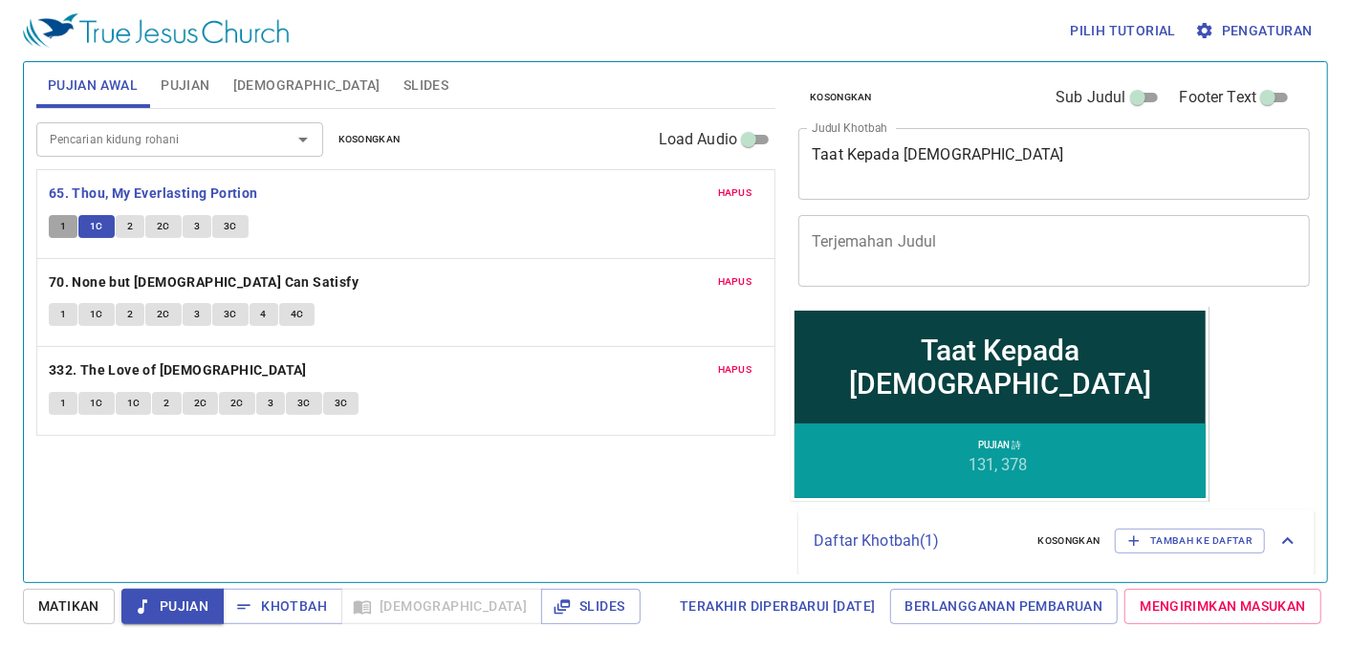
click at [58, 215] on button "1" at bounding box center [63, 226] width 29 height 23
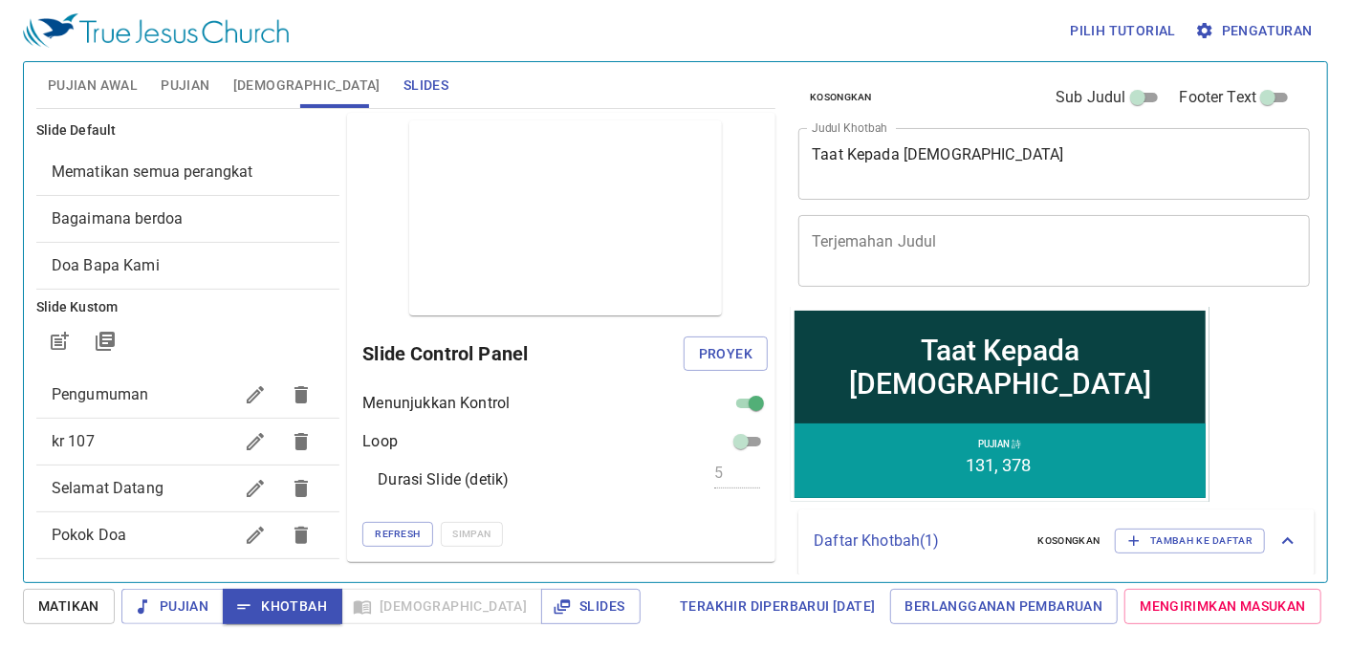
scroll to position [502, 0]
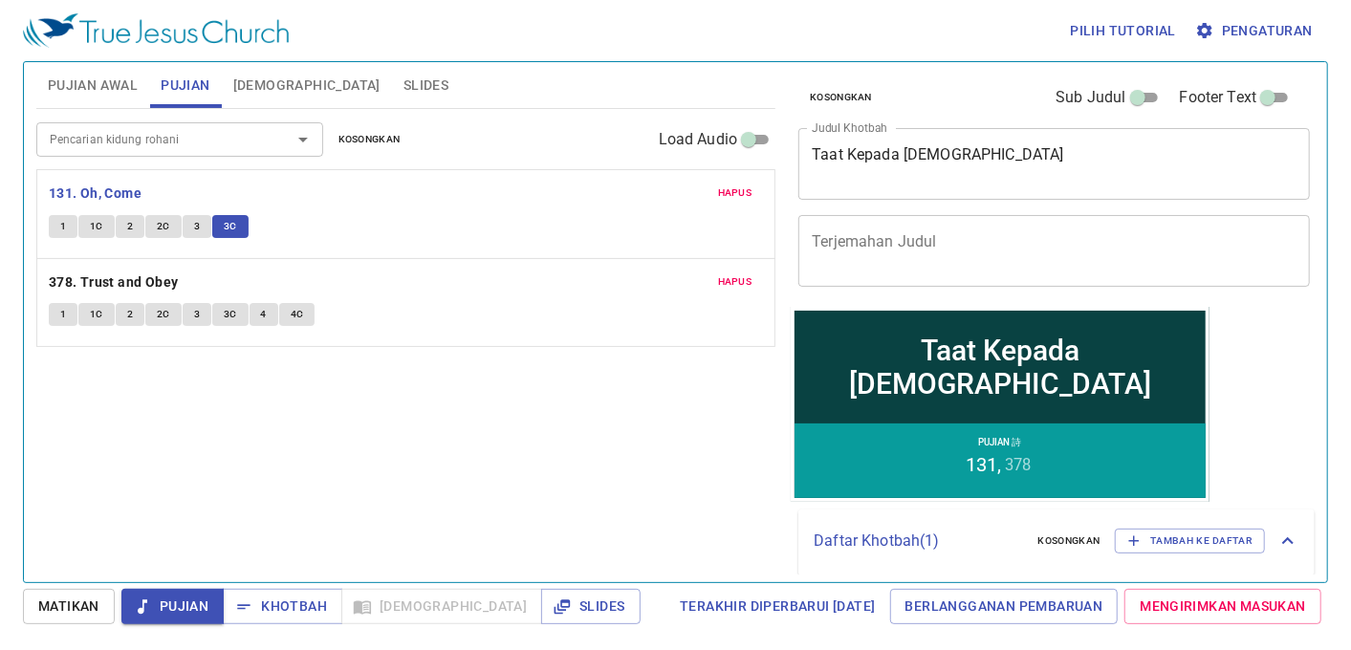
click at [282, 597] on span "Khotbah" at bounding box center [282, 607] width 89 height 24
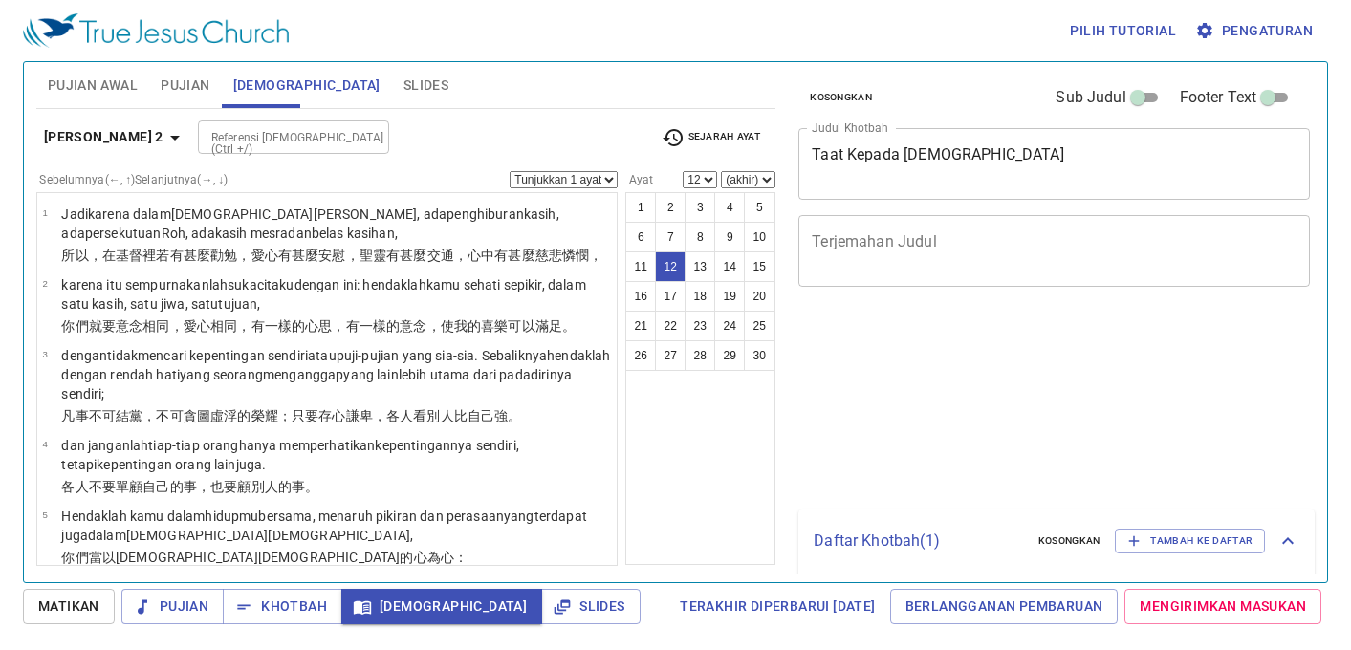
select select "12"
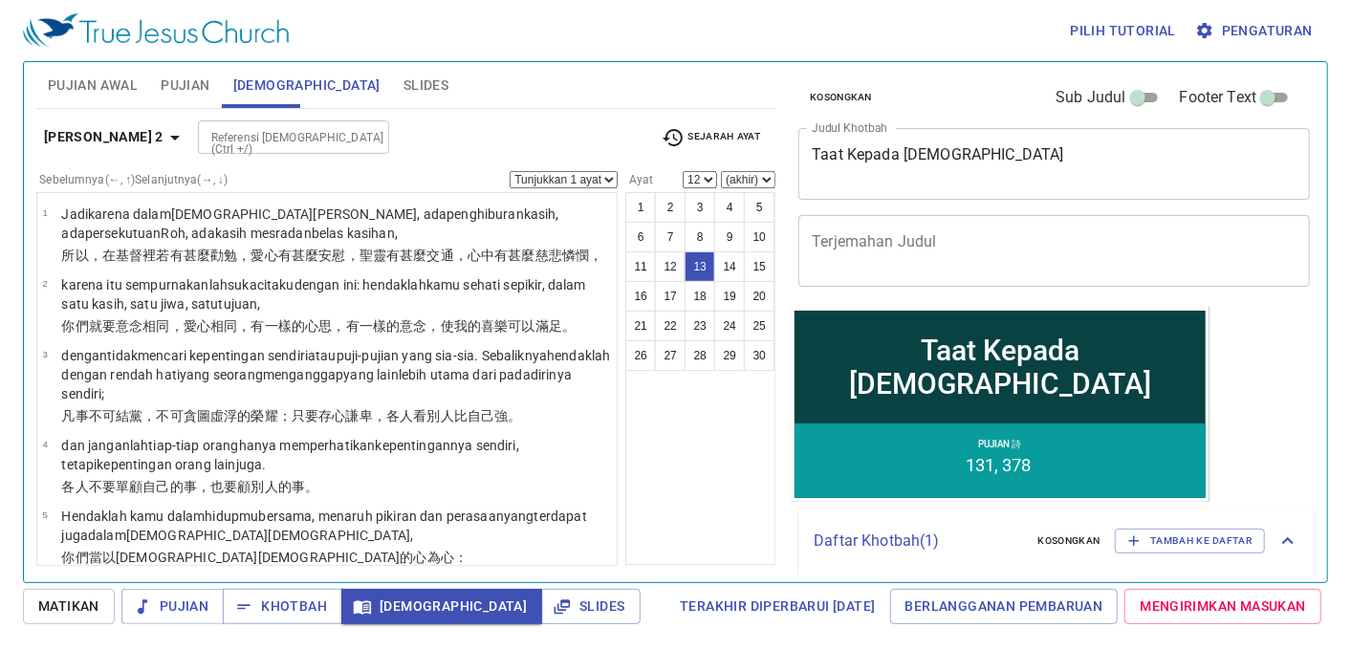
select select "13"
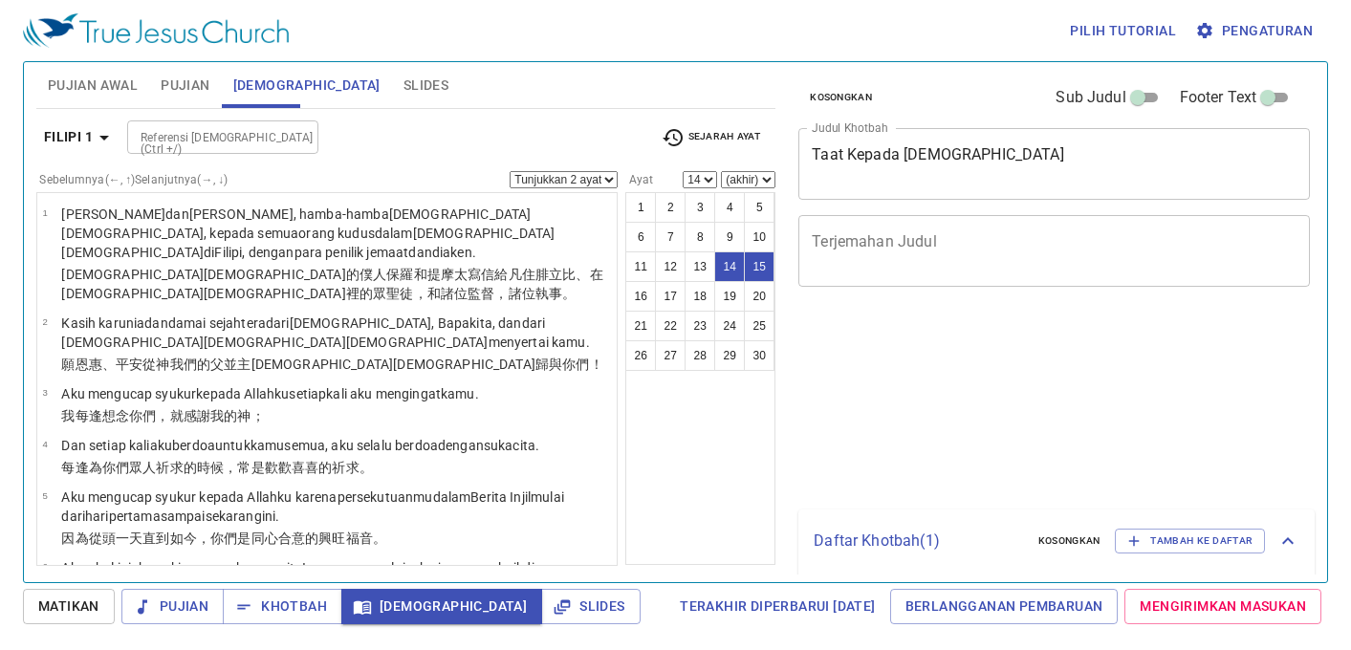
select select "2"
select select "14"
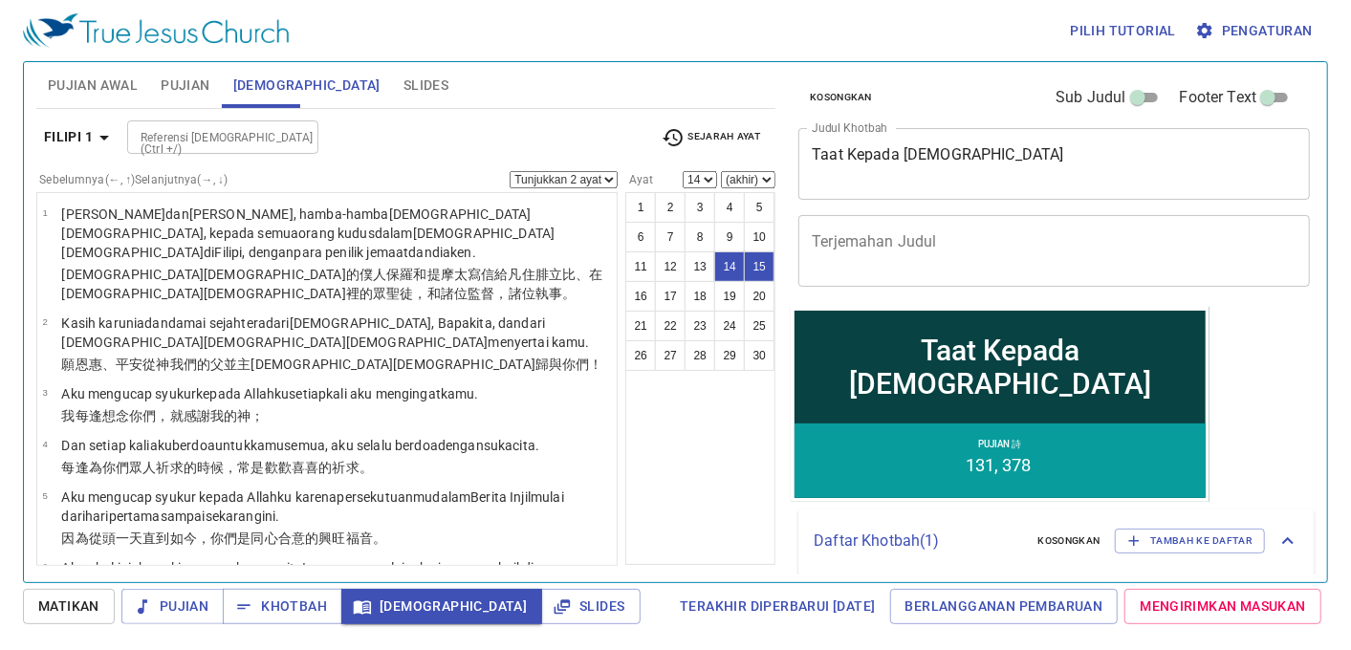
scroll to position [956, 0]
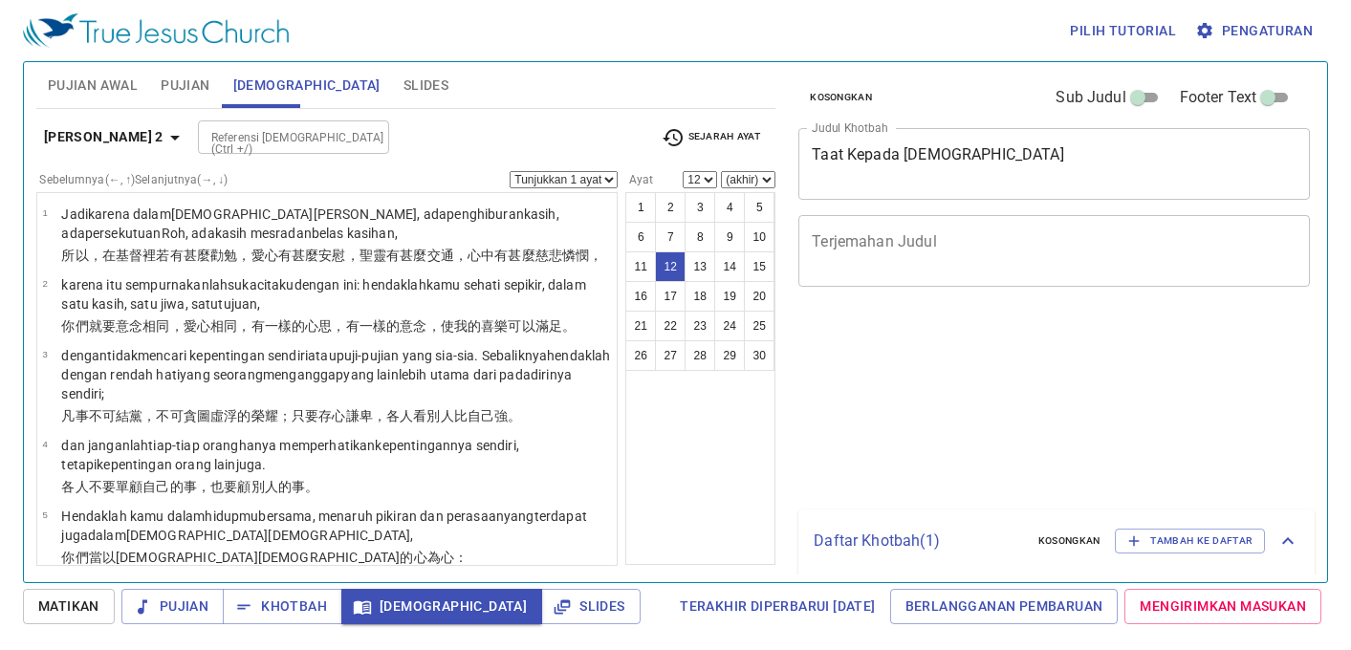
select select "12"
select select "13"
select select "15"
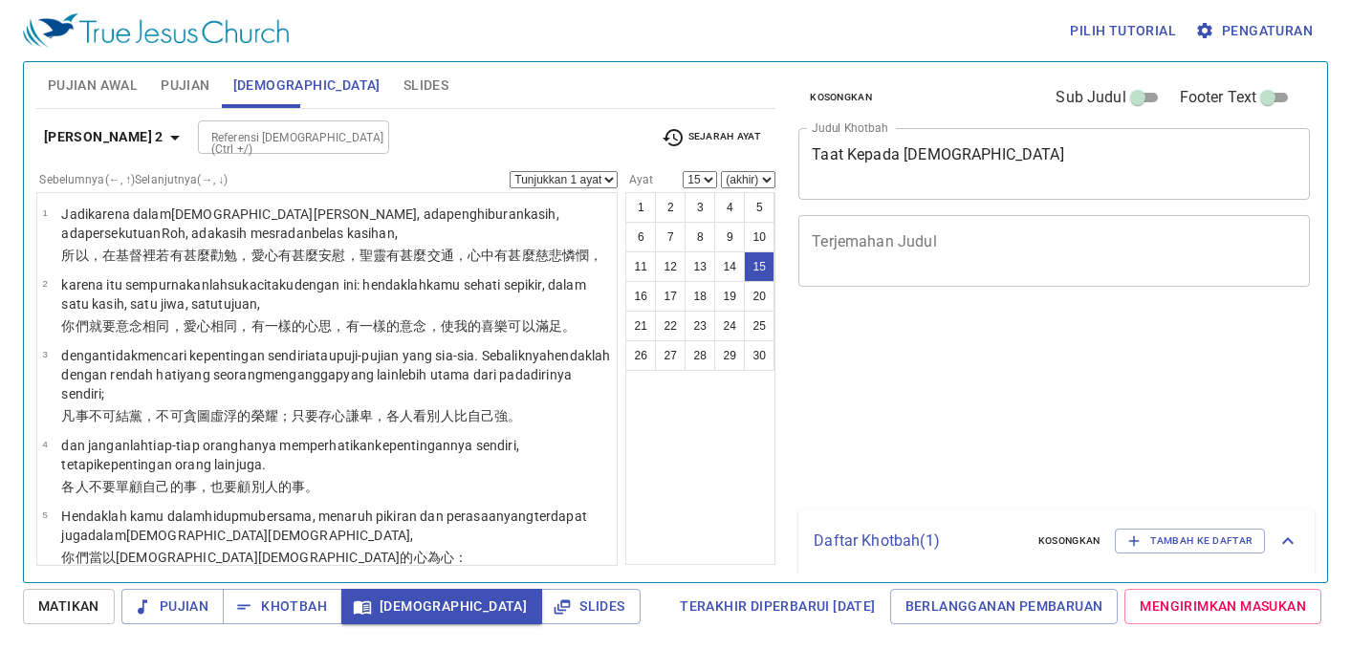
select select "15"
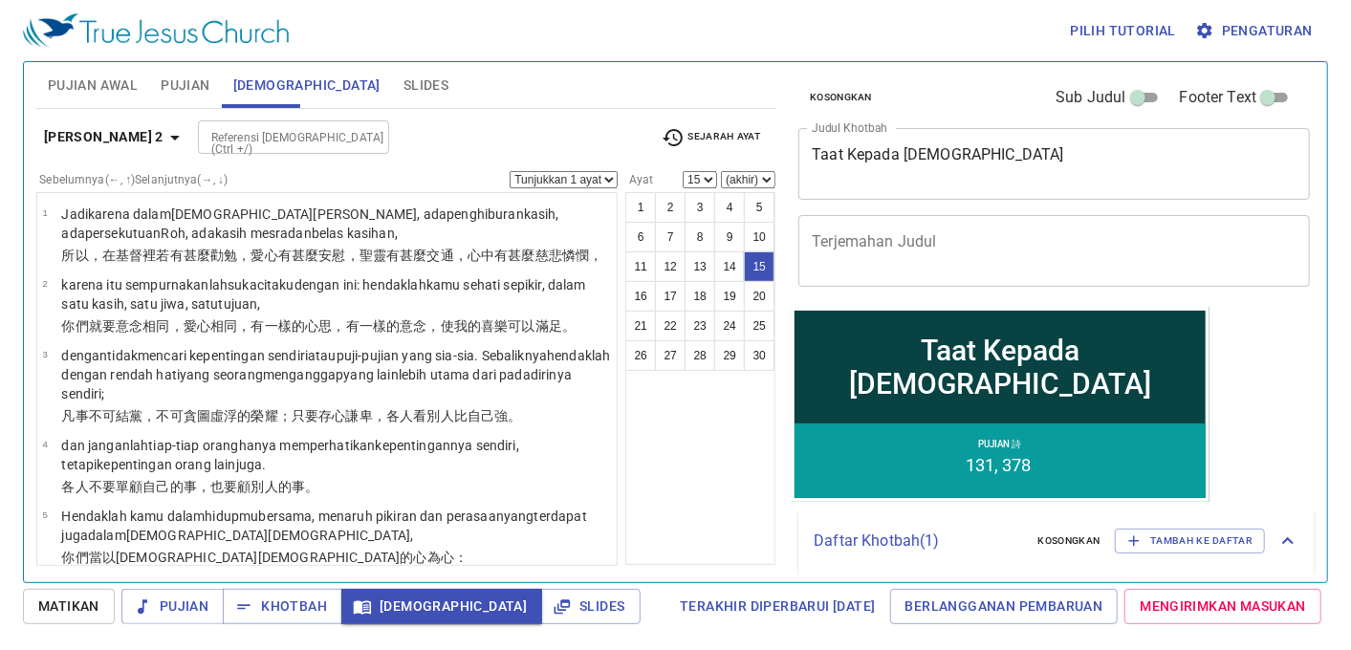
scroll to position [903, 0]
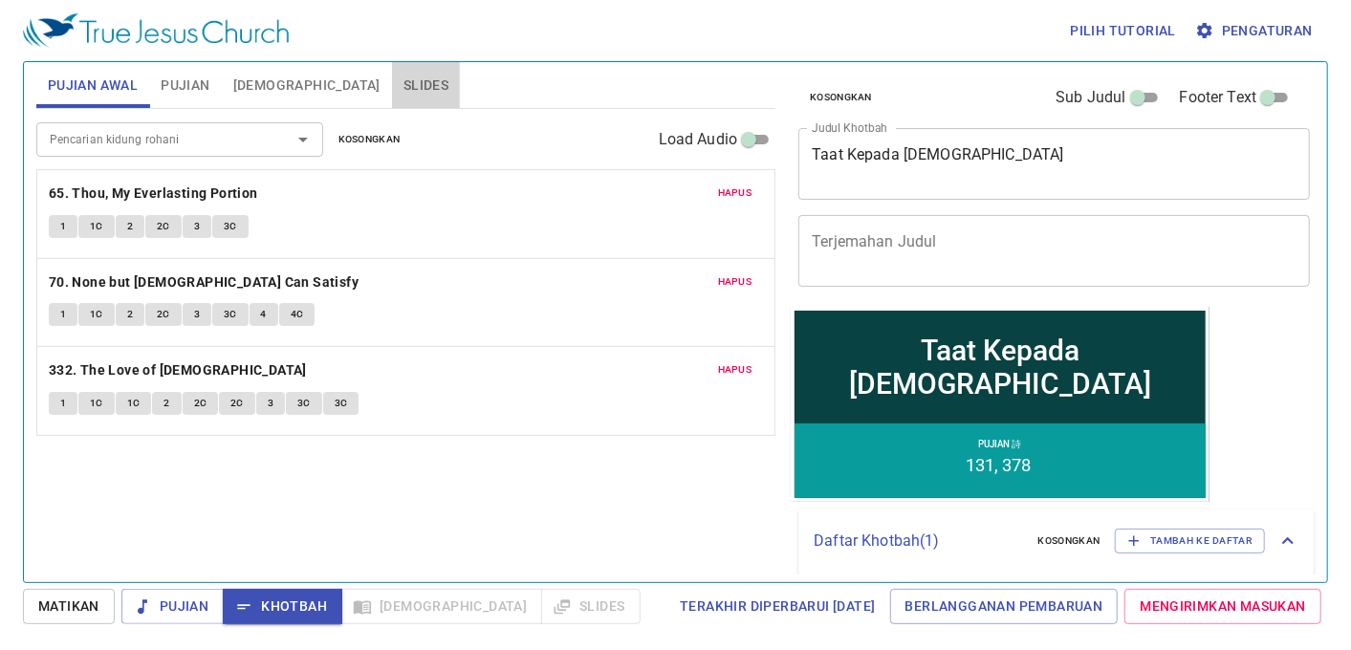
click at [392, 68] on button "Slides" at bounding box center [426, 85] width 68 height 46
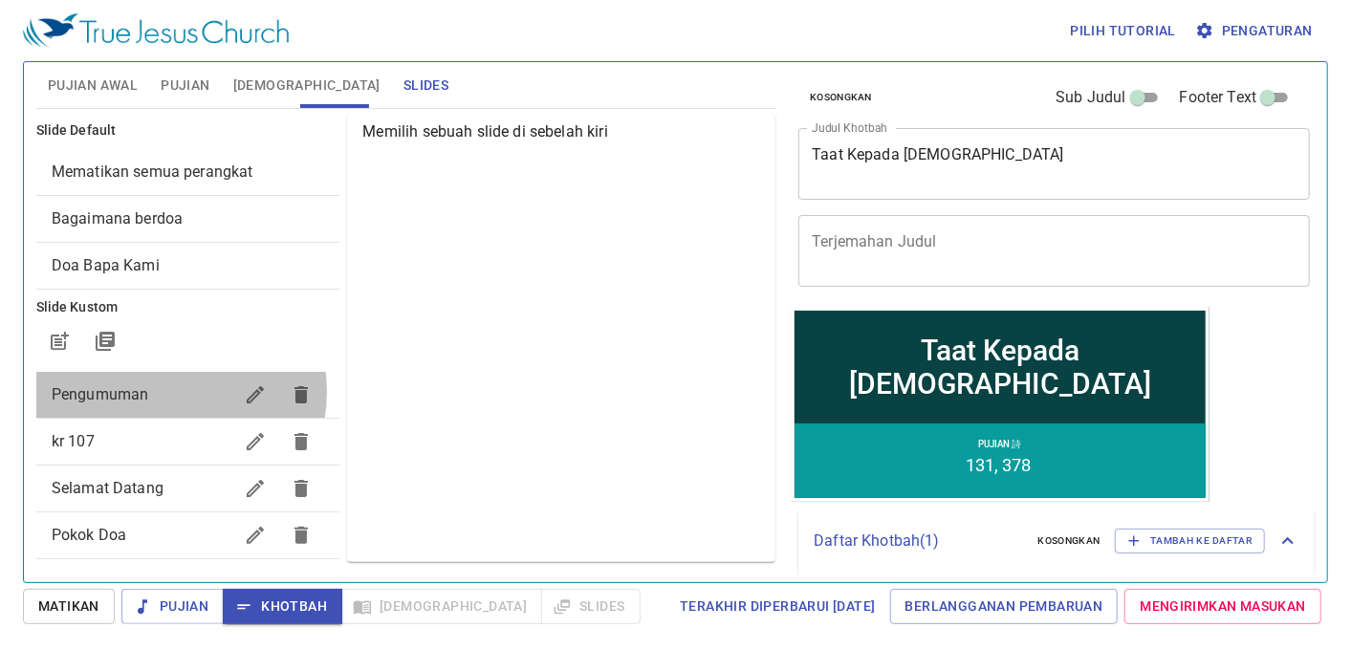
click at [164, 392] on span "Pengumuman" at bounding box center [143, 394] width 182 height 23
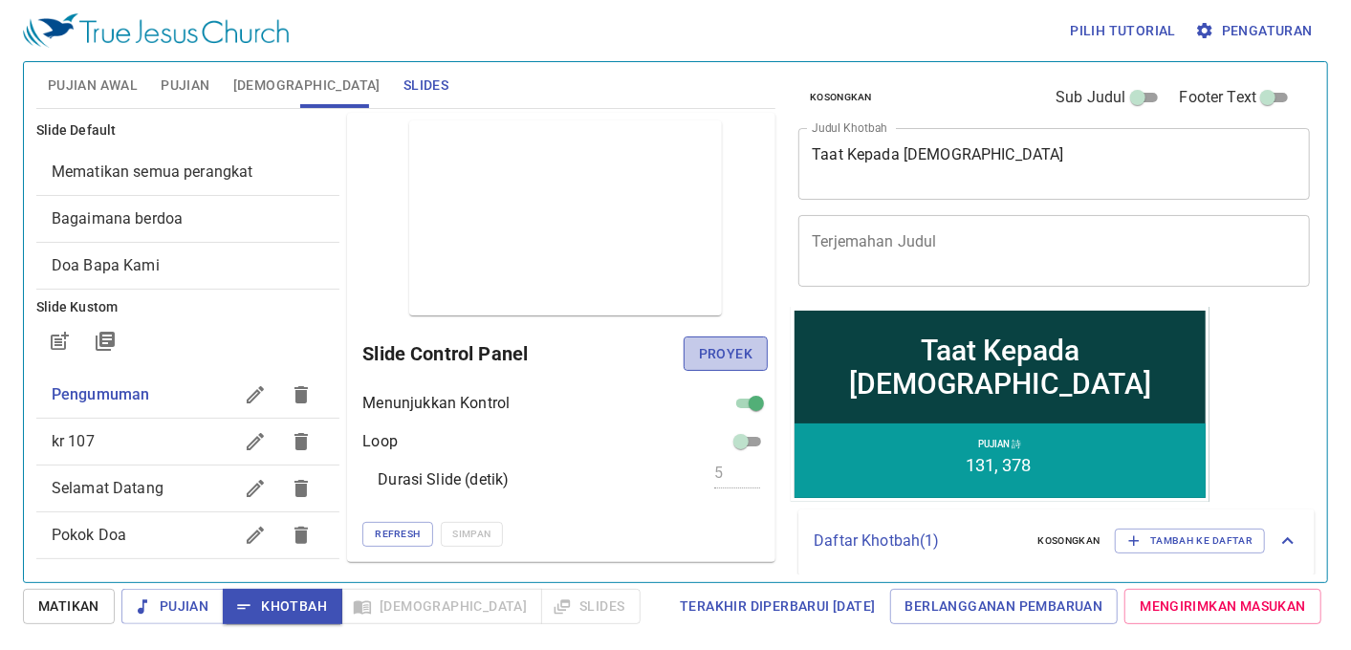
click at [711, 342] on span "Proyek" at bounding box center [726, 354] width 54 height 24
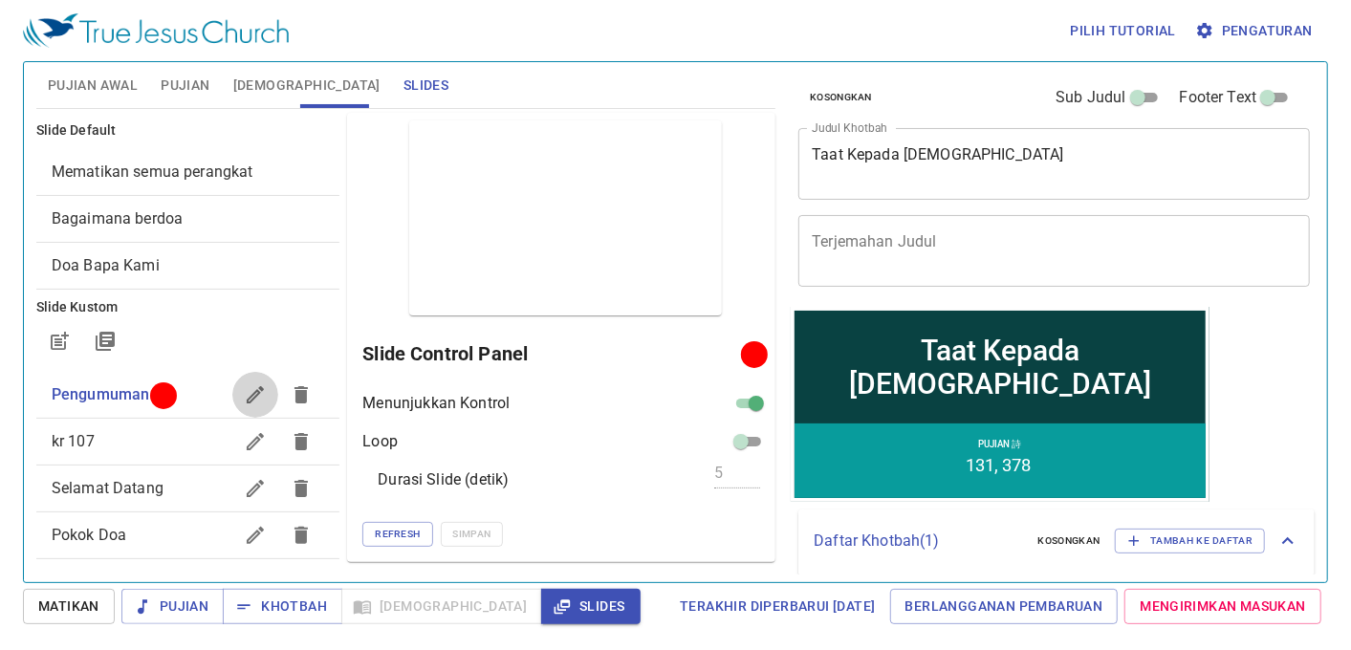
click at [235, 379] on button "button" at bounding box center [255, 395] width 46 height 46
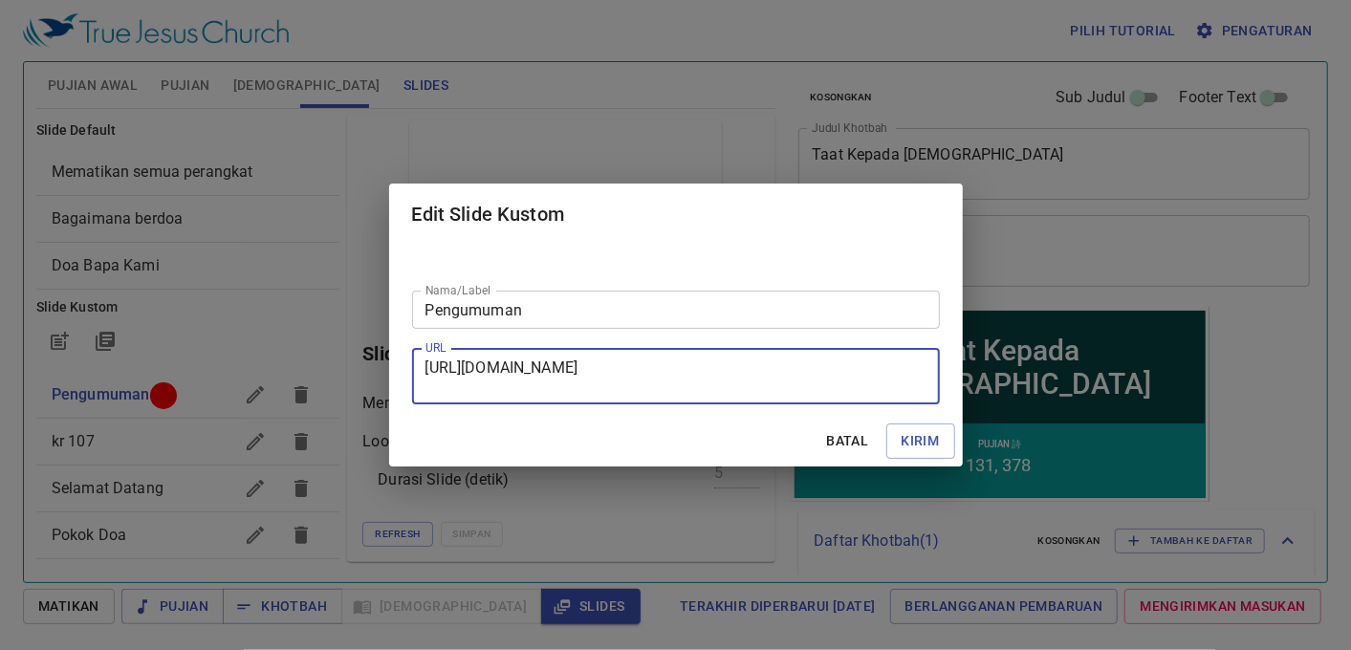
scroll to position [17, 0]
drag, startPoint x: 425, startPoint y: 365, endPoint x: 923, endPoint y: 389, distance: 498.6
click at [923, 389] on textarea "https://docs.google.com/presentation/d/1L6af_2-eDwHLohn9MpRx4qhsq-477I90/edit?u…" at bounding box center [675, 376] width 501 height 36
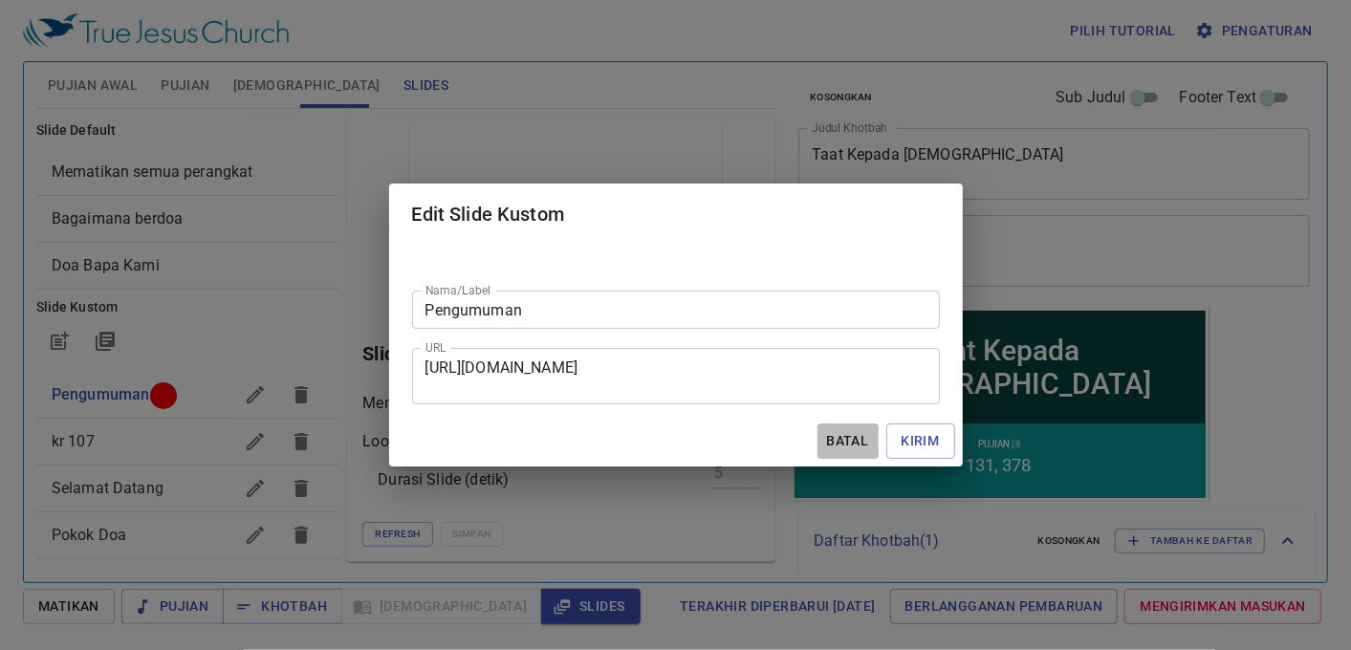
click at [825, 434] on span "Batal" at bounding box center [848, 441] width 46 height 24
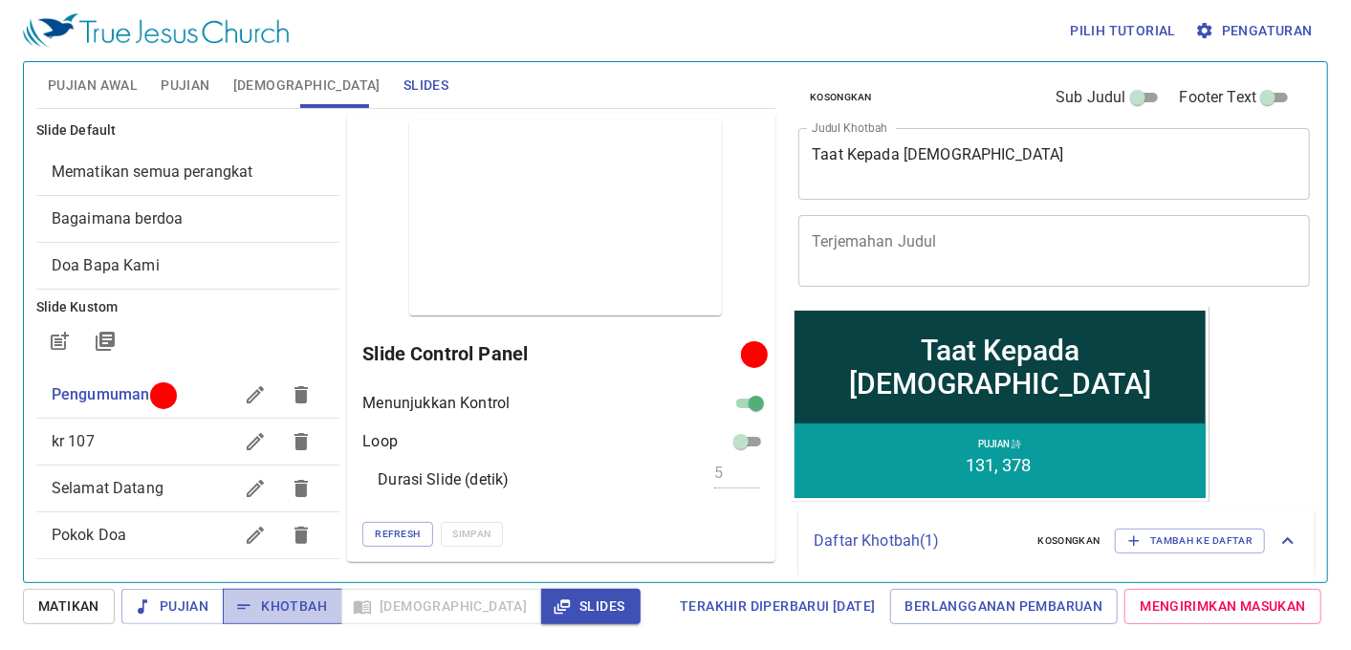
click at [308, 612] on span "Khotbah" at bounding box center [282, 607] width 89 height 24
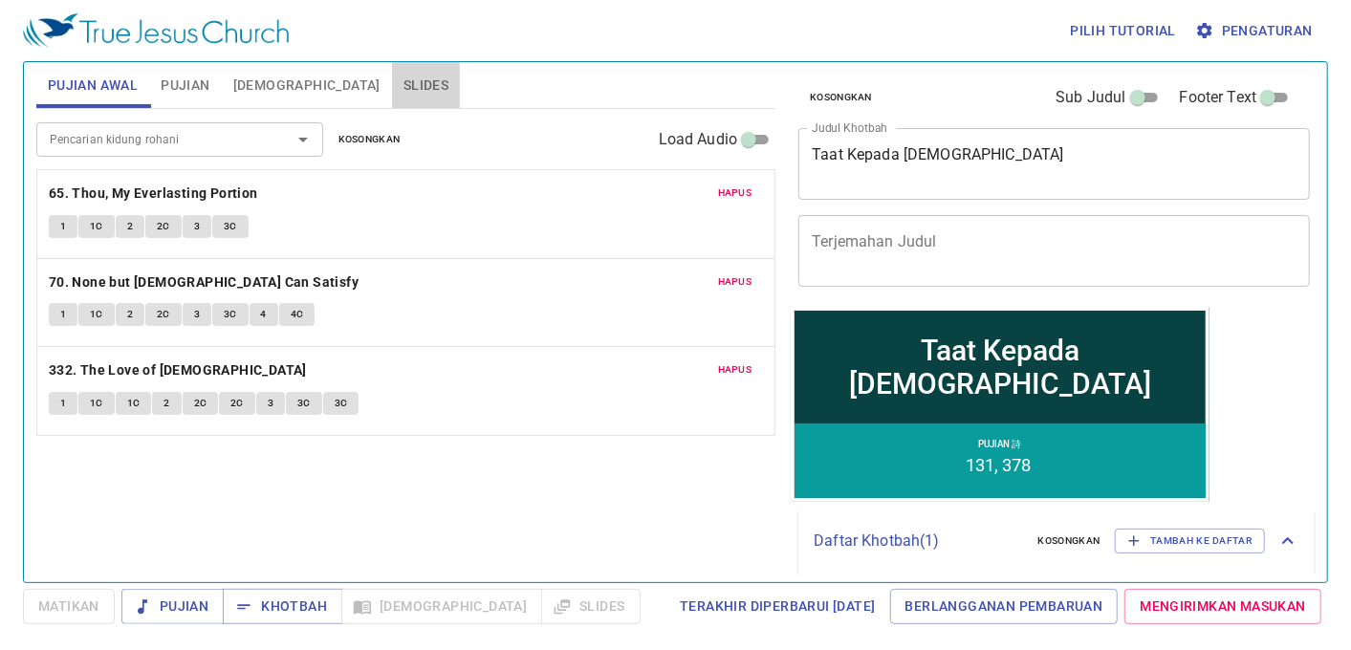
click at [403, 80] on span "Slides" at bounding box center [425, 86] width 45 height 24
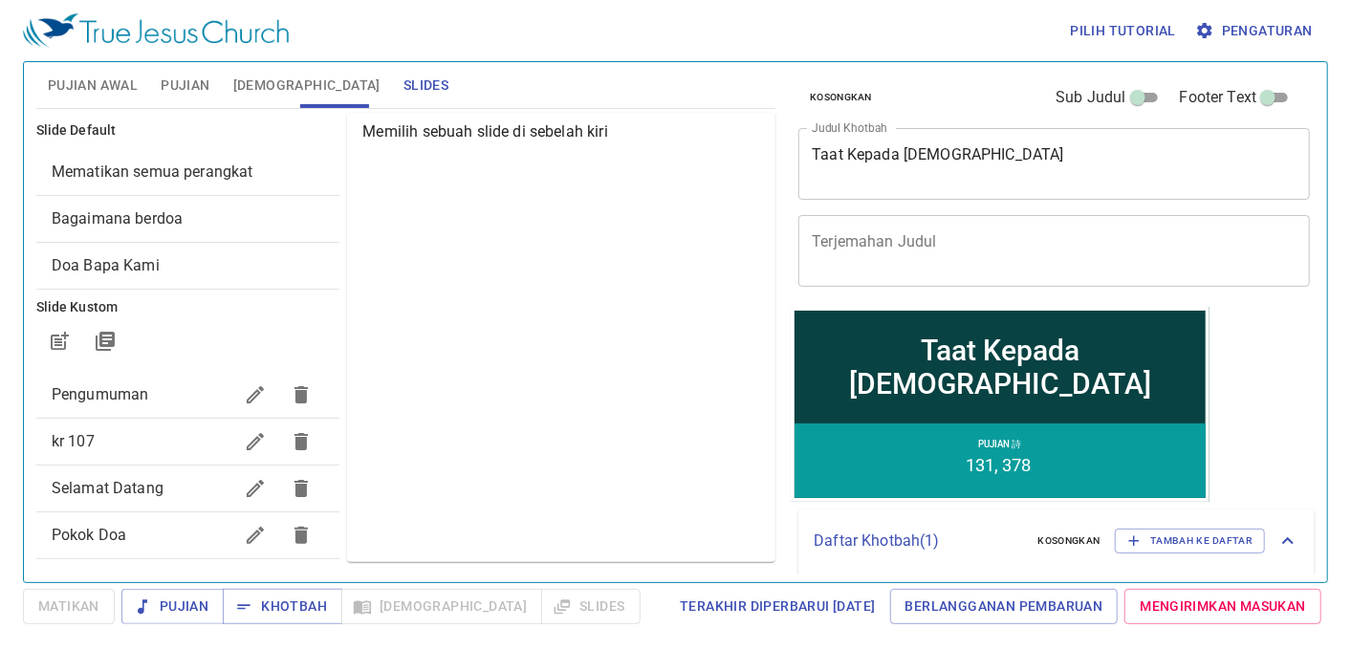
click at [138, 392] on span "Pengumuman" at bounding box center [100, 394] width 97 height 18
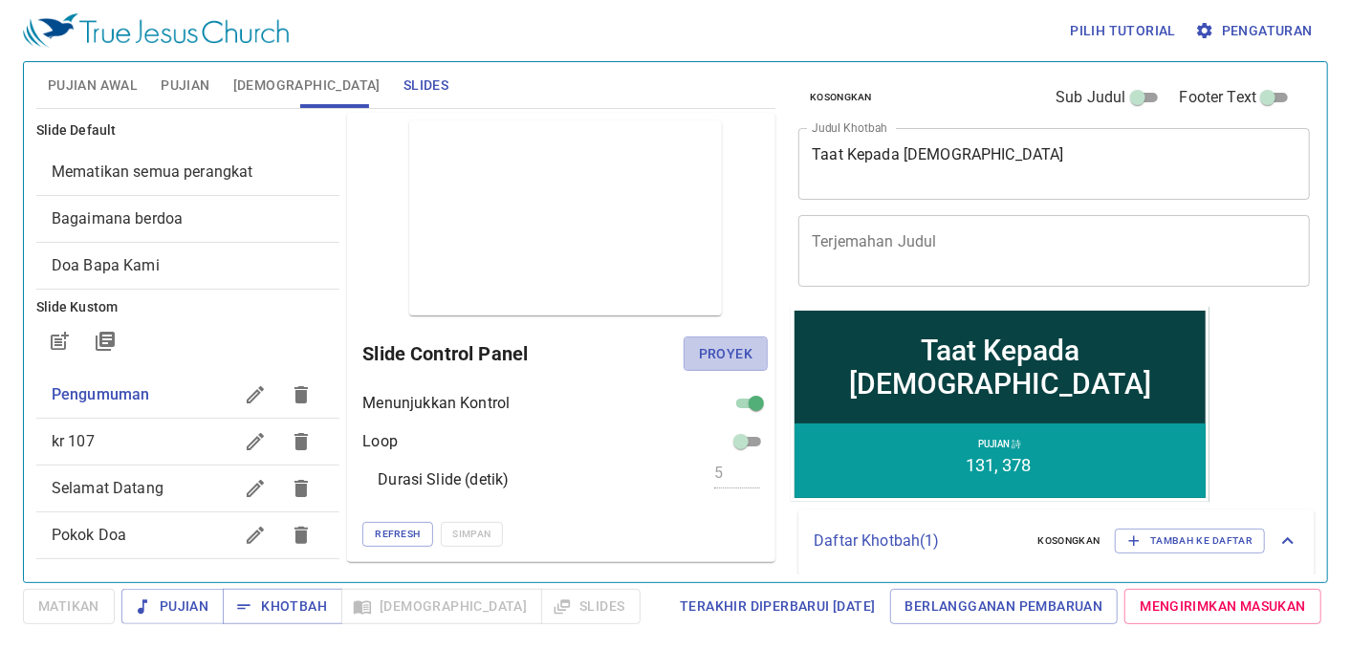
click at [717, 339] on button "Proyek" at bounding box center [725, 353] width 84 height 35
